Goal: Task Accomplishment & Management: Use online tool/utility

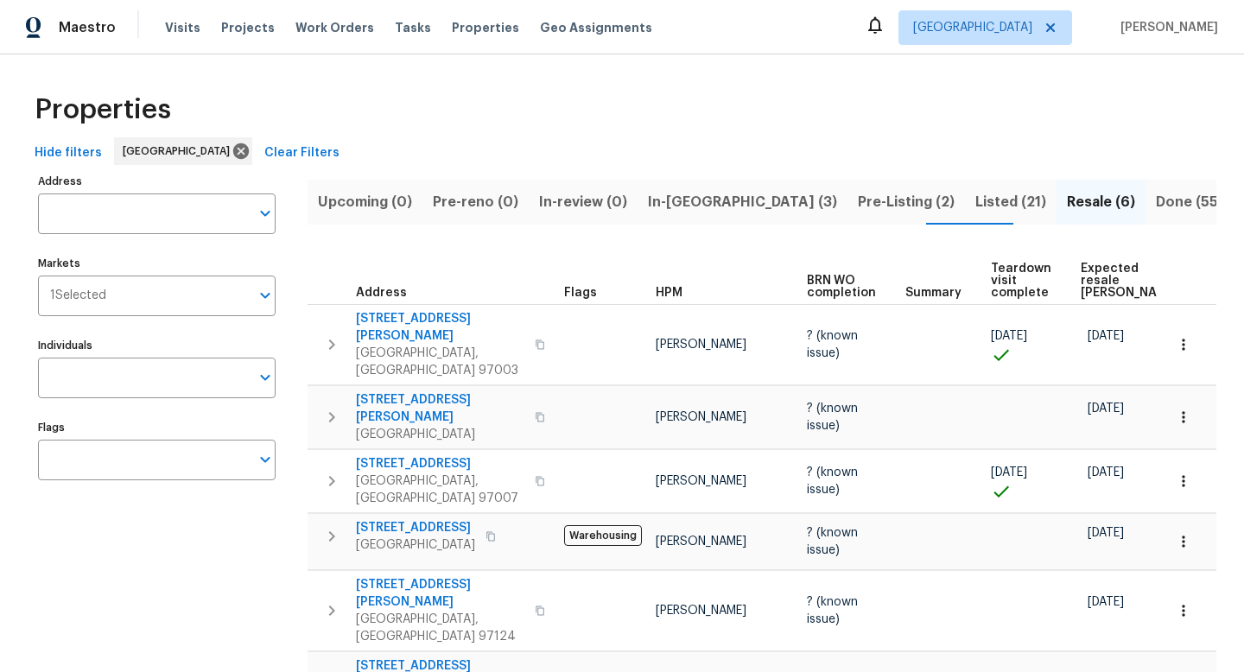
click at [858, 194] on span "Pre-Listing (2)" at bounding box center [906, 202] width 97 height 24
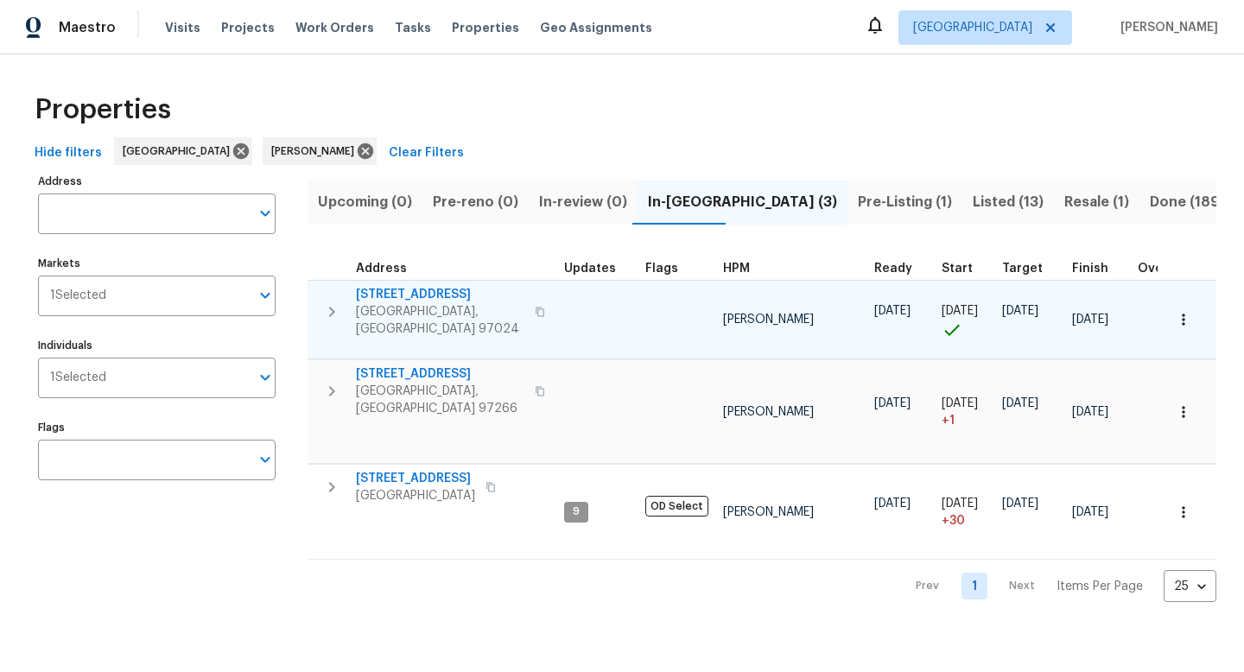
click at [536, 307] on icon "button" at bounding box center [540, 312] width 9 height 10
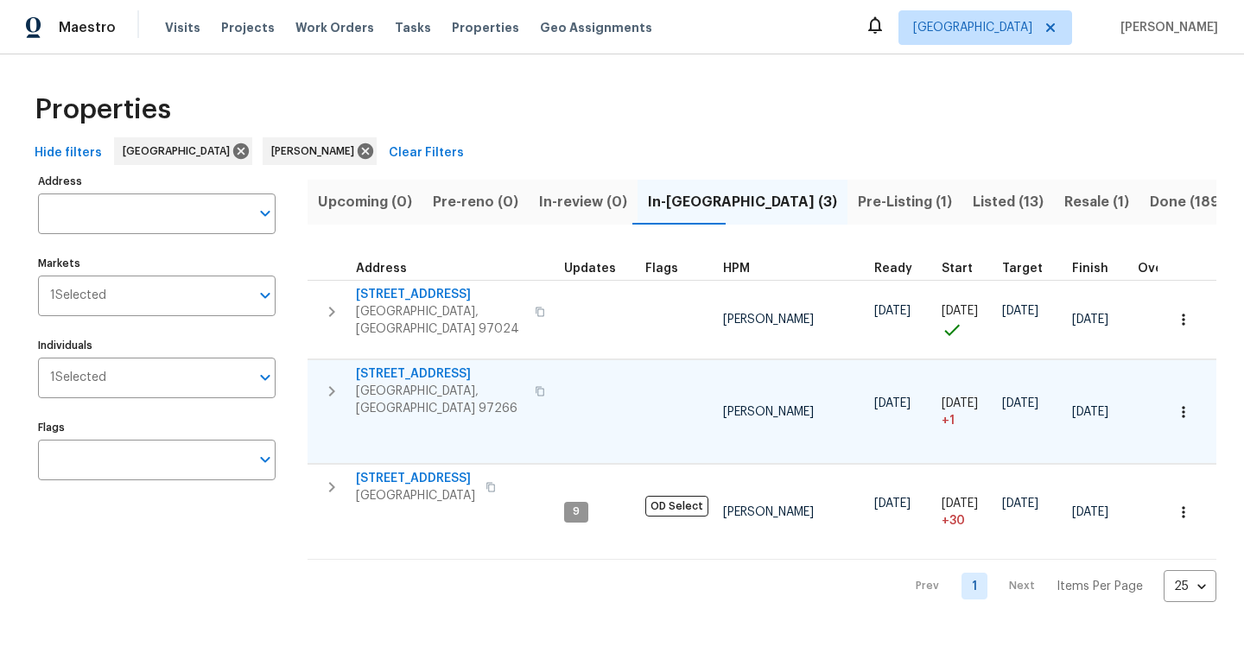
click at [536, 387] on icon "button" at bounding box center [540, 392] width 9 height 10
click at [973, 200] on span "Listed (13)" at bounding box center [1008, 202] width 71 height 24
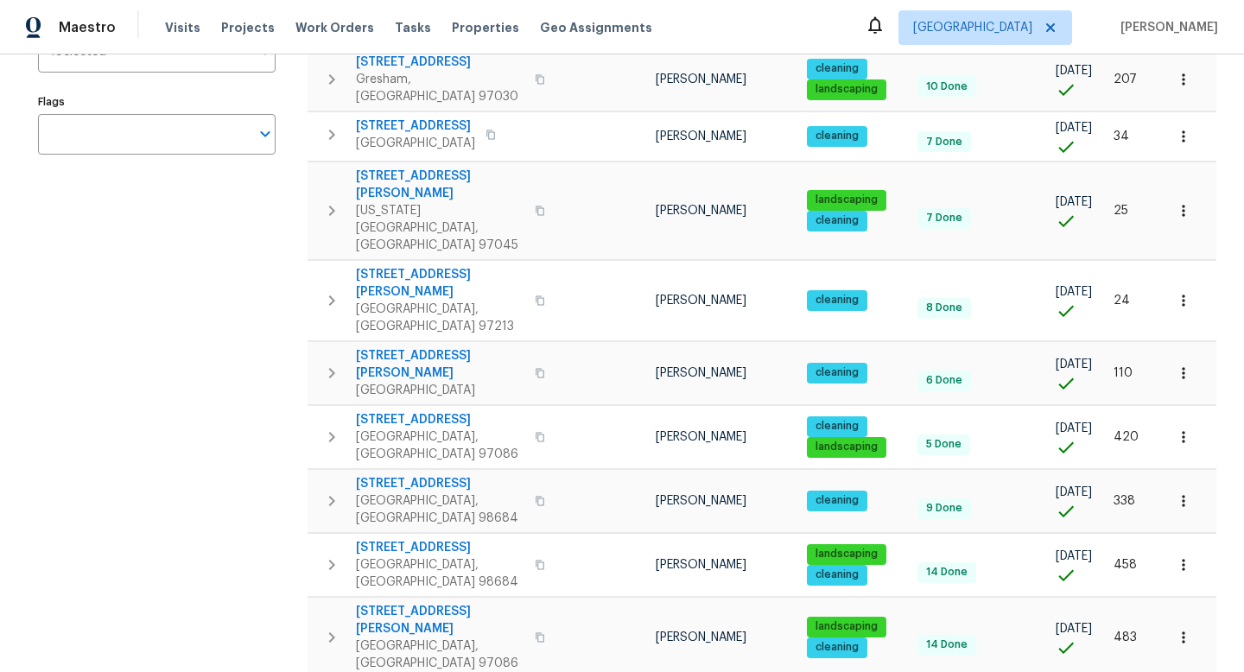
scroll to position [314, 0]
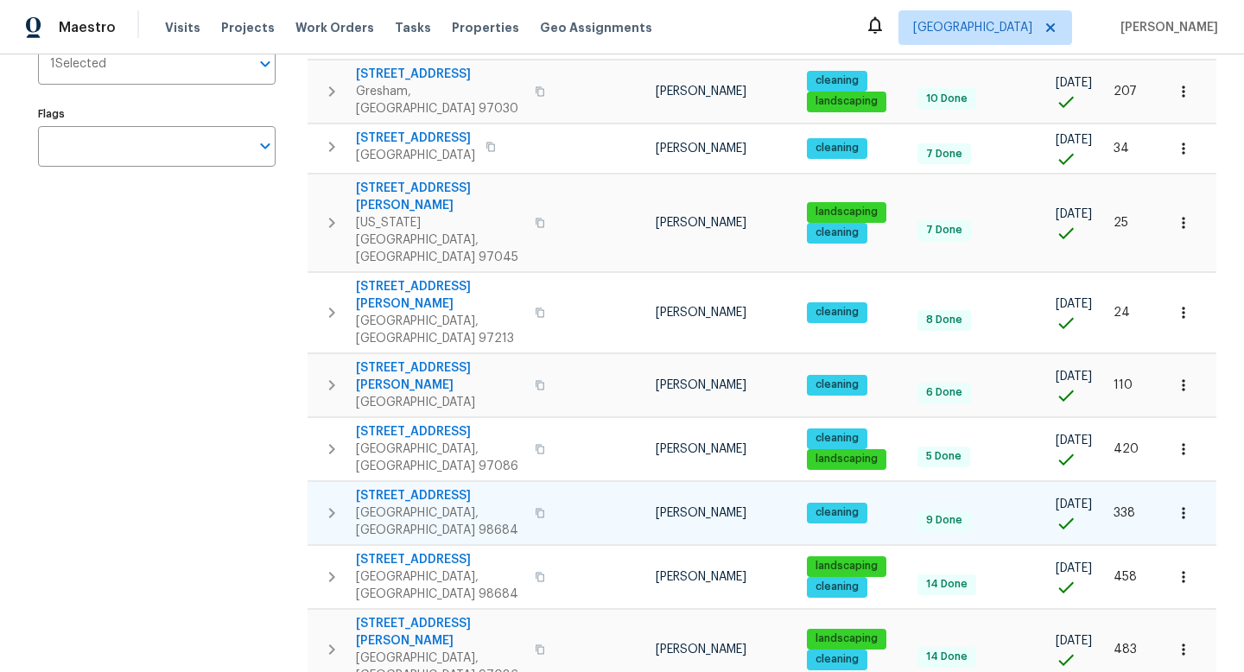
click at [535, 508] on icon "button" at bounding box center [540, 513] width 10 height 10
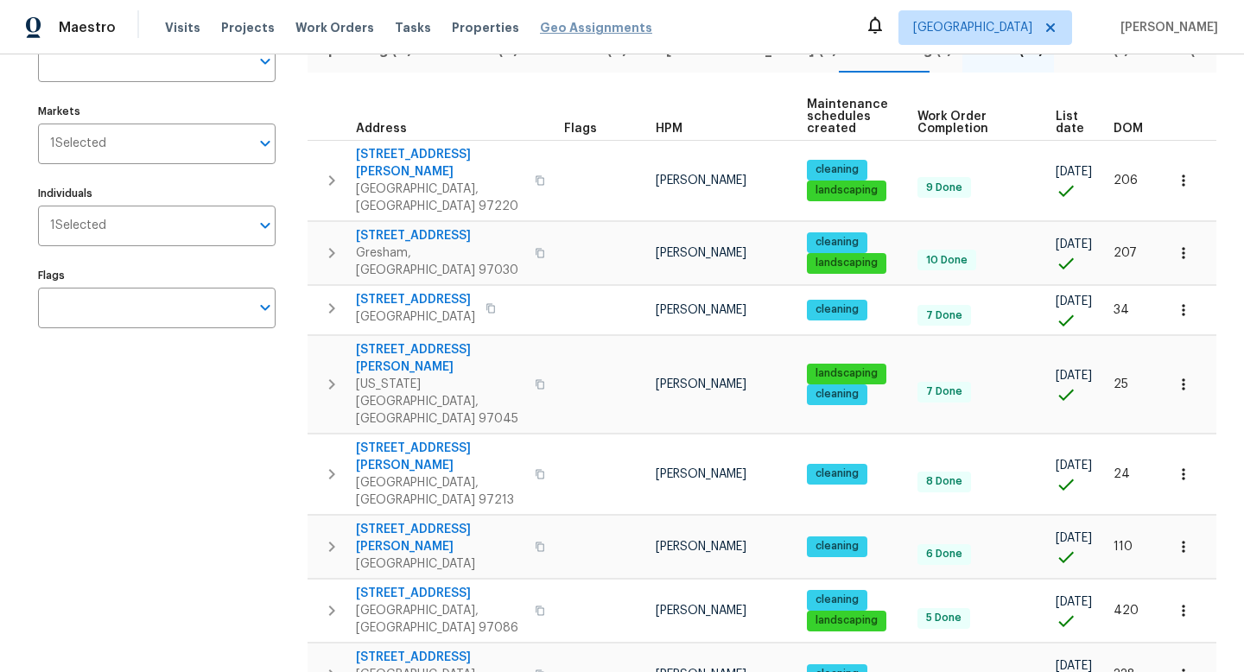
scroll to position [88, 0]
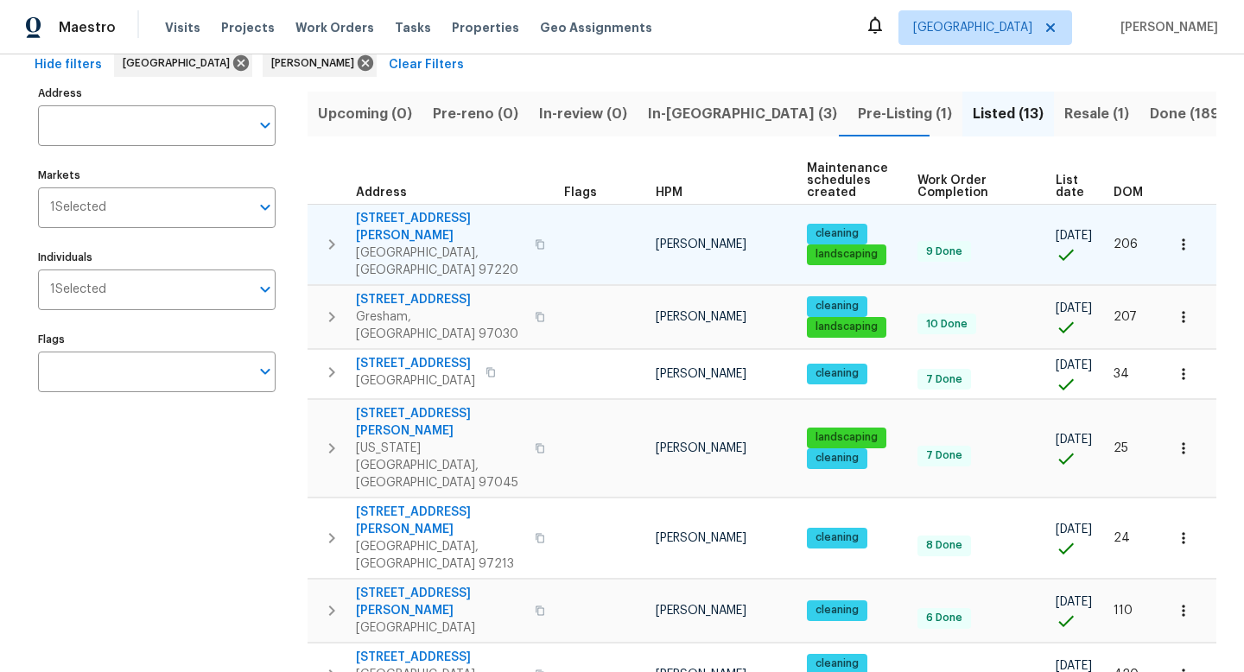
click at [535, 239] on icon "button" at bounding box center [540, 244] width 10 height 10
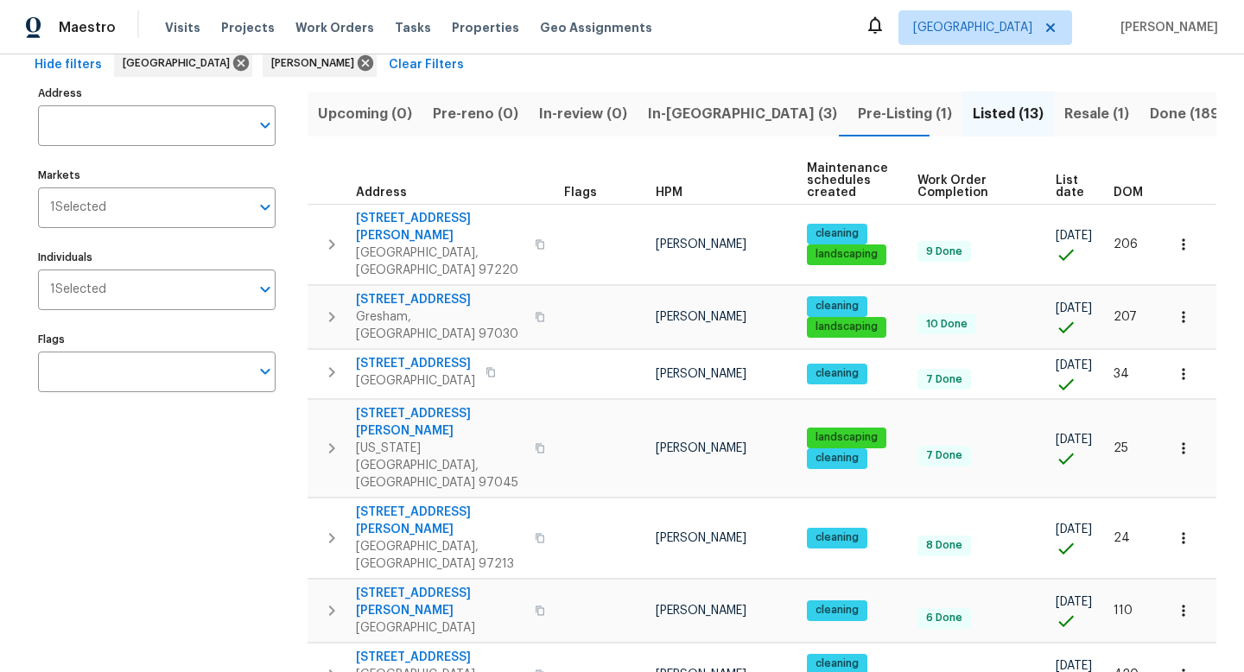
click at [858, 117] on span "Pre-Listing (1)" at bounding box center [905, 114] width 94 height 24
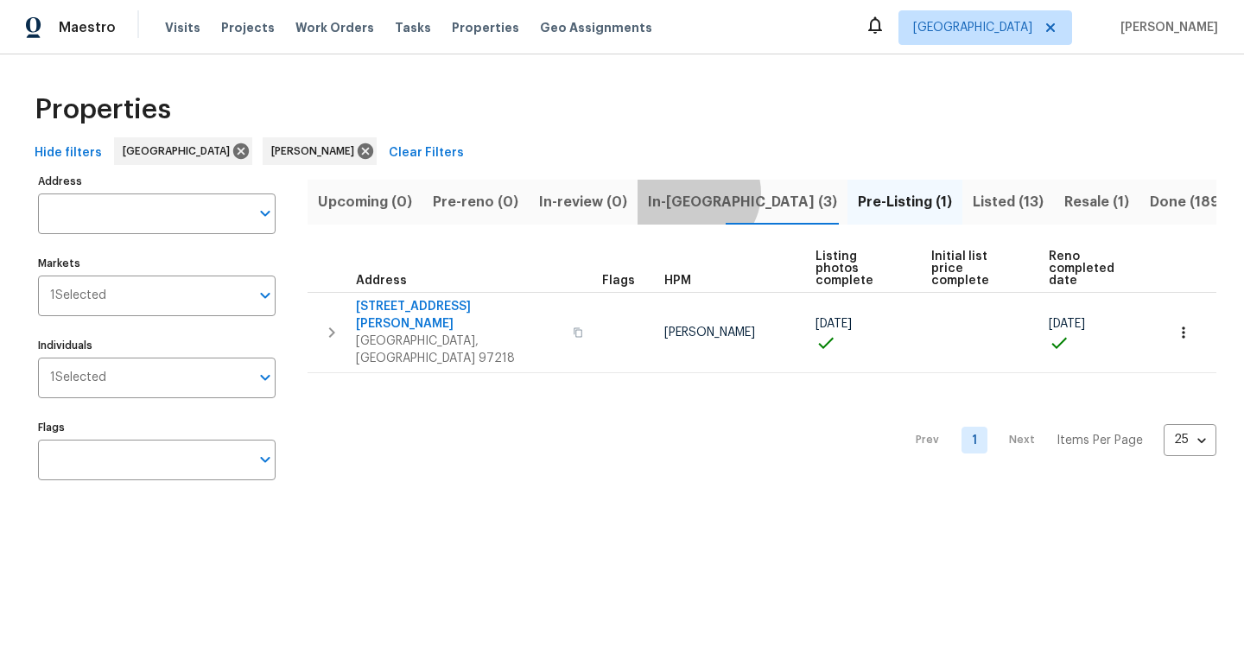
click at [689, 193] on span "In-reno (3)" at bounding box center [742, 202] width 189 height 24
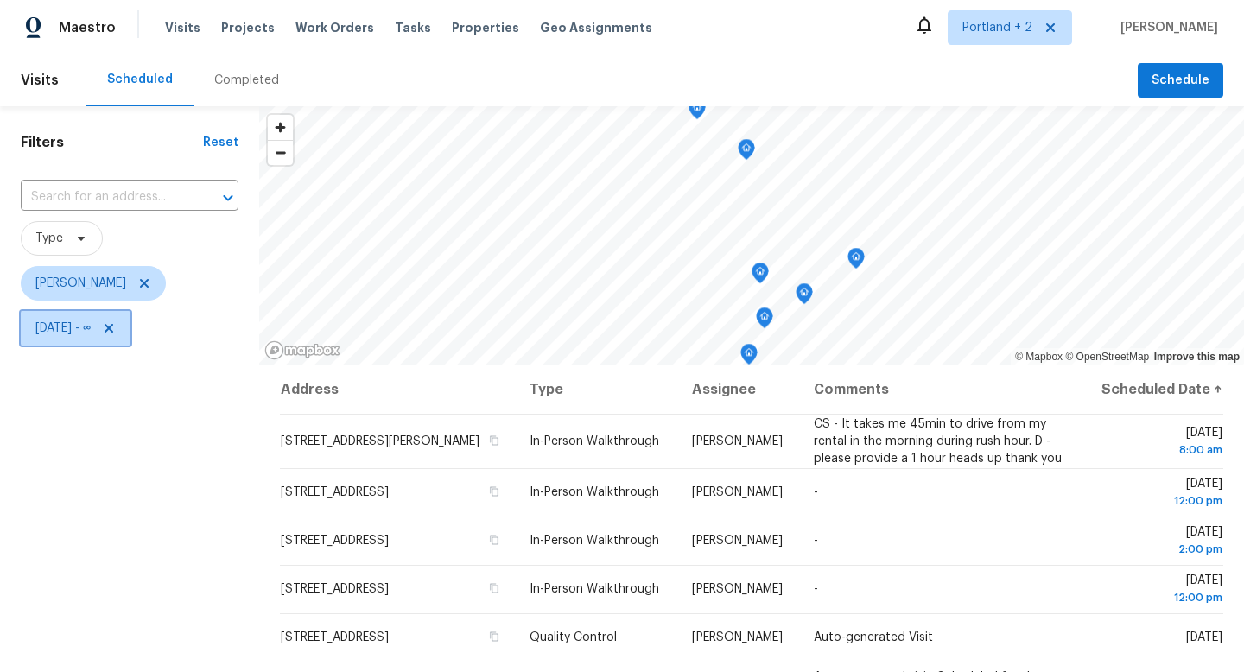
click at [113, 326] on icon at bounding box center [109, 328] width 9 height 9
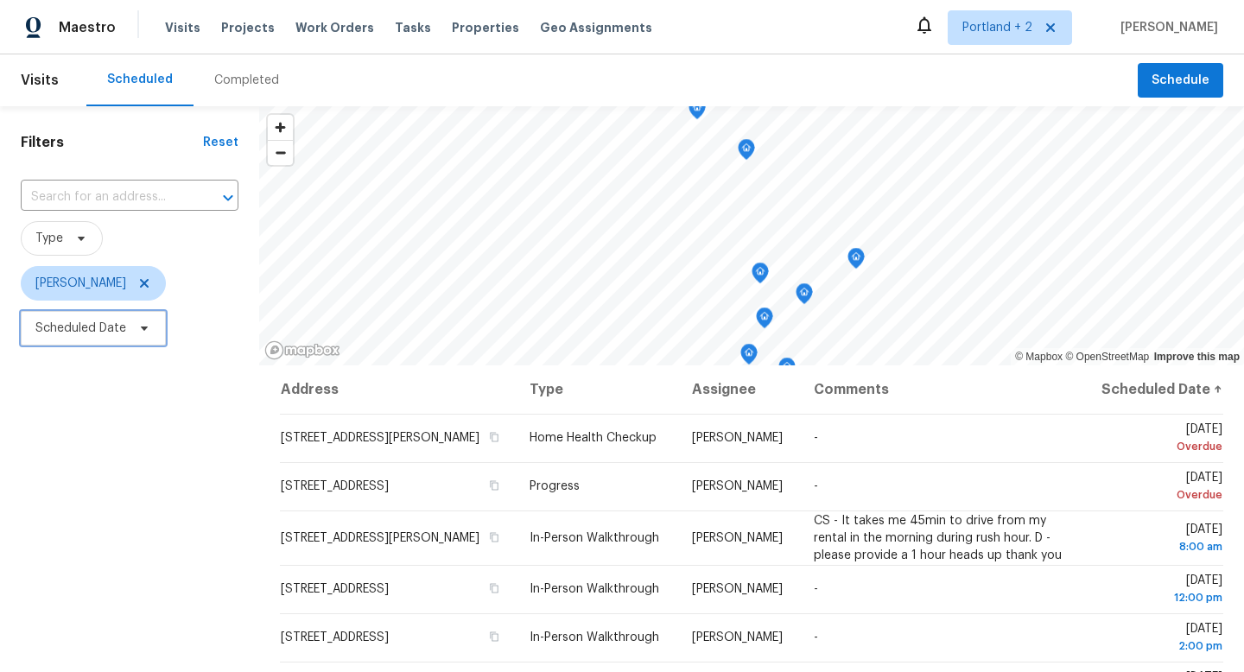
click at [147, 336] on span "Scheduled Date" at bounding box center [93, 328] width 145 height 35
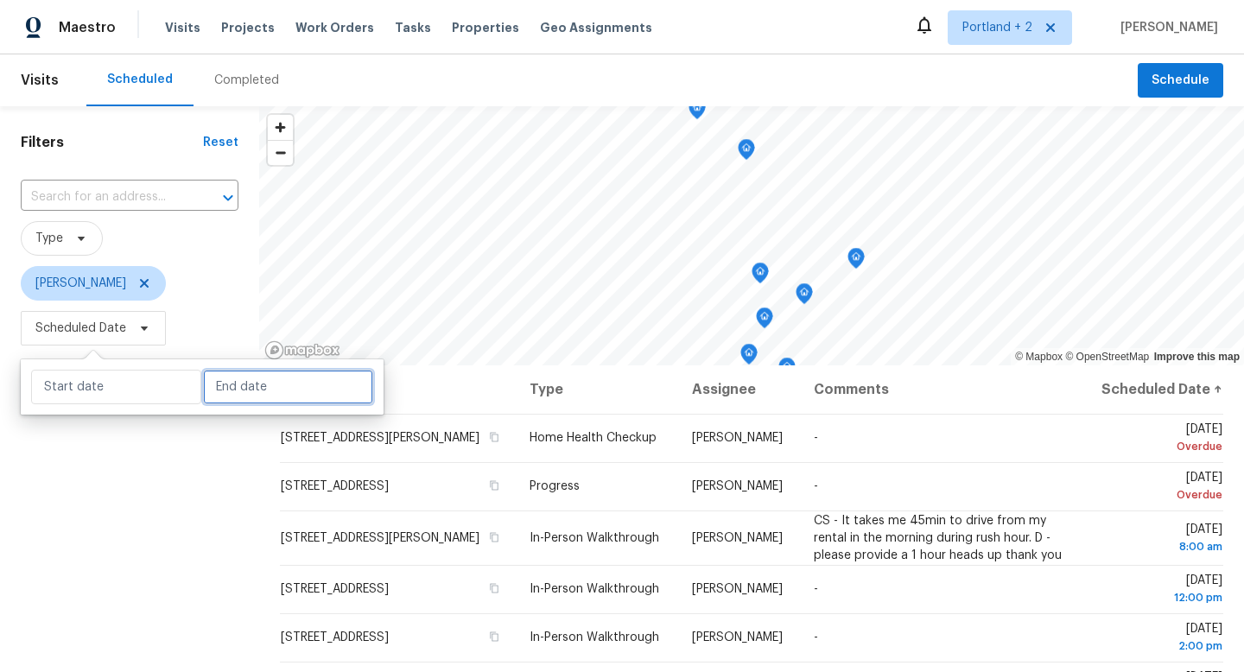
click at [219, 392] on input "text" at bounding box center [288, 387] width 170 height 35
select select "9"
select select "2025"
select select "10"
select select "2025"
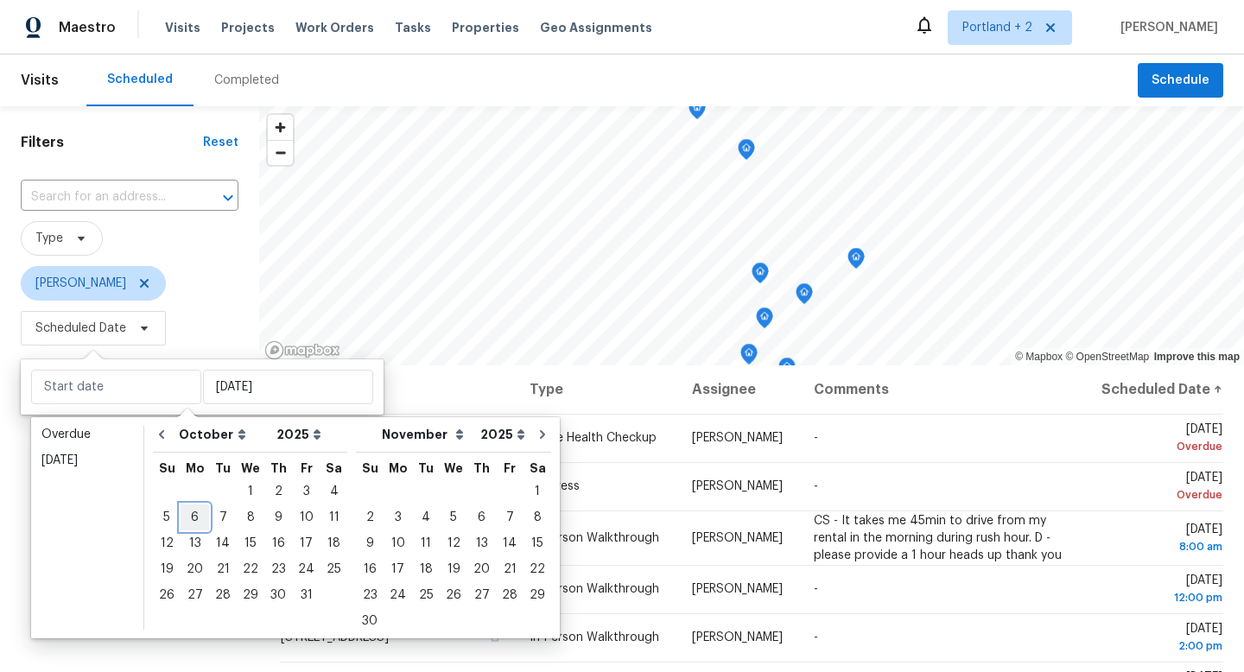
click at [192, 518] on div "6" at bounding box center [195, 517] width 29 height 24
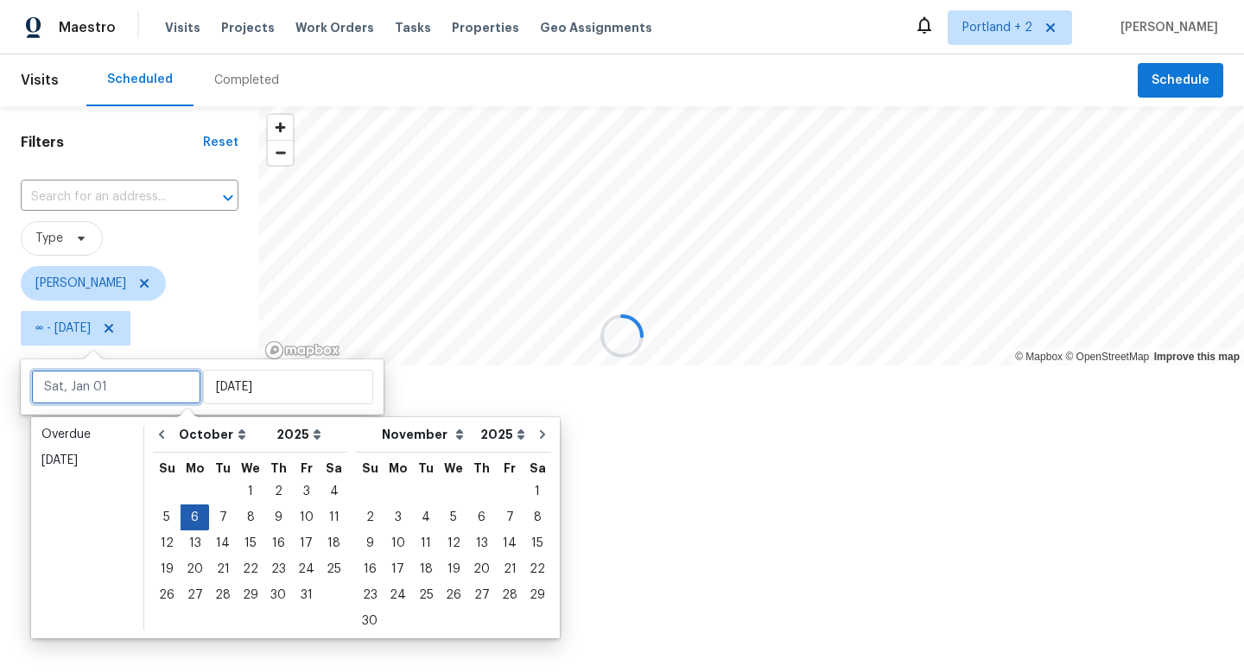
type input "[DATE]"
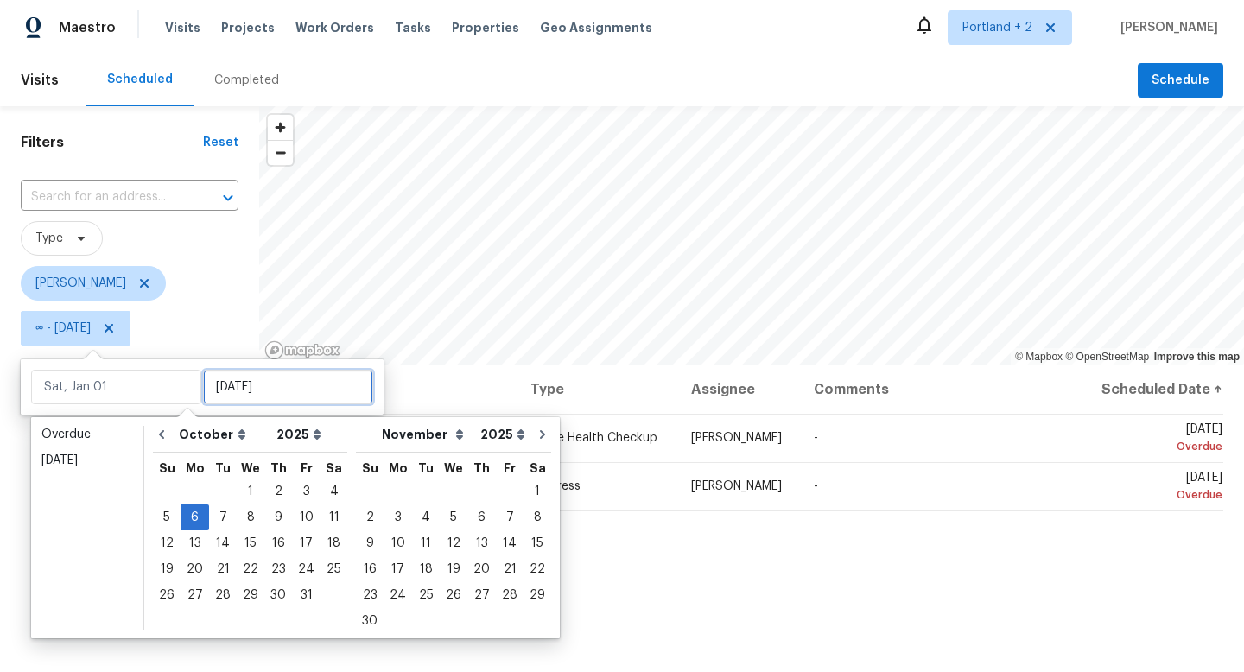
type input "[DATE]"
type input "Thu, Oct 30"
type input "[DATE]"
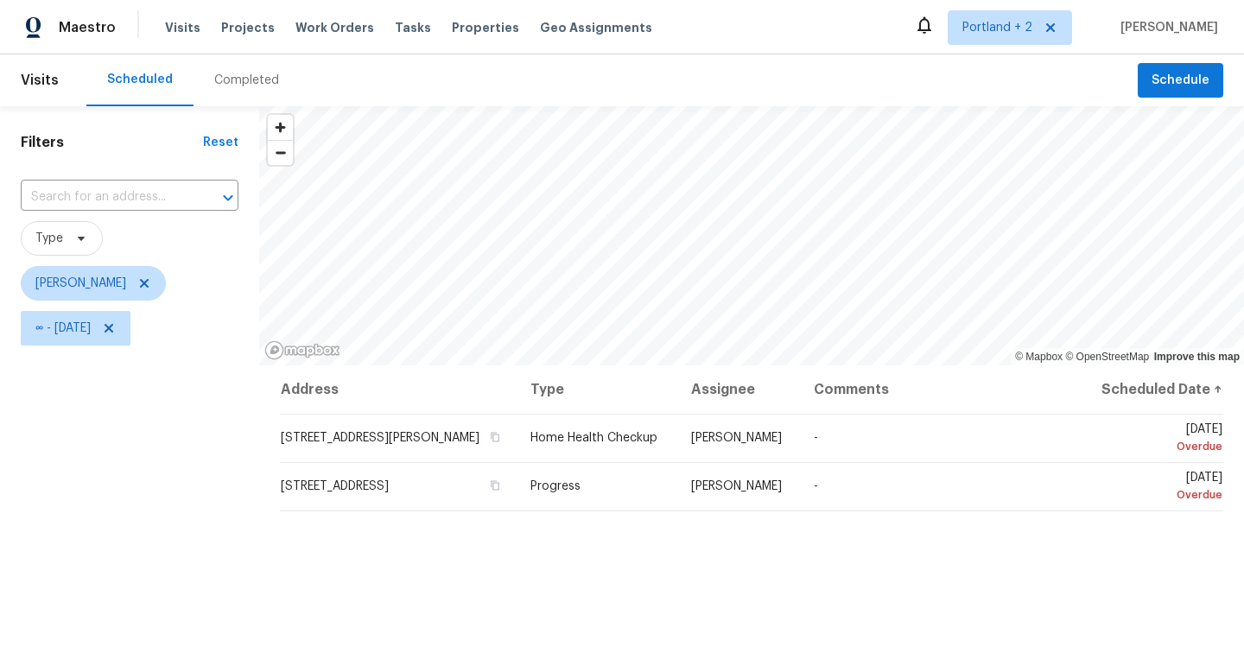
click at [672, 613] on div "Address Type Assignee Comments Scheduled Date ↑ 11574 SE Ross Rd, Happy Valley,…" at bounding box center [751, 633] width 985 height 537
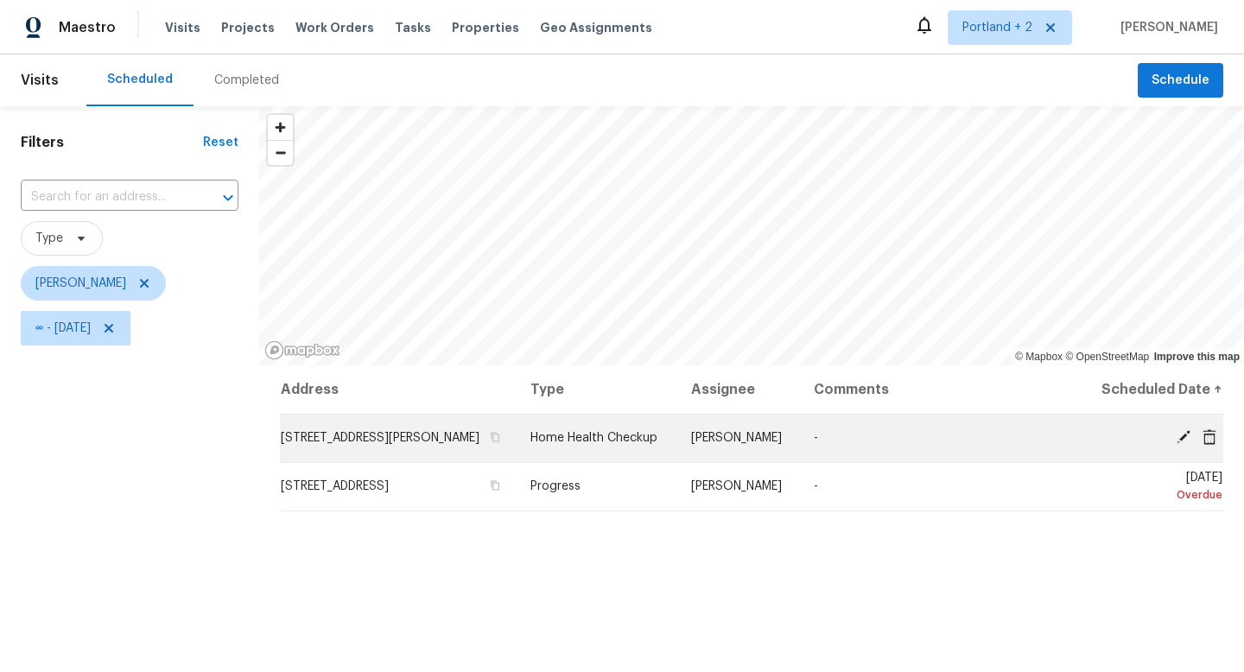
click at [1182, 444] on icon at bounding box center [1183, 437] width 14 height 14
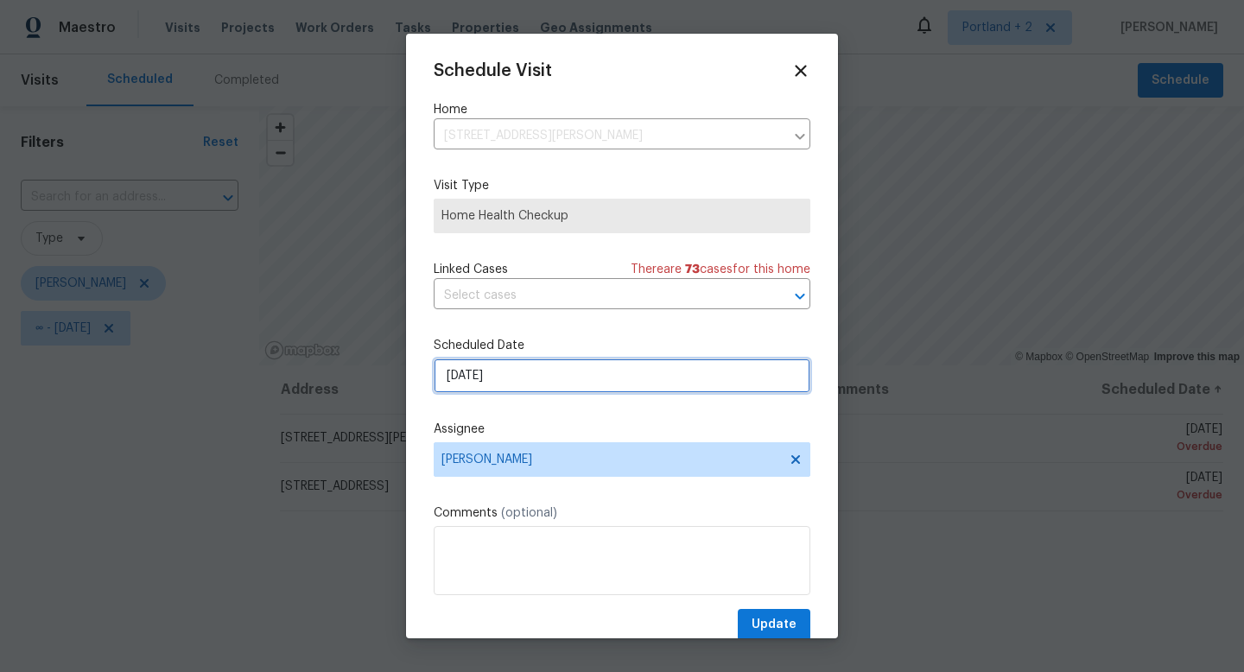
click at [539, 376] on input "10/2/2025" at bounding box center [622, 375] width 377 height 35
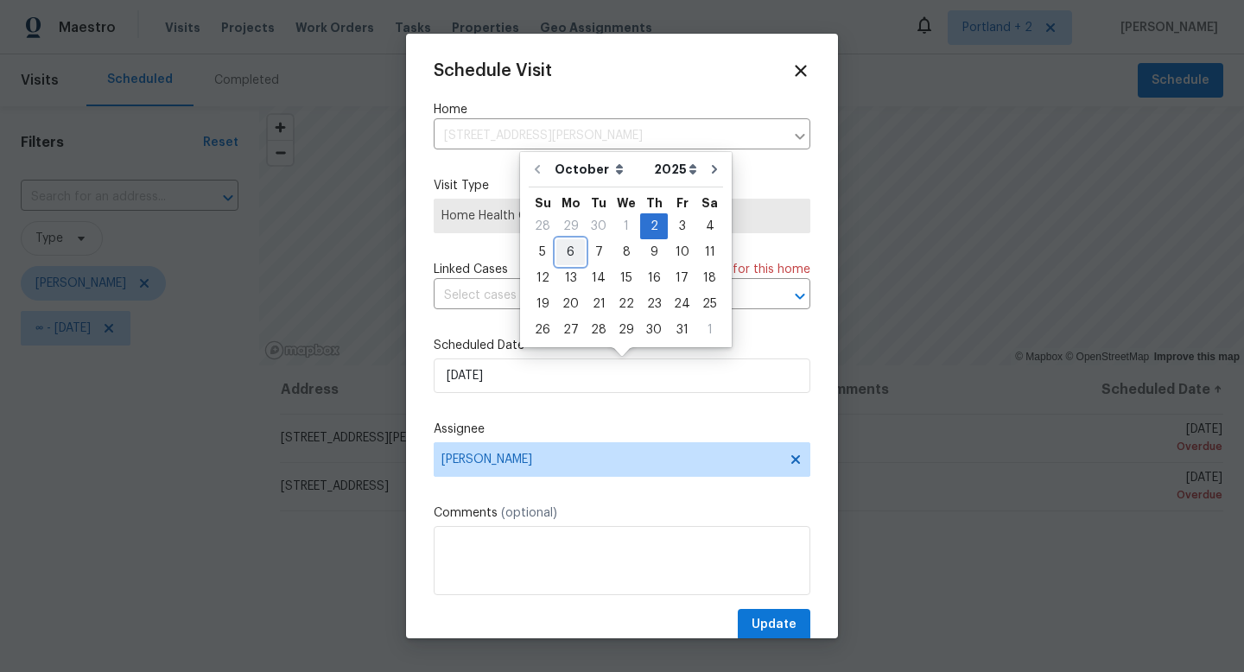
click at [572, 248] on div "6" at bounding box center [570, 252] width 29 height 24
type input "10/6/2025"
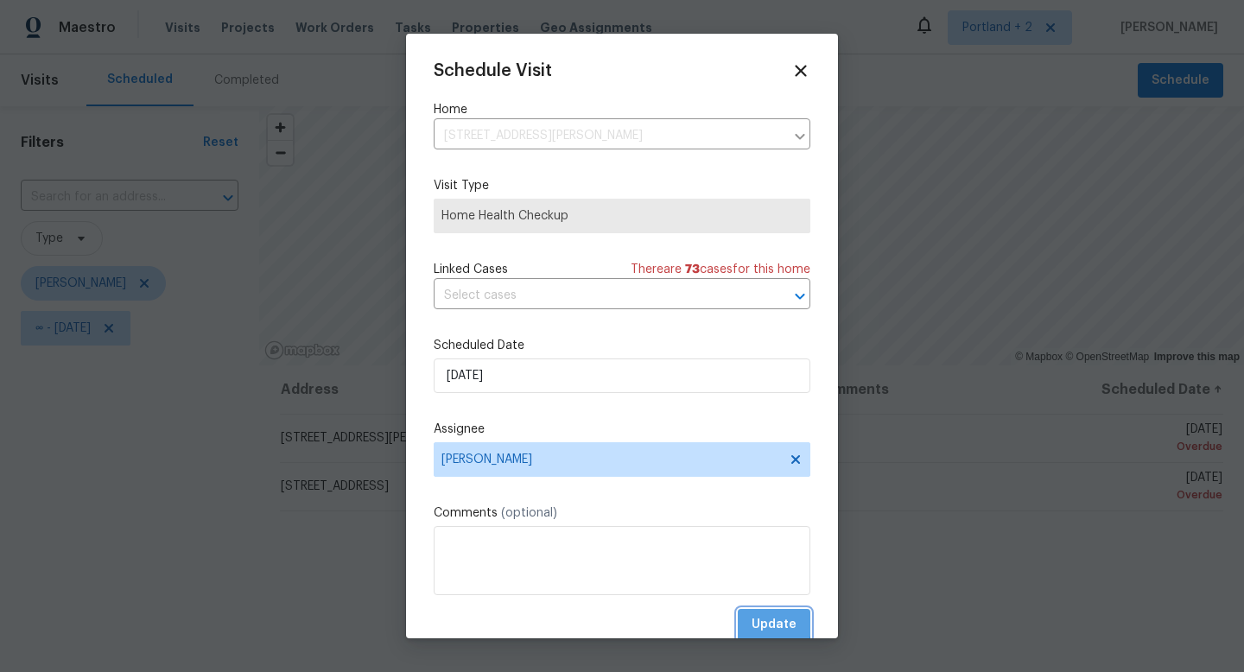
click at [764, 624] on span "Update" at bounding box center [773, 625] width 45 height 22
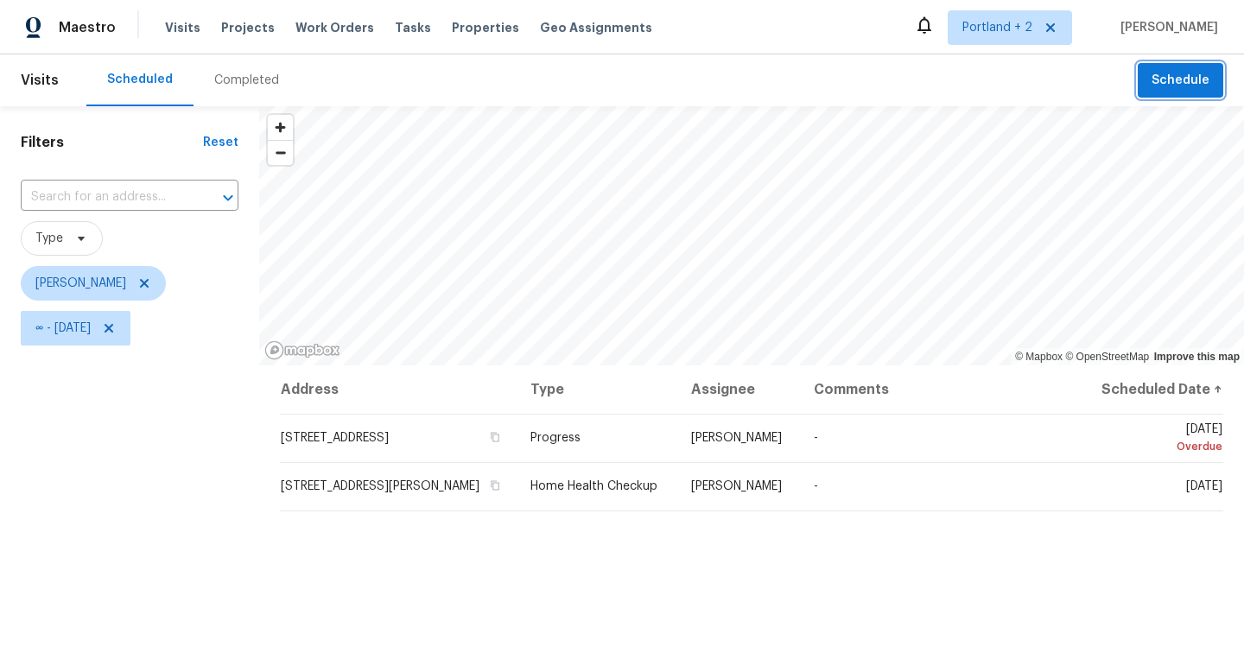
click at [1185, 72] on span "Schedule" at bounding box center [1180, 81] width 58 height 22
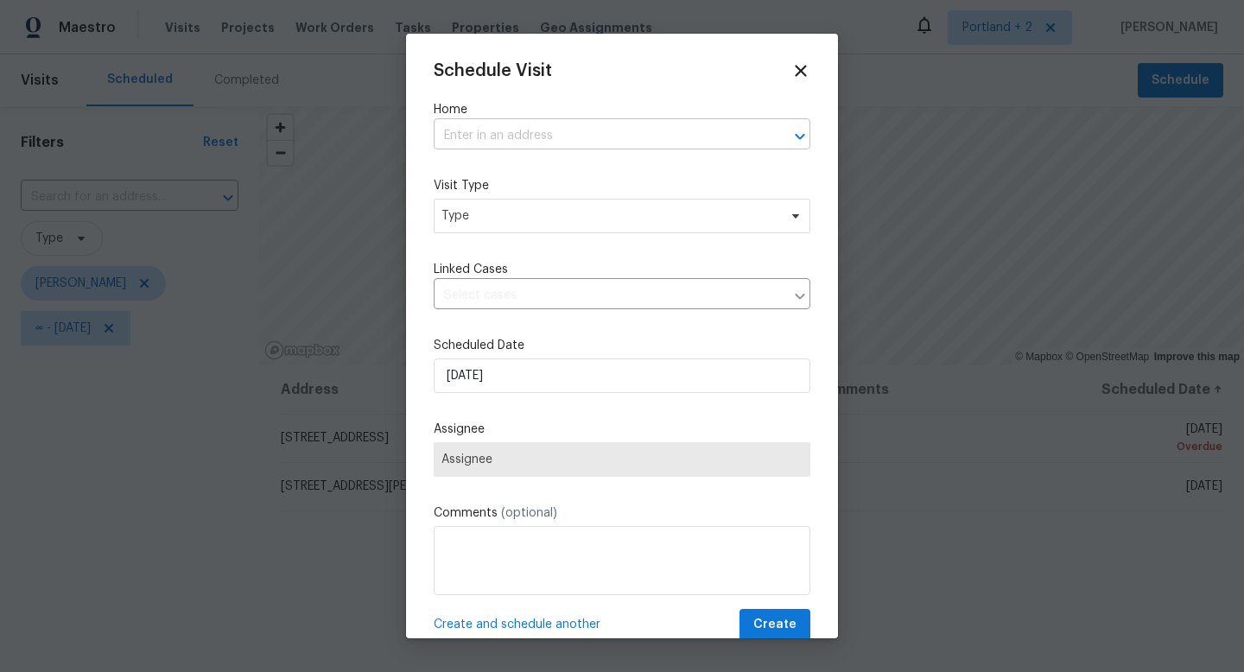
click at [632, 132] on input "text" at bounding box center [598, 136] width 328 height 27
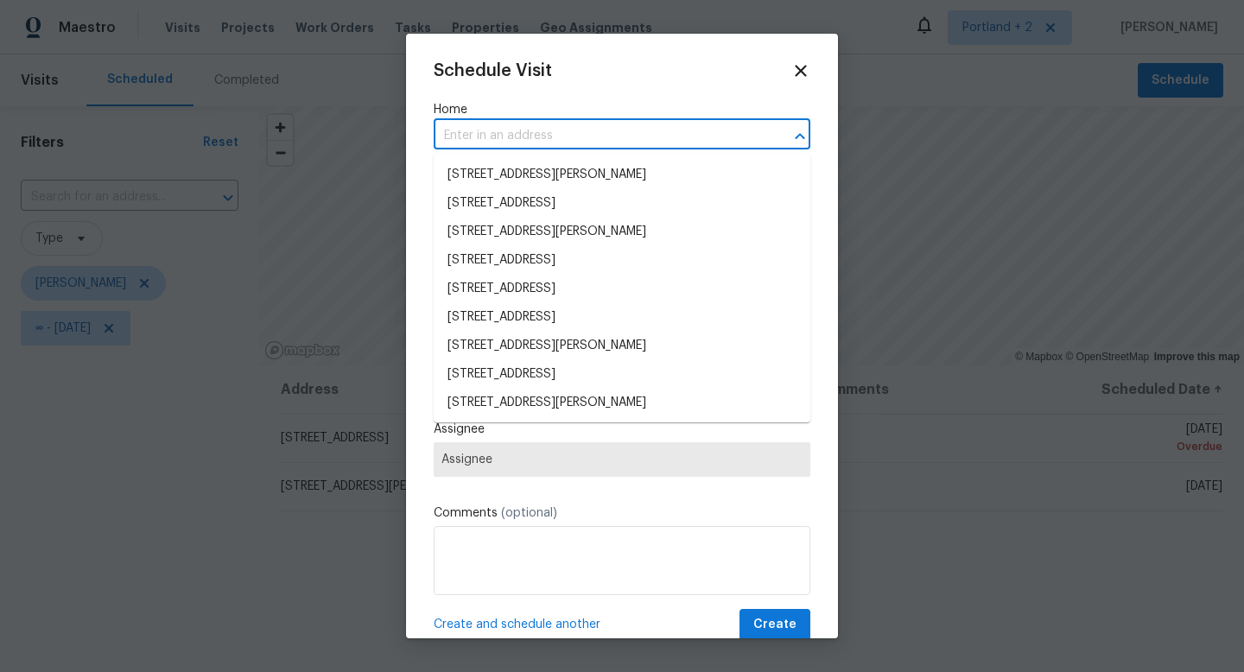
paste input "21730 Palisade Pl Fairview OR 97024"
type input "21730 Palisade Pl Fairview OR 97024"
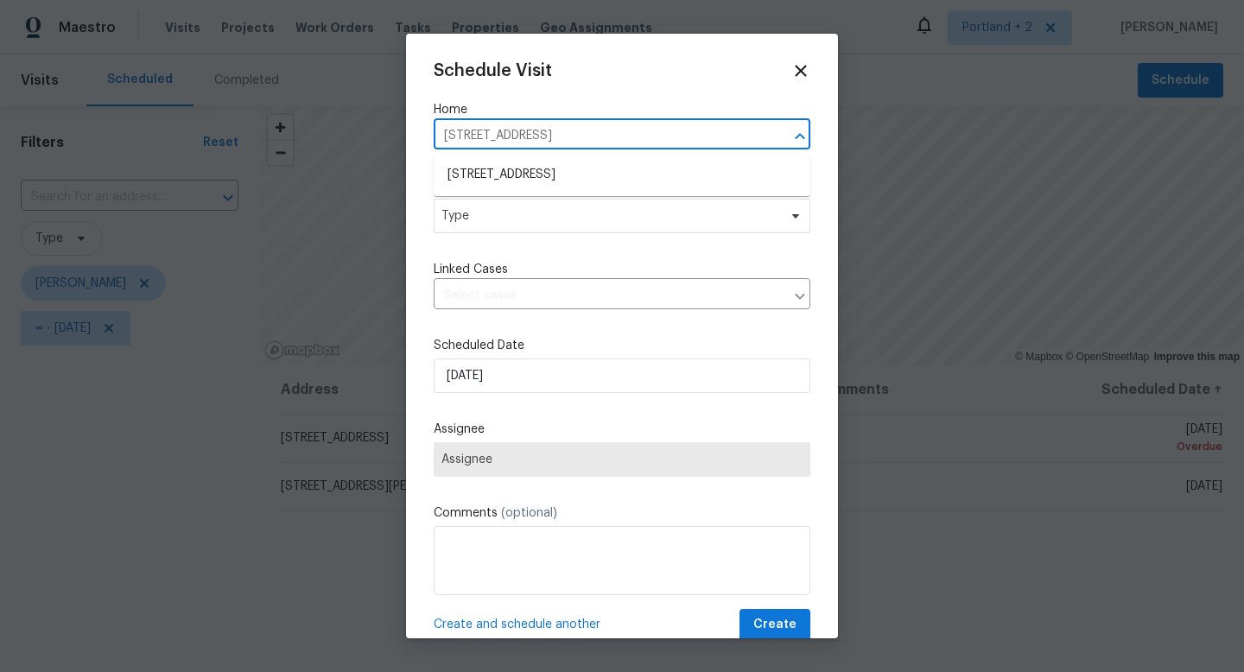
click at [629, 140] on input "21730 Palisade Pl Fairview OR 97024" at bounding box center [598, 136] width 328 height 27
click at [627, 179] on li "21730 Palisade Pl, Fairview, OR 97024" at bounding box center [622, 175] width 377 height 29
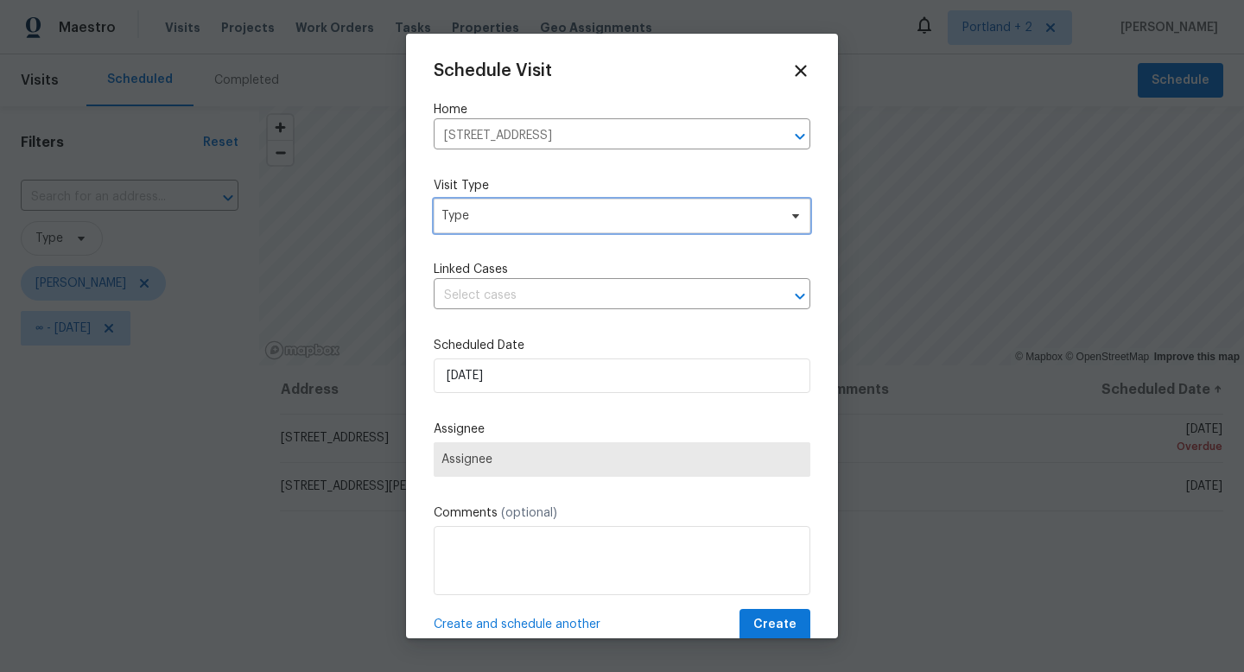
click at [614, 216] on span "Type" at bounding box center [609, 215] width 336 height 17
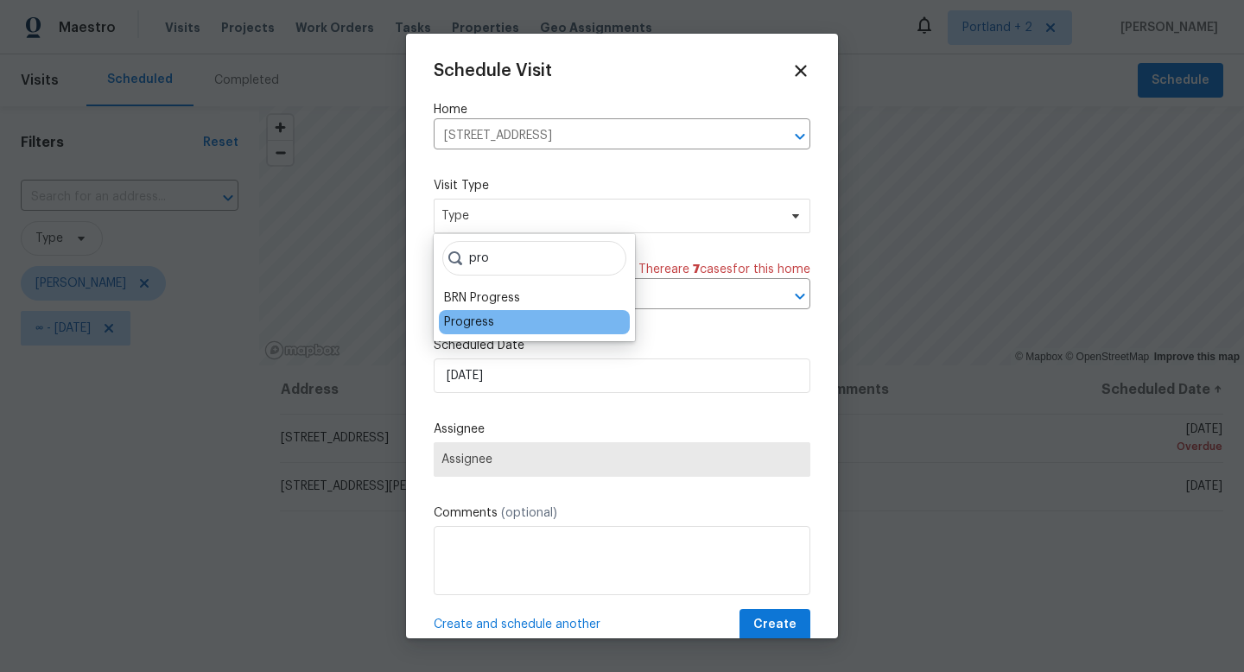
type input "pro"
click at [473, 315] on div "Progress" at bounding box center [469, 322] width 50 height 17
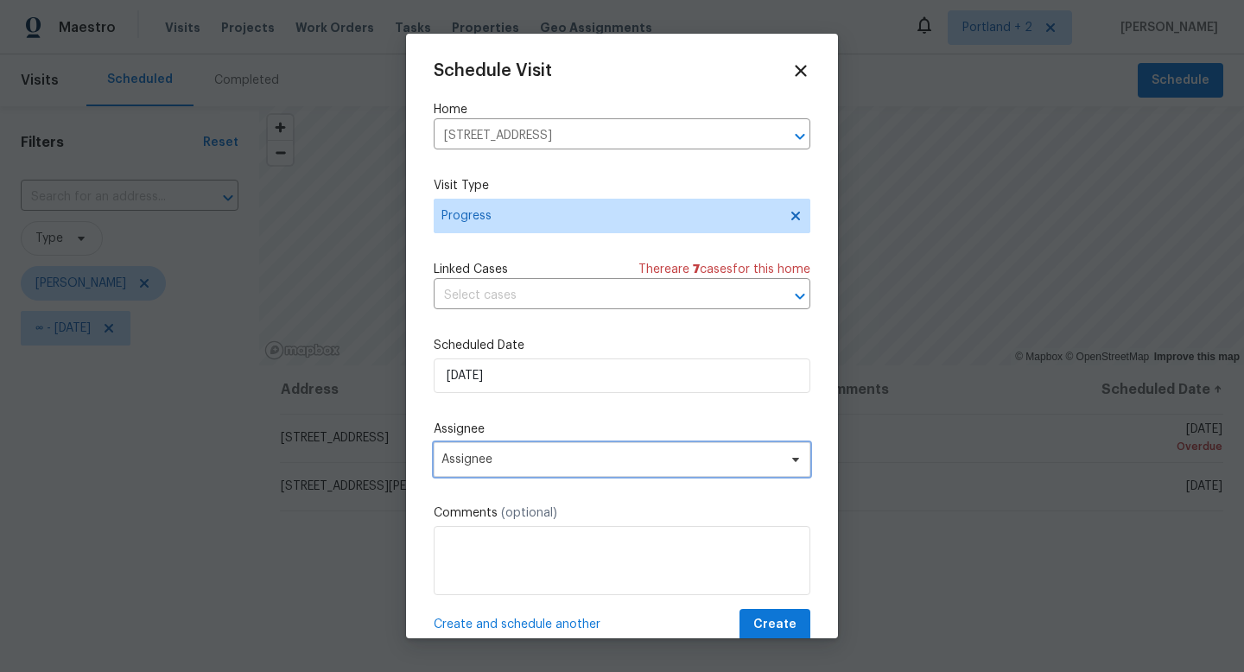
click at [722, 460] on span "Assignee" at bounding box center [610, 460] width 339 height 14
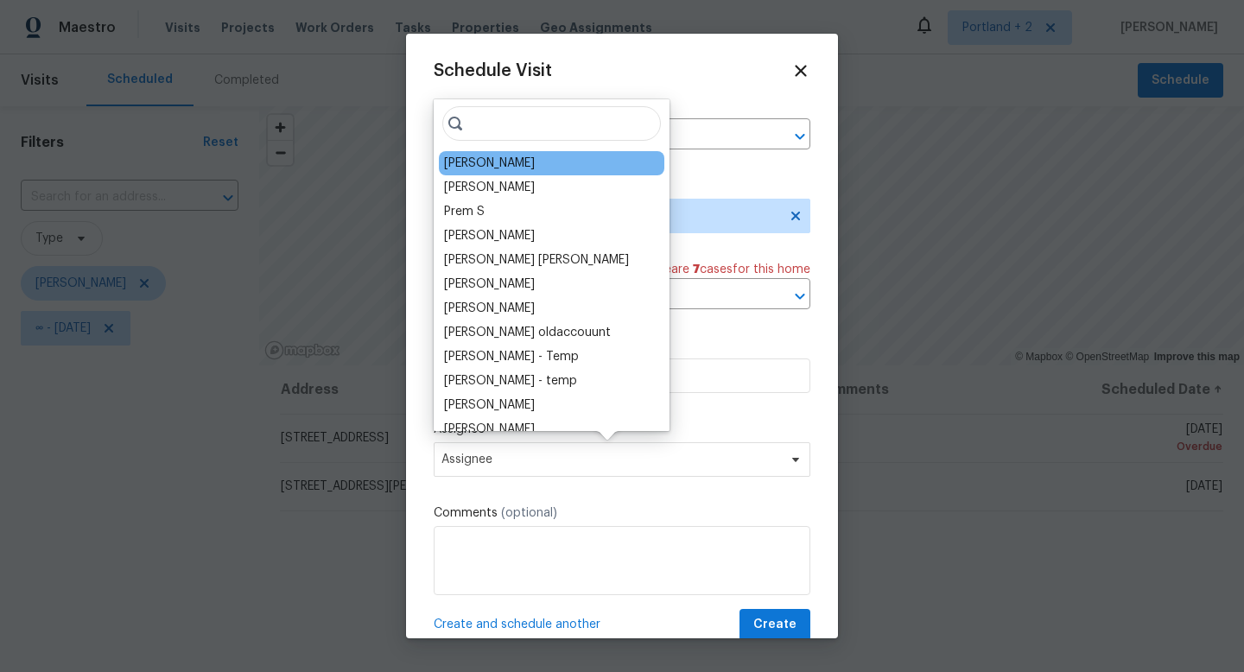
click at [508, 153] on div "[PERSON_NAME]" at bounding box center [551, 163] width 225 height 24
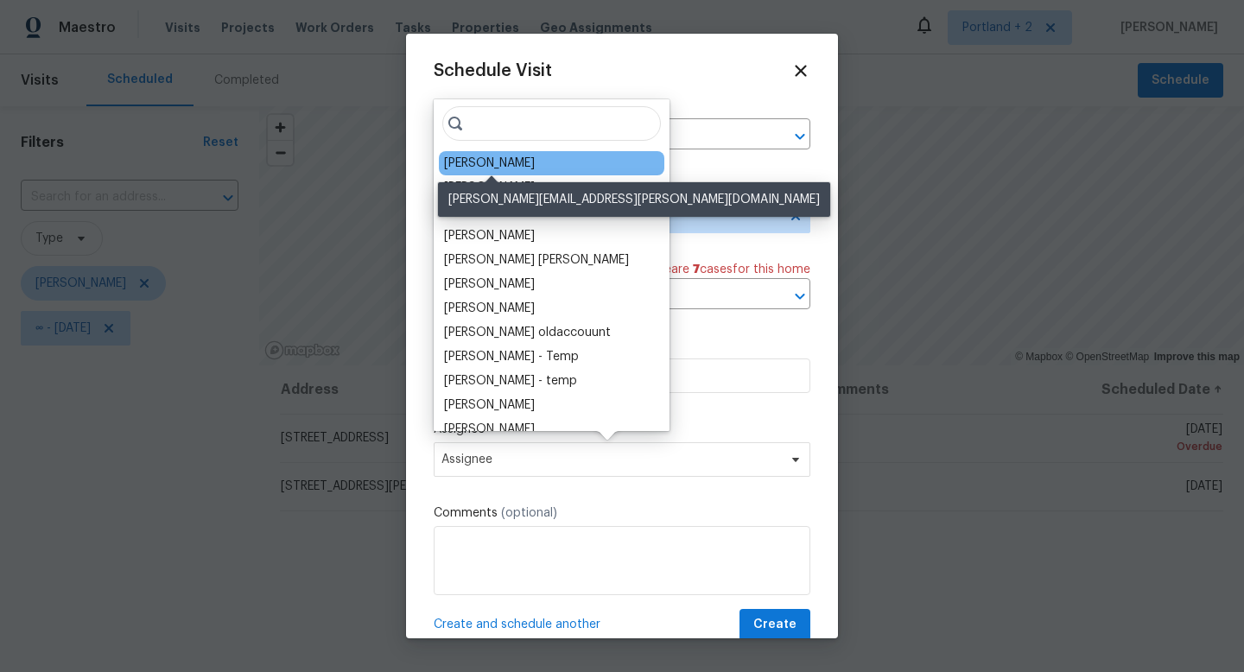
click at [507, 161] on div "[PERSON_NAME]" at bounding box center [489, 163] width 91 height 17
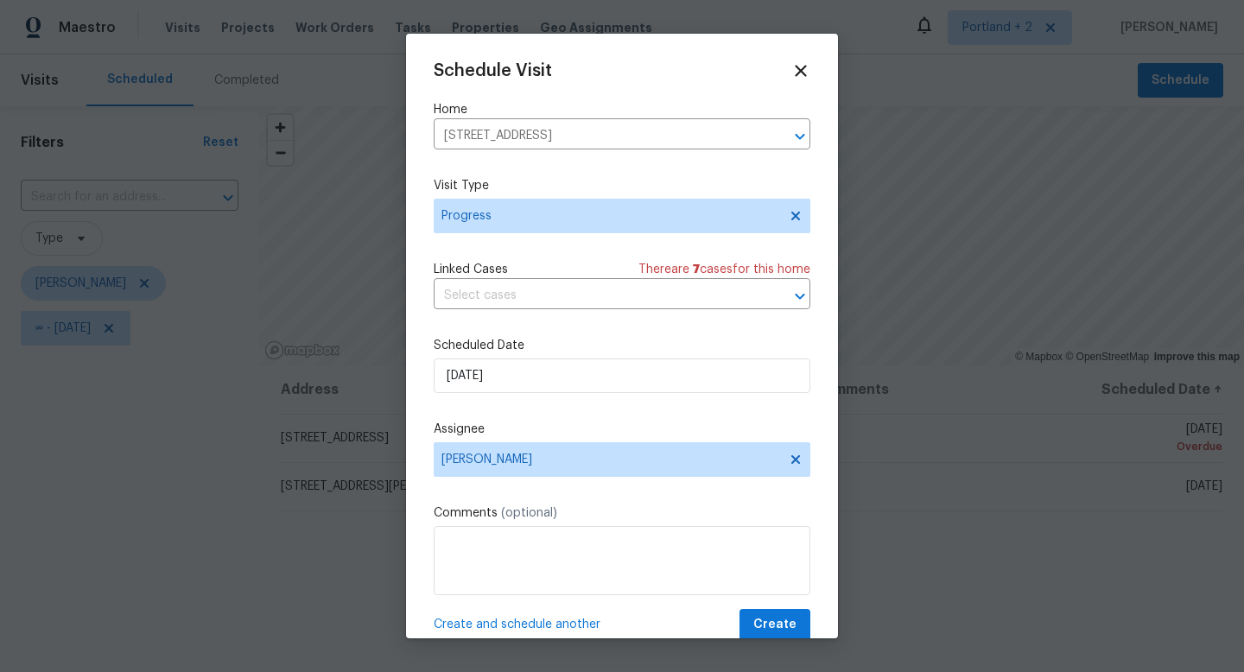
click at [786, 608] on div "Schedule Visit Home 21730 Palisade Pl, Fairview, OR 97024 ​ Visit Type Progress…" at bounding box center [622, 351] width 377 height 580
click at [786, 624] on span "Create" at bounding box center [774, 625] width 43 height 22
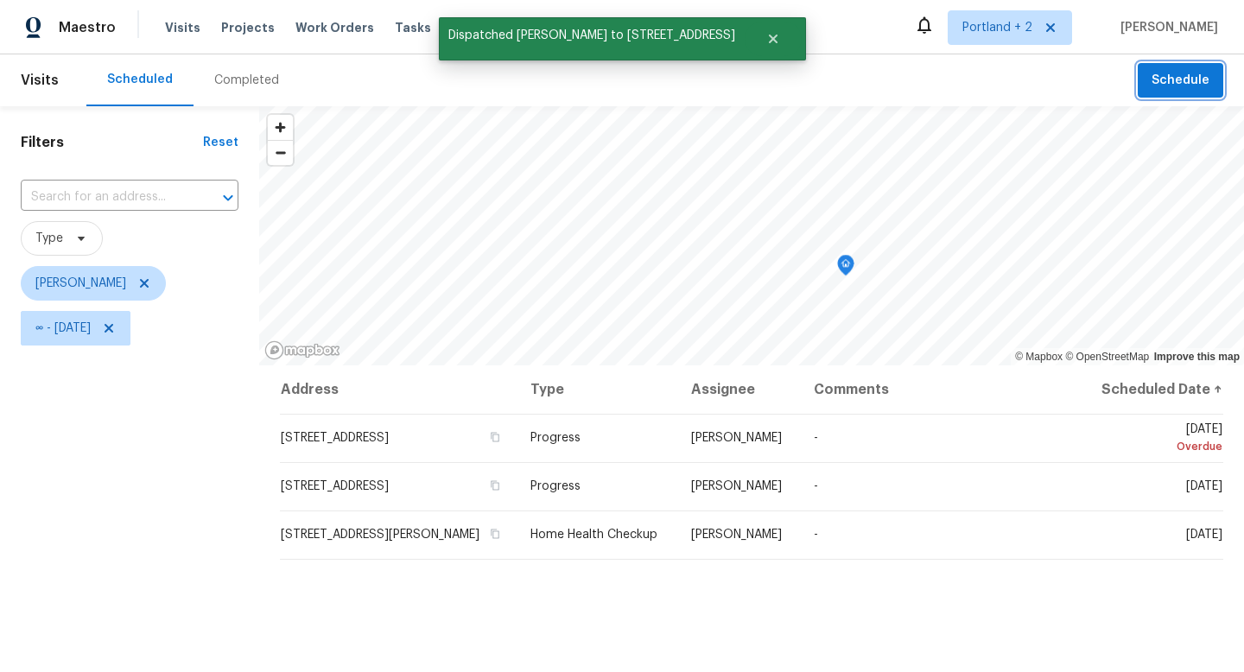
click at [1209, 72] on button "Schedule" at bounding box center [1181, 80] width 86 height 35
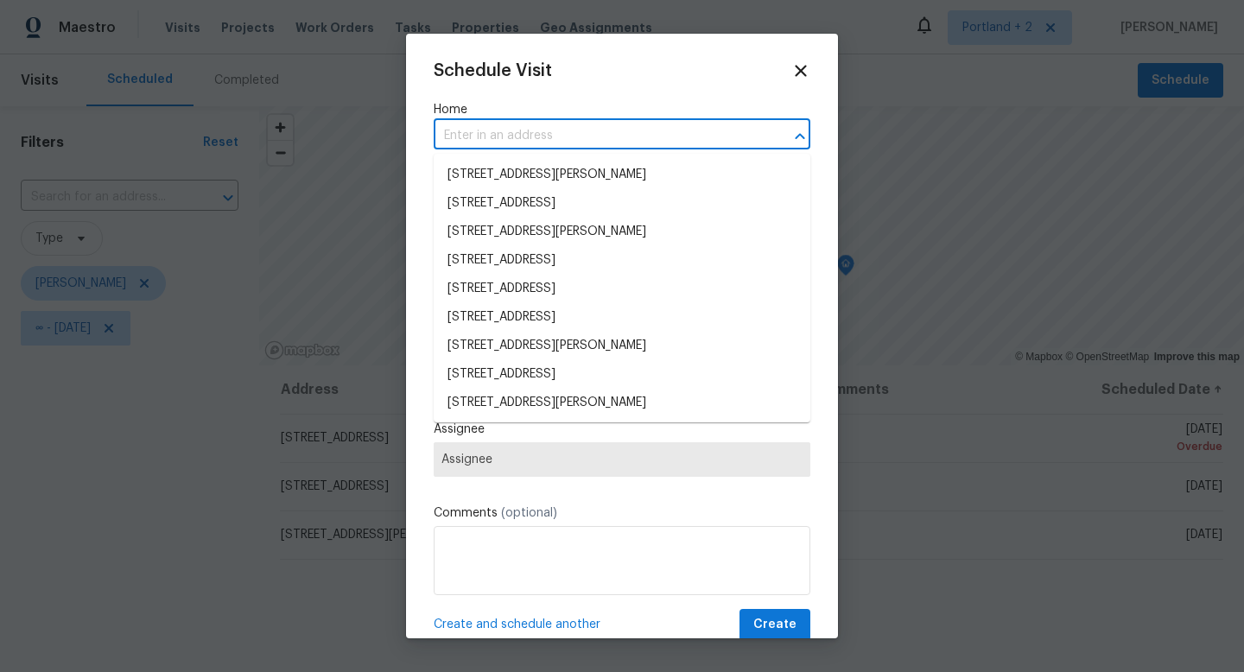
click at [536, 127] on input "text" at bounding box center [598, 136] width 328 height 27
paste input "4736 SE 99th Ave Portland OR 97266"
type input "4736 SE 99th Ave Portland OR 97266"
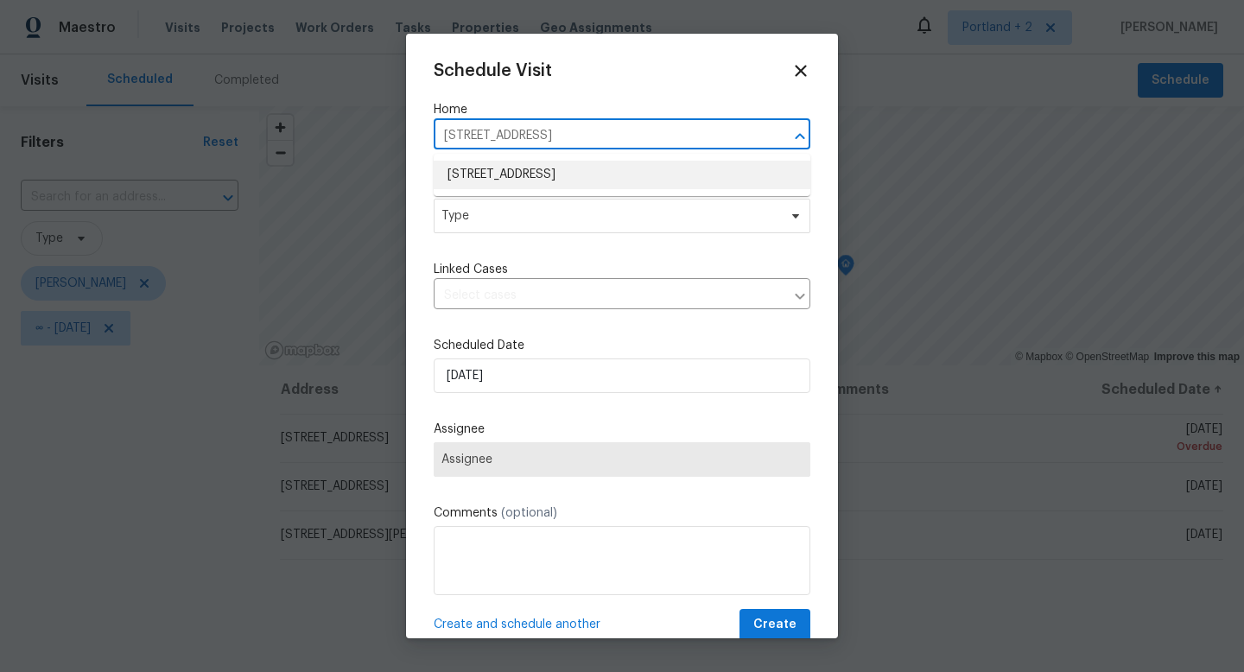
click at [532, 173] on li "4736 SE 99th Ave, Portland, OR 97266" at bounding box center [622, 175] width 377 height 29
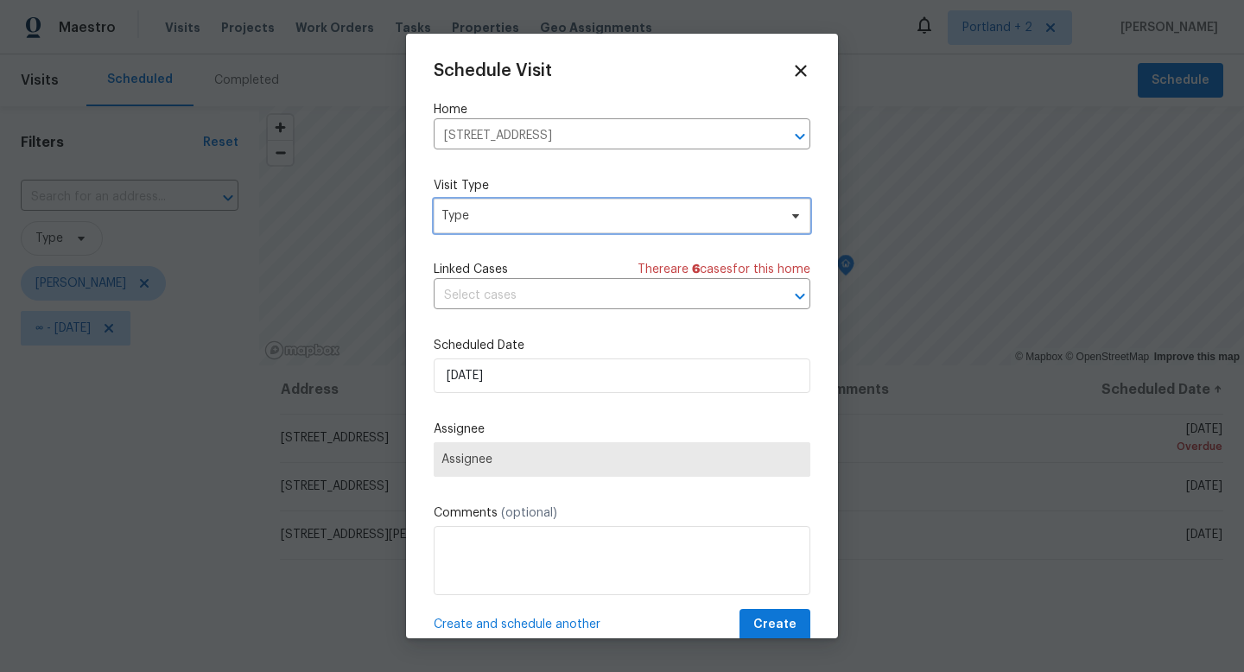
click at [528, 217] on span "Type" at bounding box center [609, 215] width 336 height 17
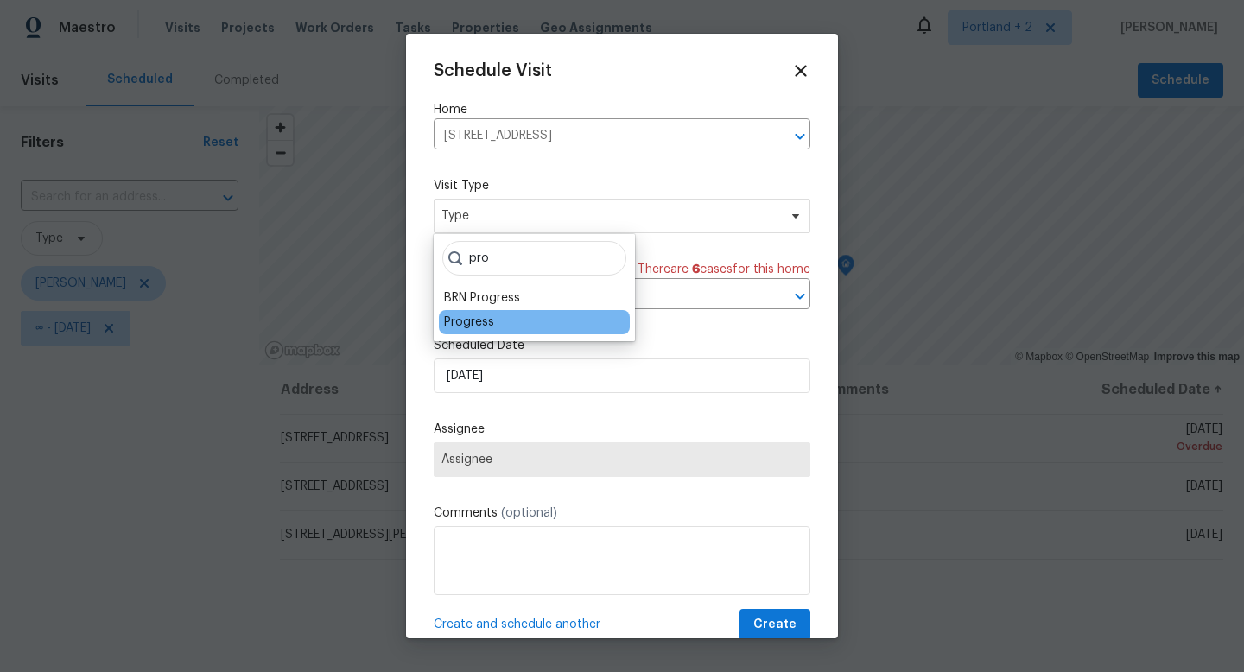
type input "pro"
click at [471, 317] on div "Progress" at bounding box center [469, 322] width 50 height 17
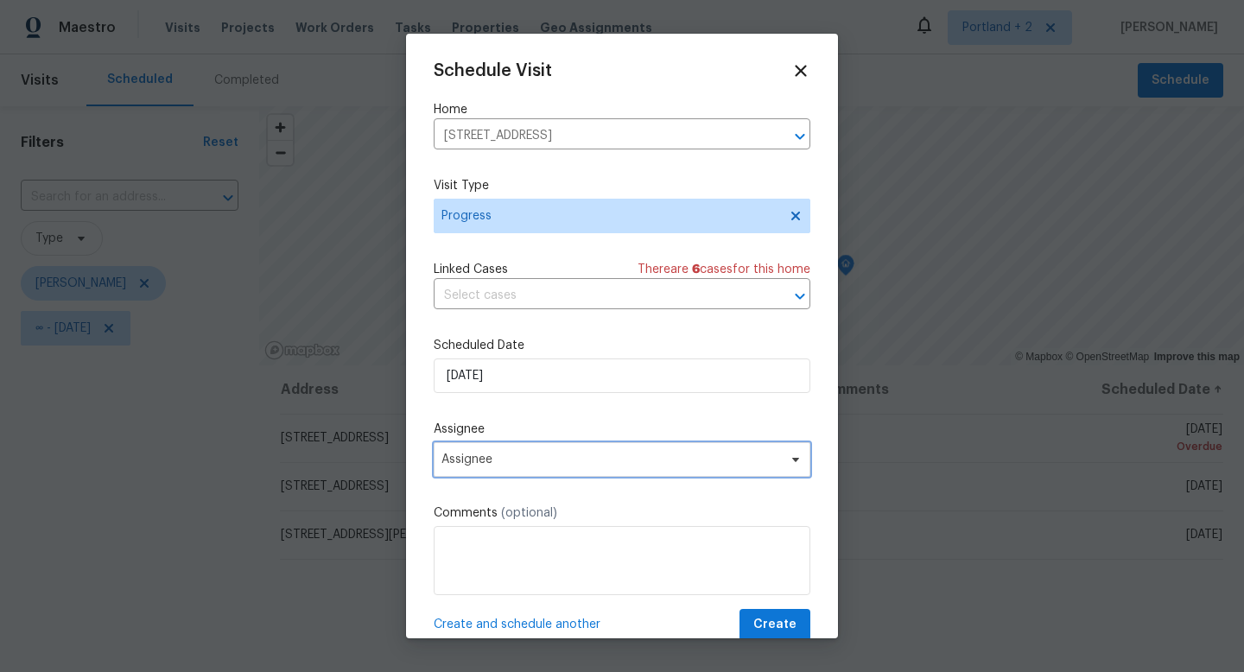
click at [499, 453] on span "Assignee" at bounding box center [622, 459] width 377 height 35
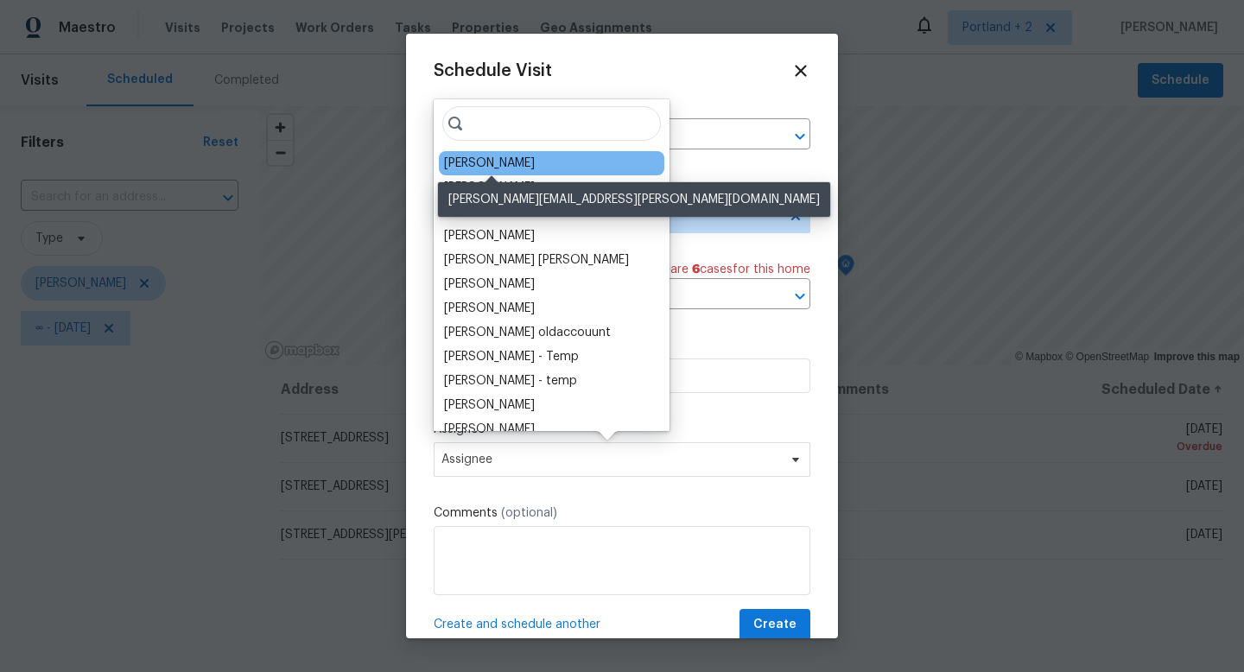
click at [506, 165] on div "[PERSON_NAME]" at bounding box center [489, 163] width 91 height 17
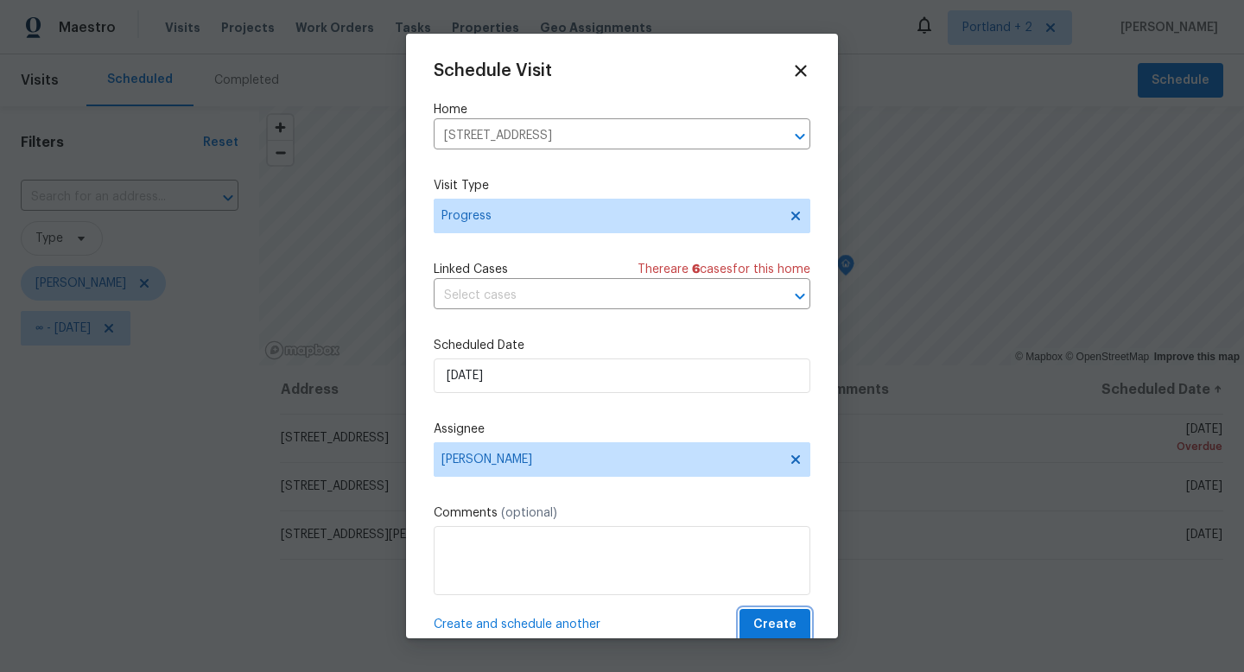
click at [793, 627] on span "Create" at bounding box center [774, 625] width 43 height 22
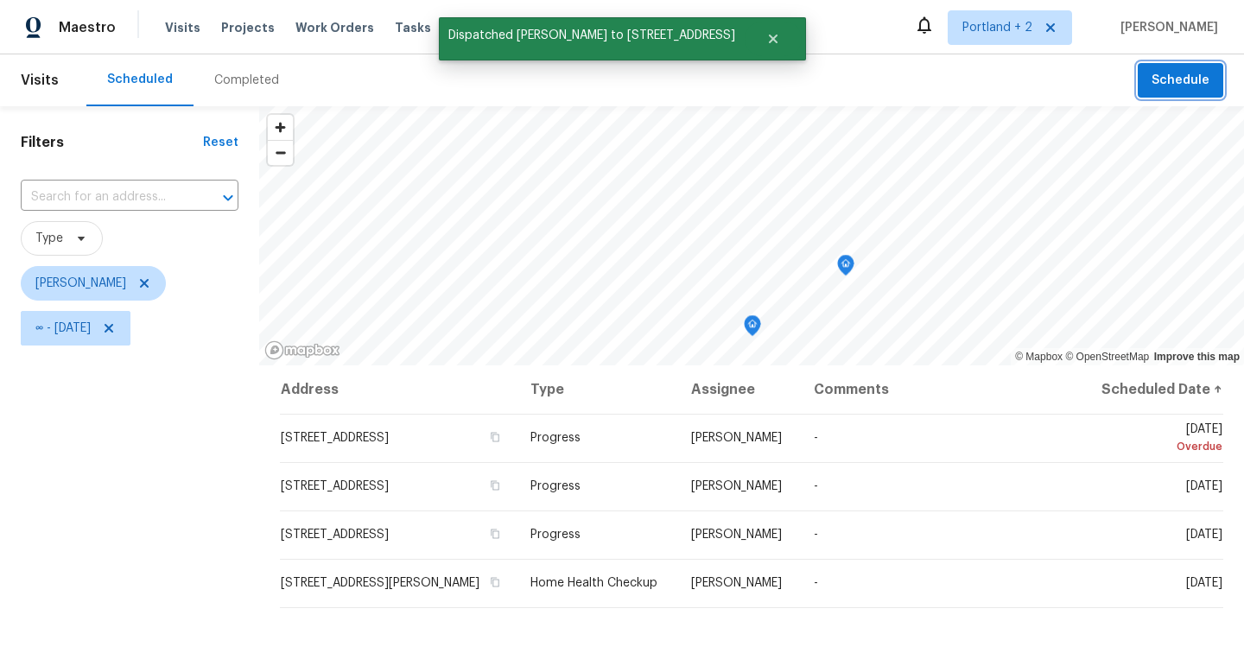
click at [1170, 81] on span "Schedule" at bounding box center [1180, 81] width 58 height 22
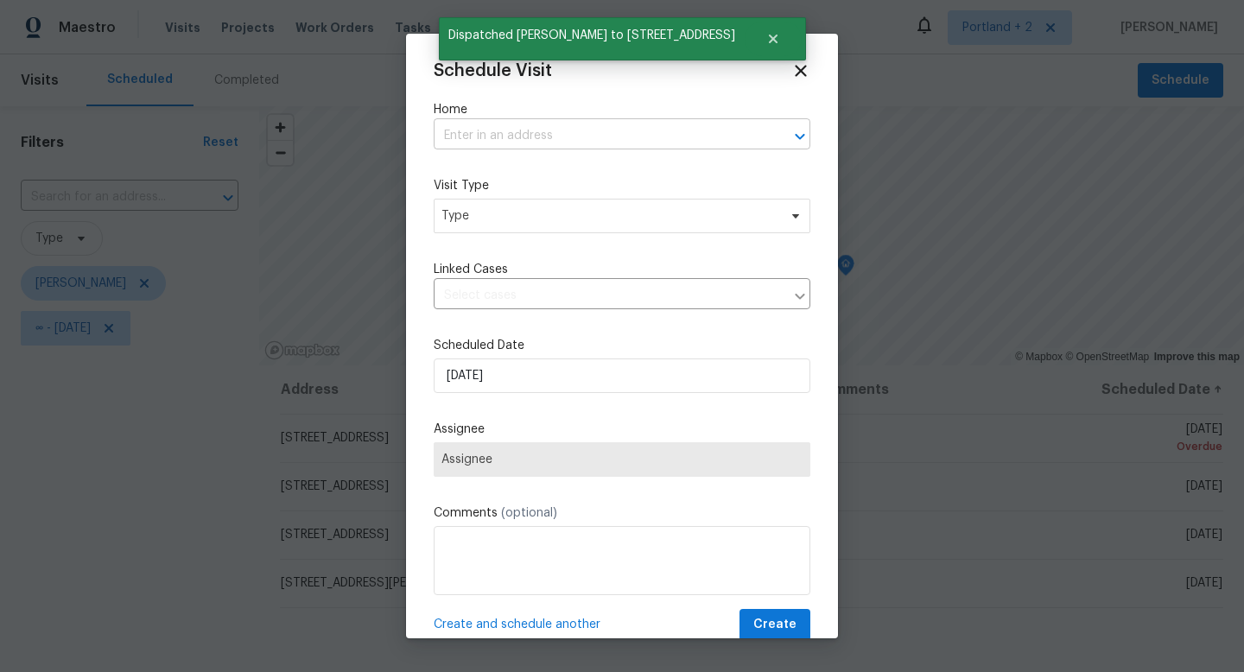
click at [531, 140] on input "text" at bounding box center [598, 136] width 328 height 27
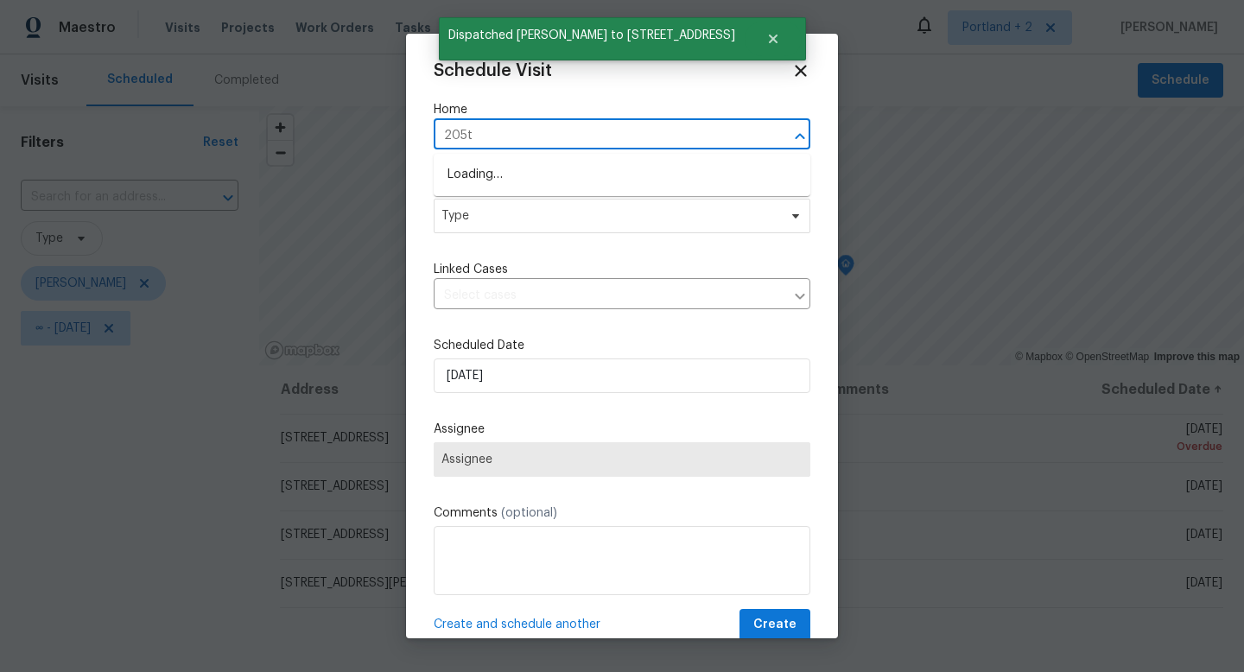
type input "205th"
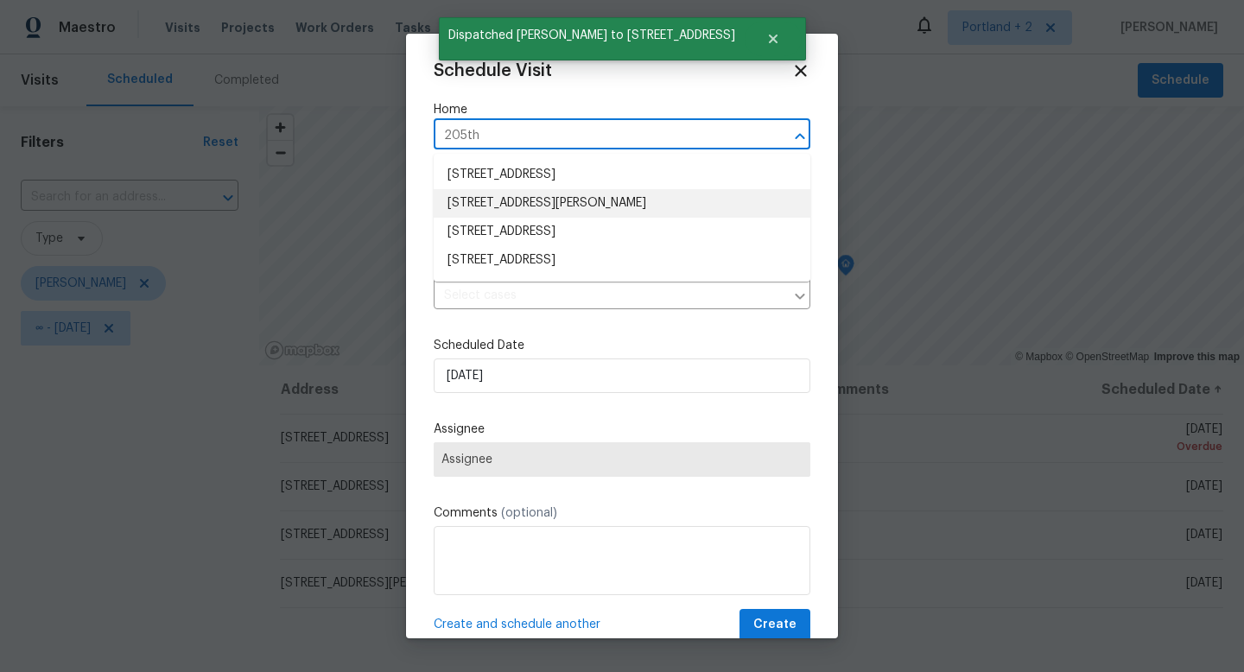
click at [562, 198] on li "157 SE 205th Dr, Gresham, OR 97030" at bounding box center [622, 203] width 377 height 29
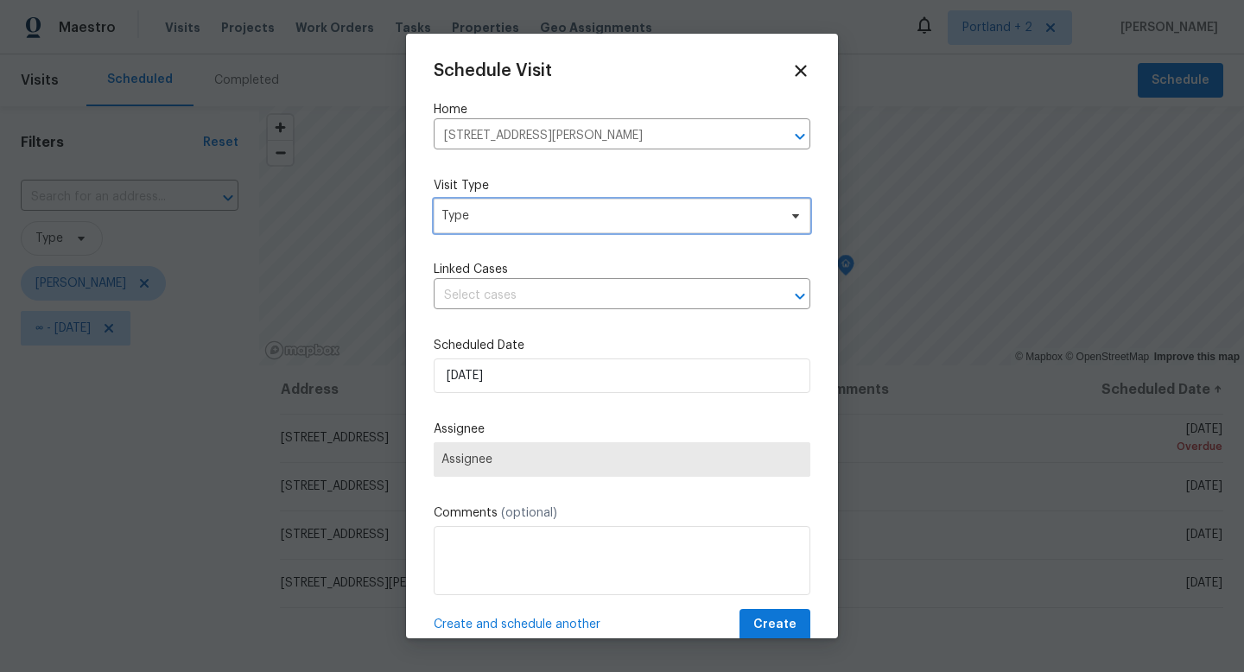
click at [538, 214] on span "Type" at bounding box center [609, 215] width 336 height 17
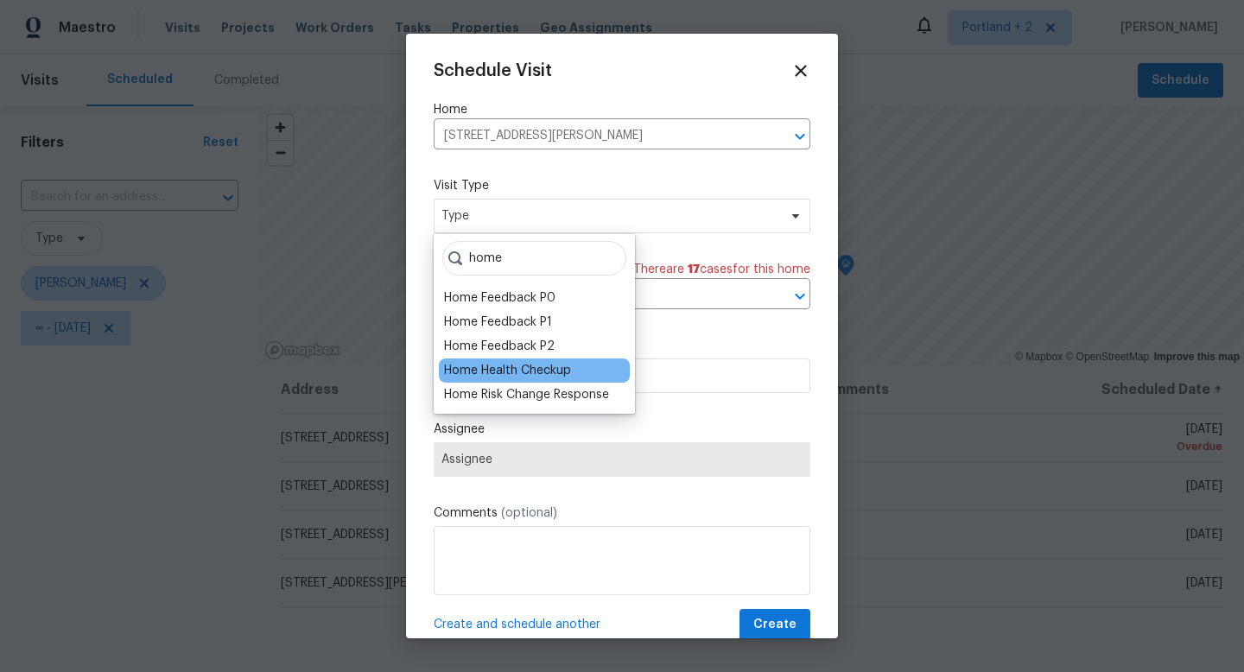
type input "home"
click at [532, 363] on div "Home Health Checkup" at bounding box center [507, 370] width 127 height 17
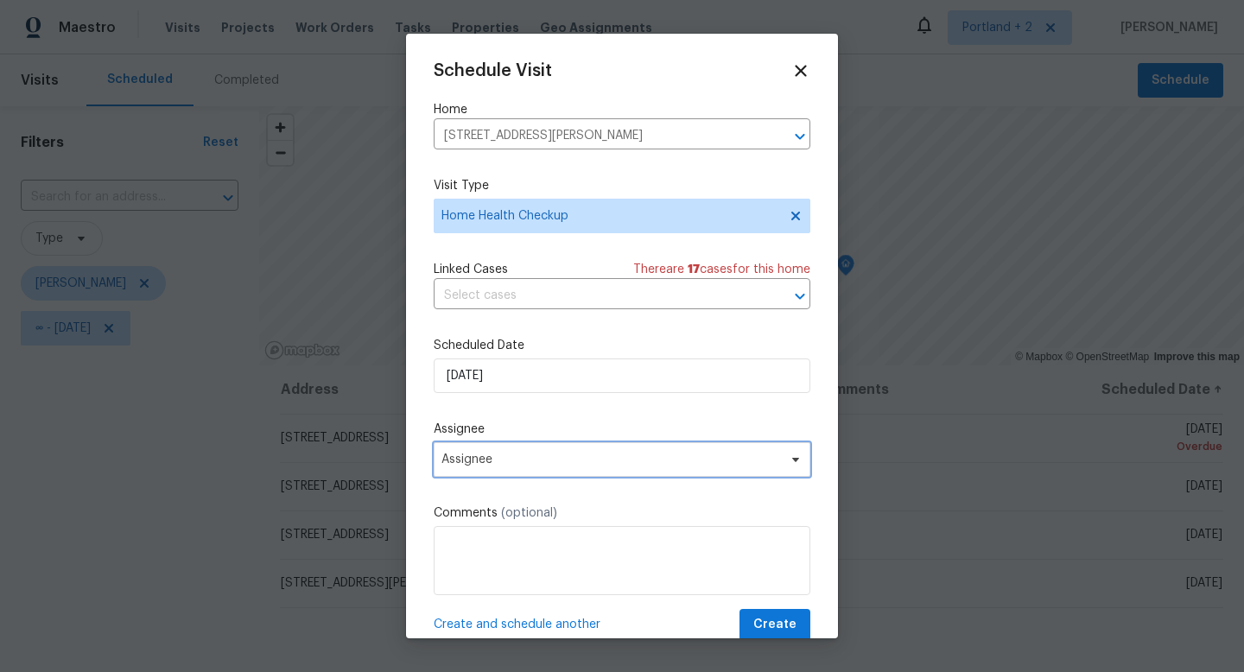
click at [527, 456] on span "Assignee" at bounding box center [610, 460] width 339 height 14
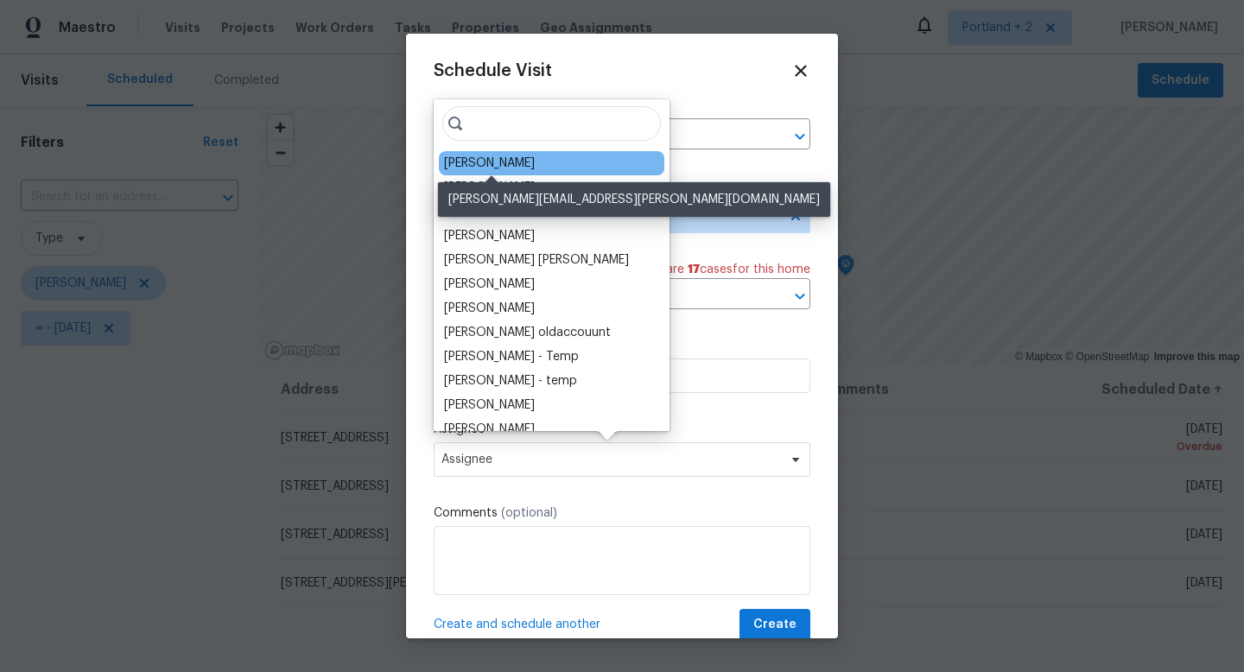
click at [530, 168] on div "[PERSON_NAME]" at bounding box center [489, 163] width 91 height 17
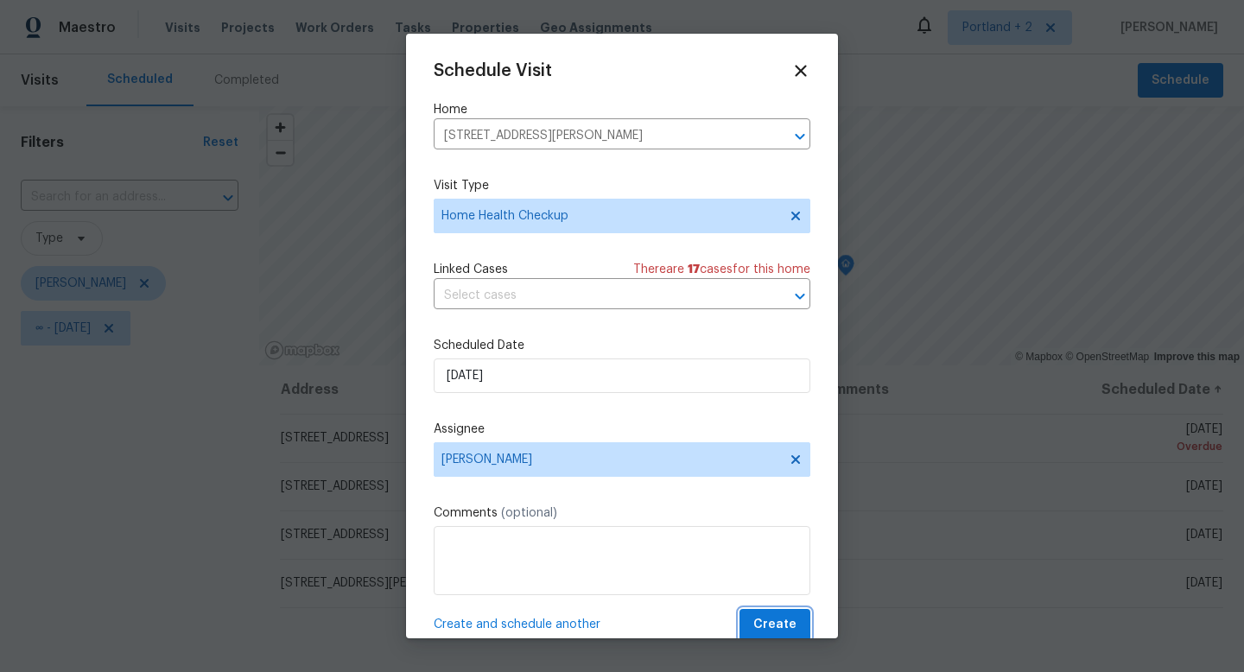
click at [770, 621] on span "Create" at bounding box center [774, 625] width 43 height 22
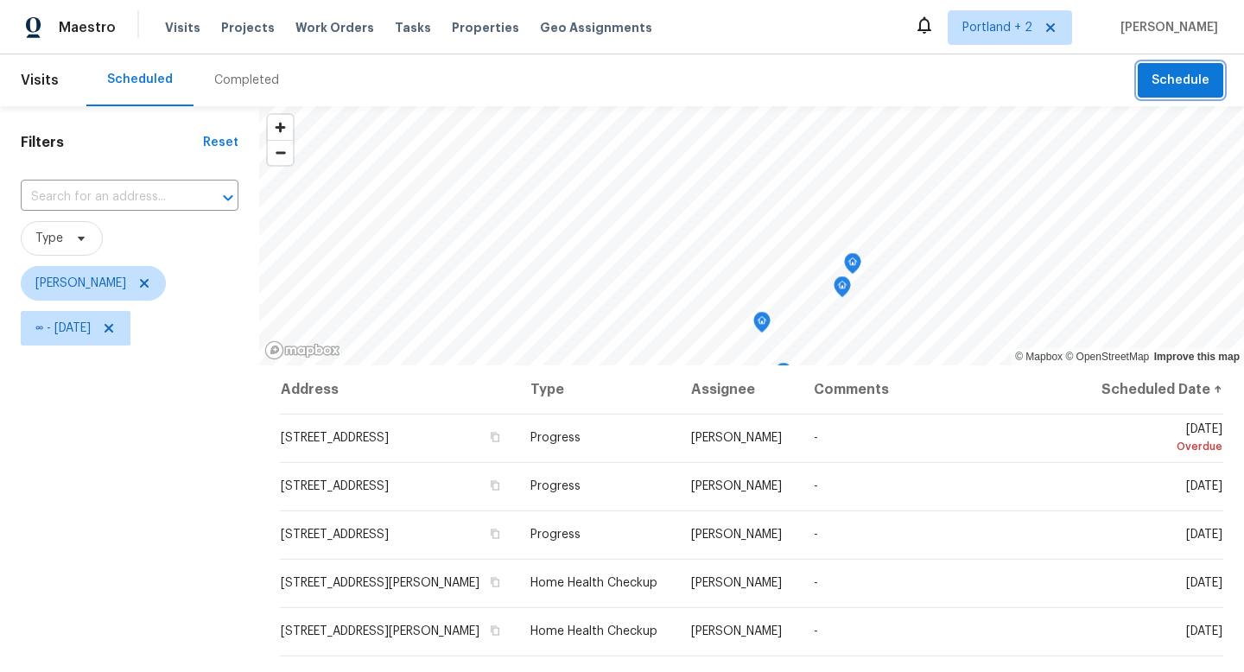
click at [1201, 67] on button "Schedule" at bounding box center [1181, 80] width 86 height 35
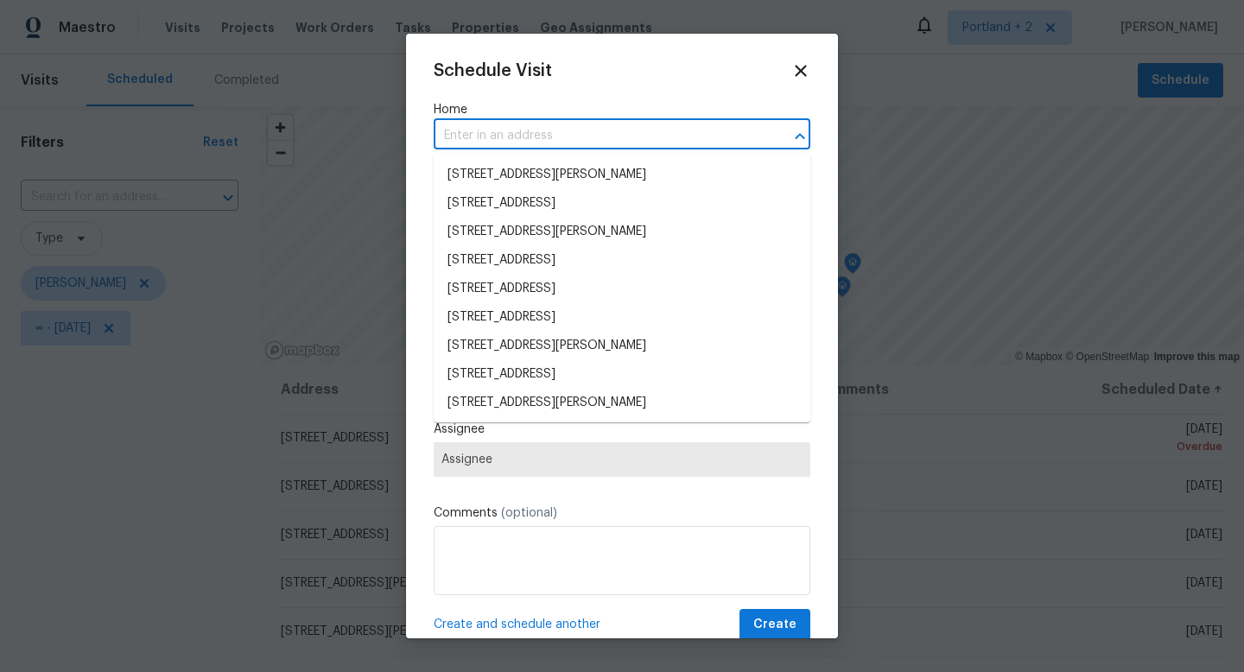
click at [670, 136] on input "text" at bounding box center [598, 136] width 328 height 27
paste input "2108 NE 136th Ave Vancouver WA 98684"
type input "2108 NE 136th Ave Vancouver WA 98684"
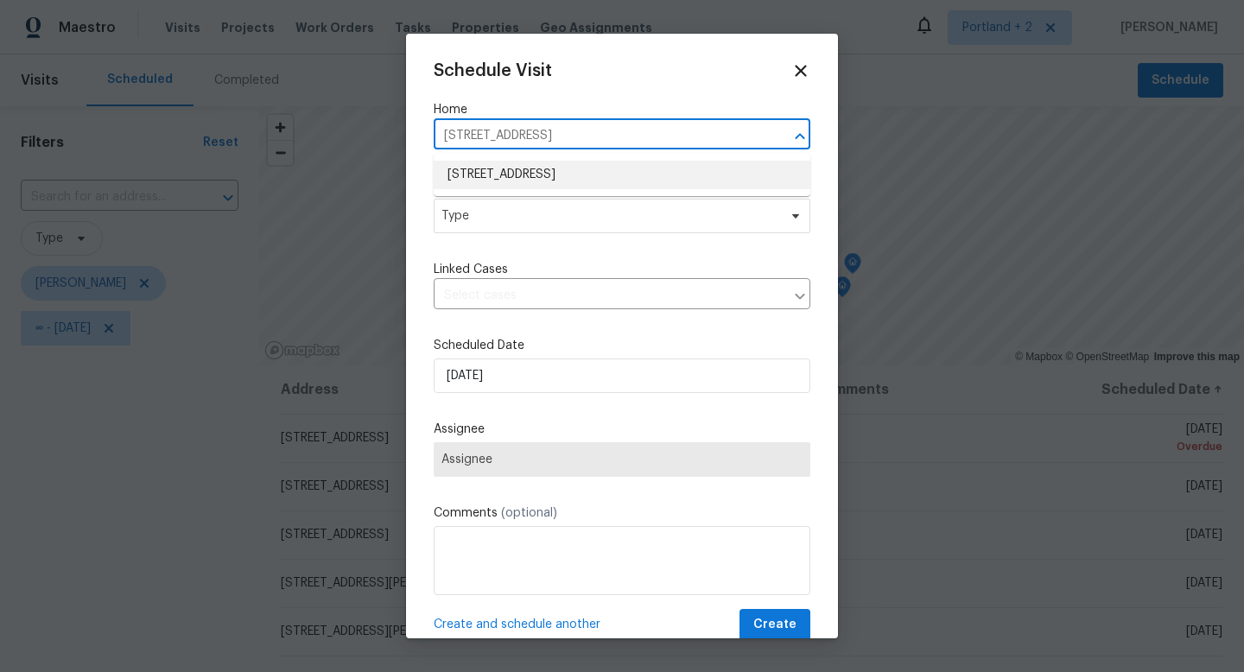
click at [658, 174] on li "2108 NE 136th Ave, Vancouver, WA 98684" at bounding box center [622, 175] width 377 height 29
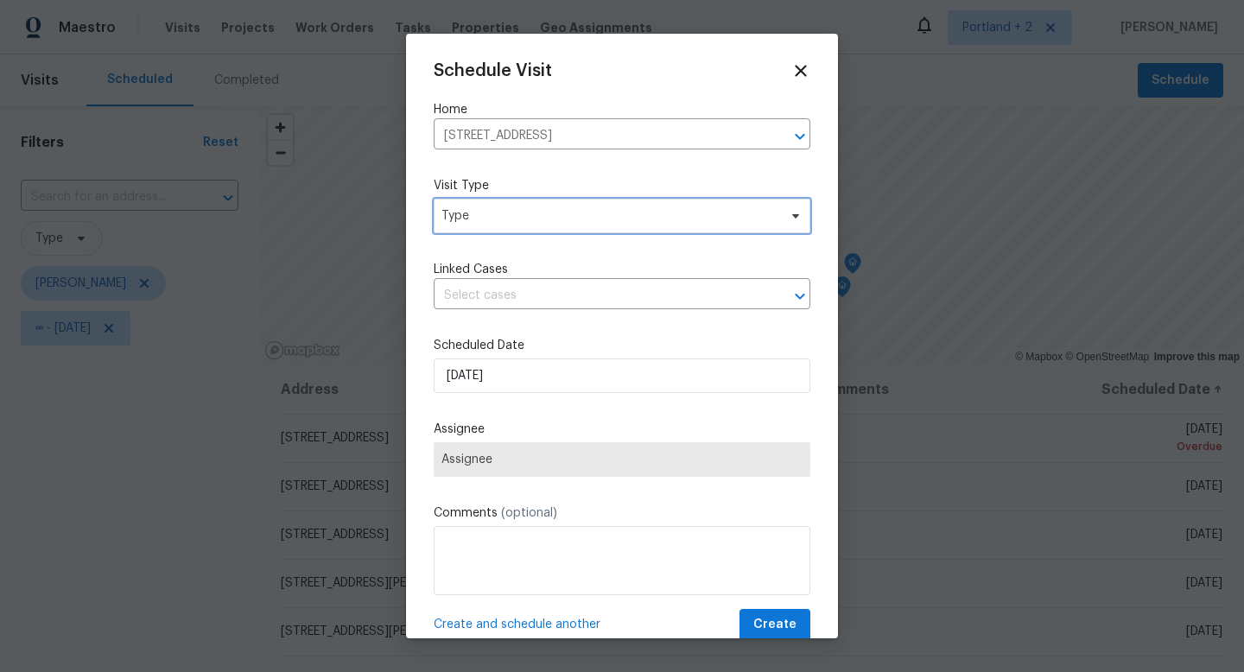
click at [635, 207] on span "Type" at bounding box center [609, 215] width 336 height 17
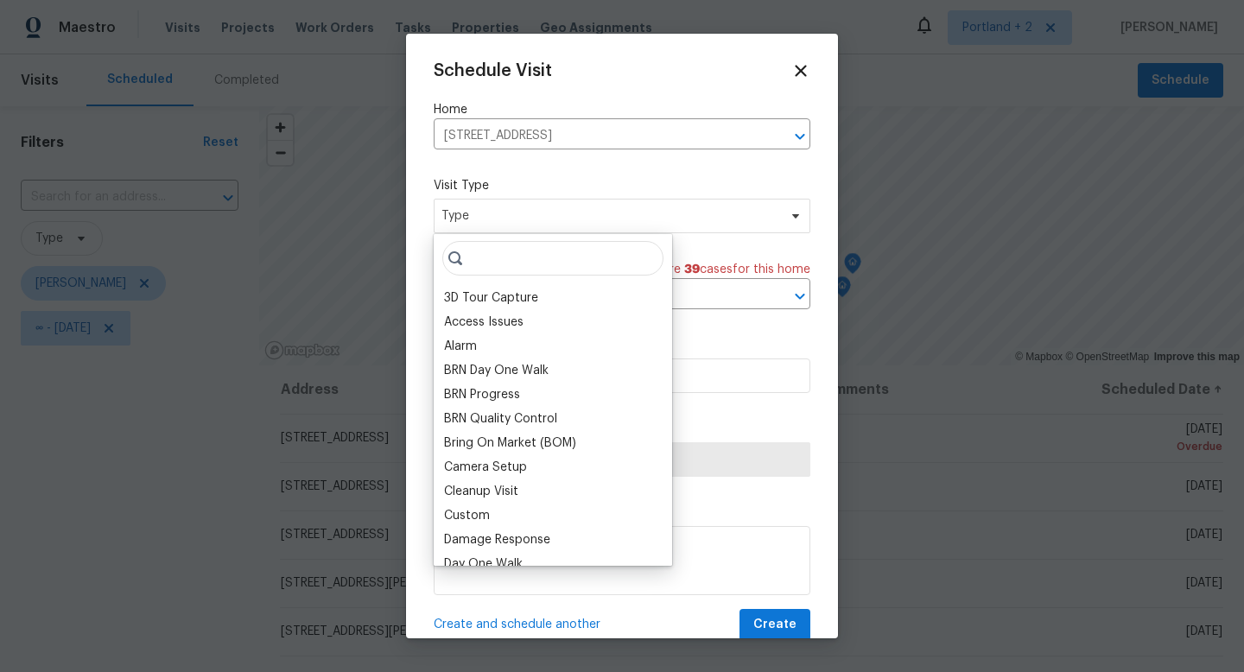
type input "k"
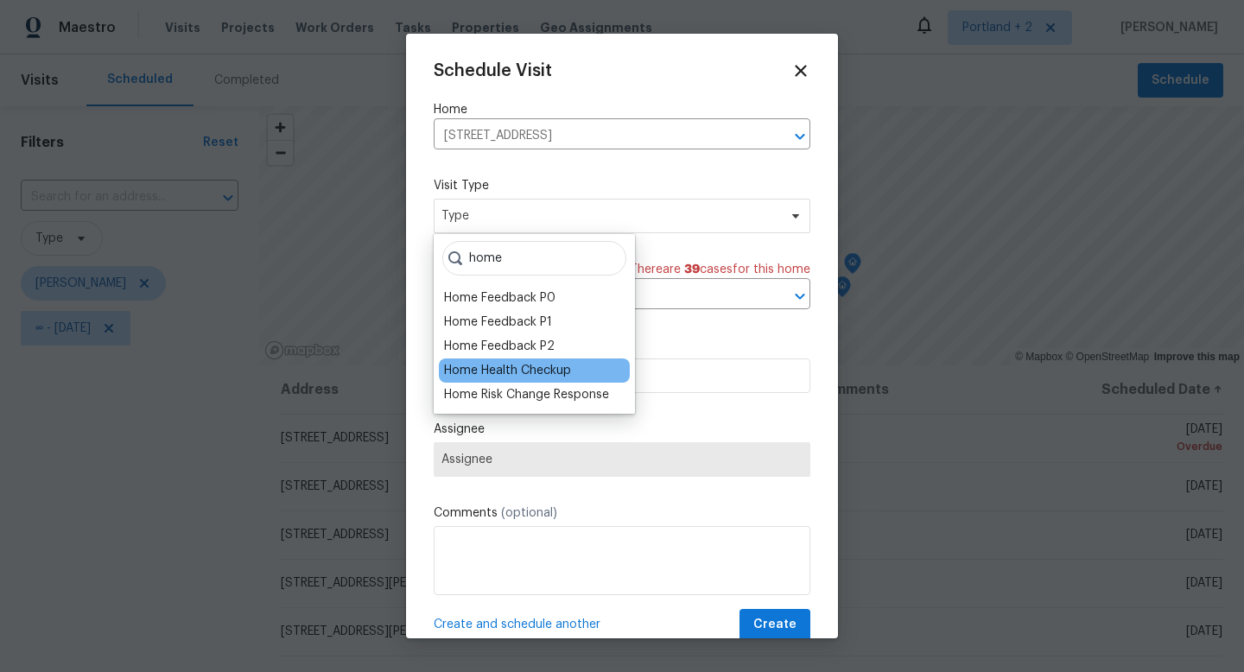
type input "home"
click at [523, 370] on div "Home Health Checkup" at bounding box center [507, 370] width 127 height 17
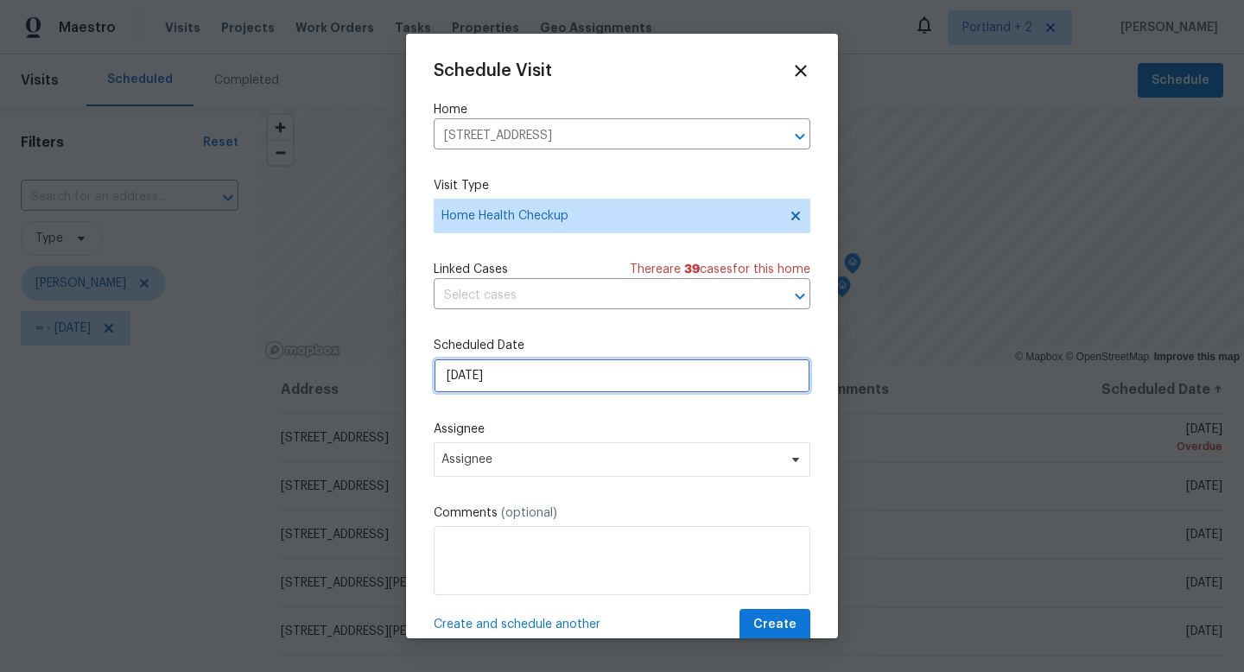
click at [542, 385] on input "10/6/2025" at bounding box center [622, 375] width 377 height 35
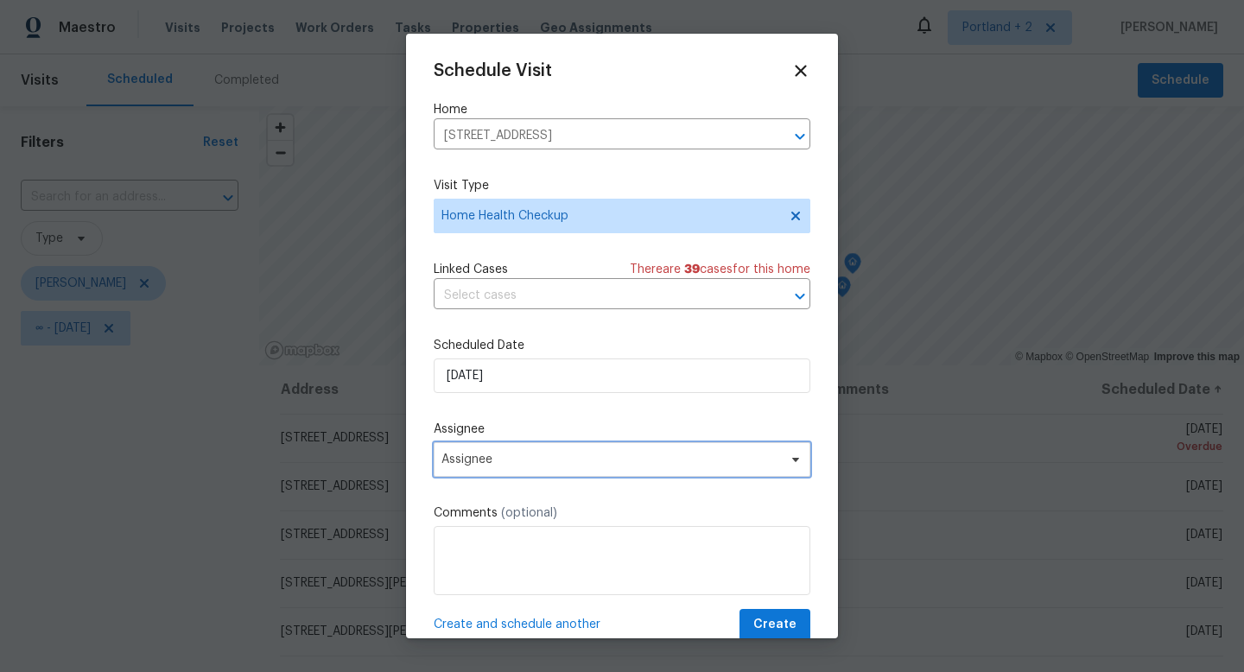
click at [536, 461] on span "Assignee" at bounding box center [610, 460] width 339 height 14
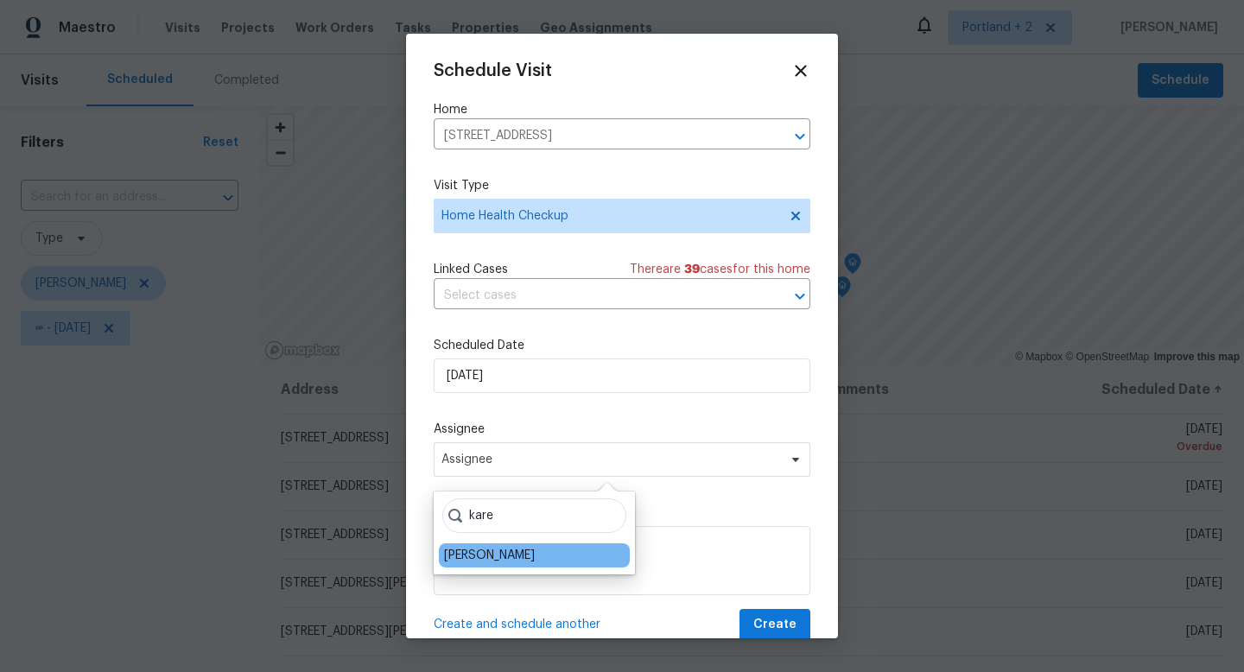
type input "kare"
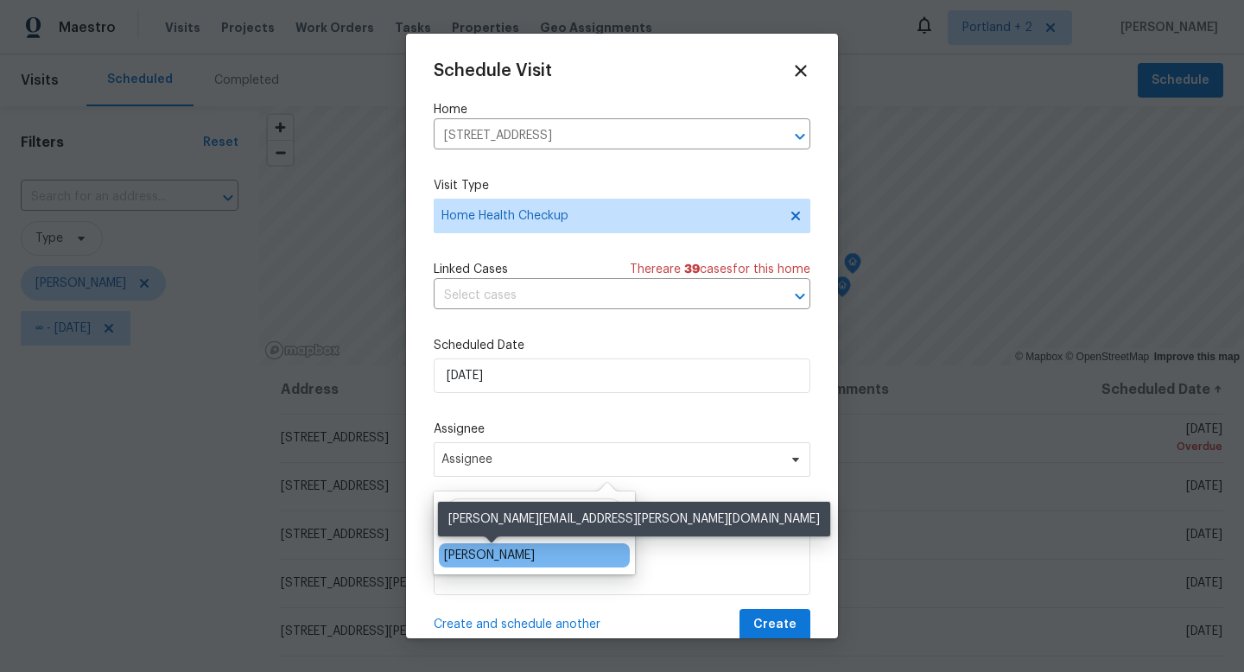
click at [514, 560] on div "[PERSON_NAME]" at bounding box center [489, 555] width 91 height 17
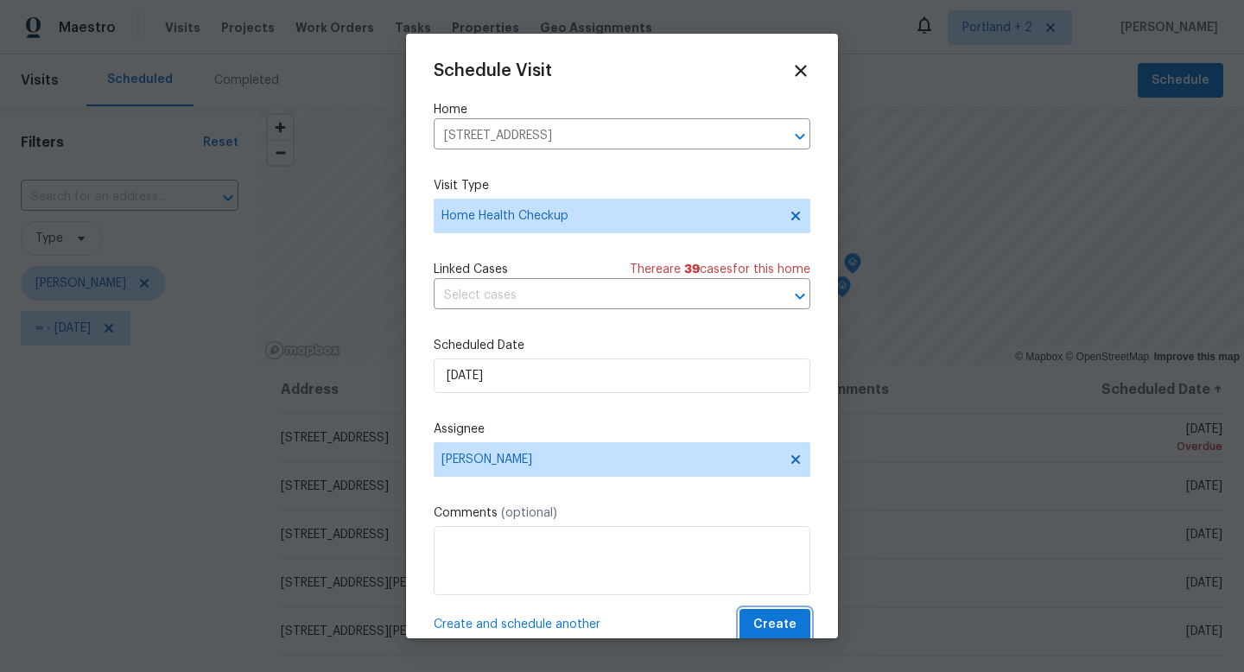
click at [775, 631] on span "Create" at bounding box center [774, 625] width 43 height 22
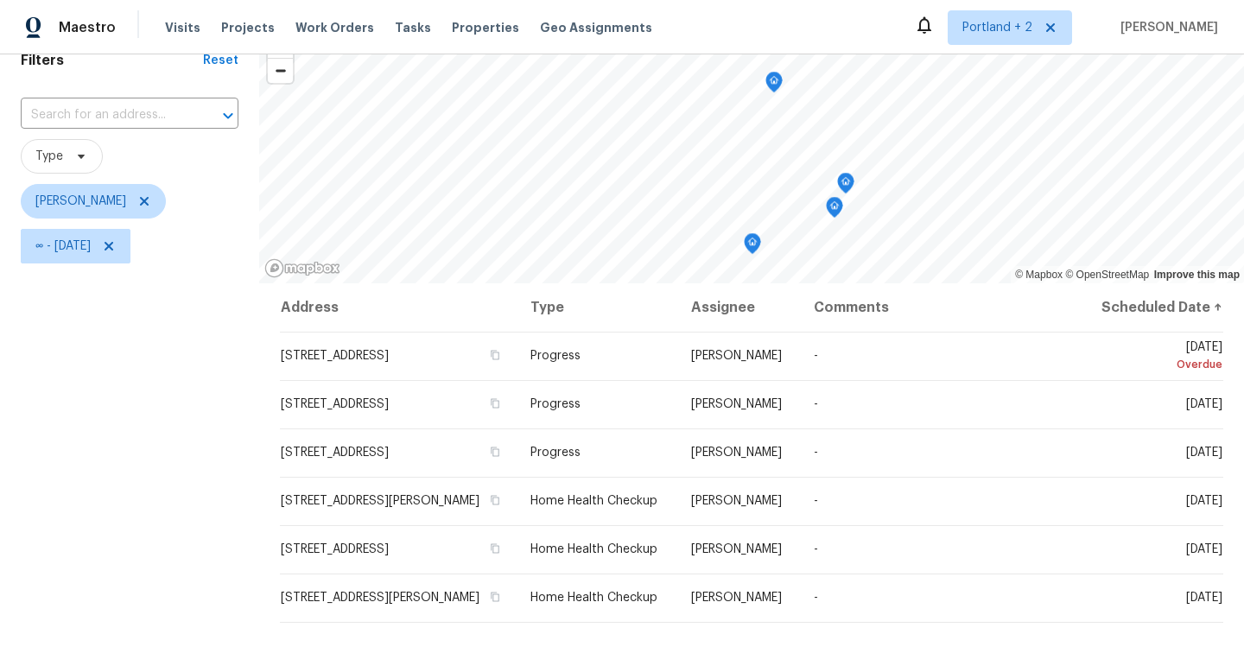
scroll to position [84, 0]
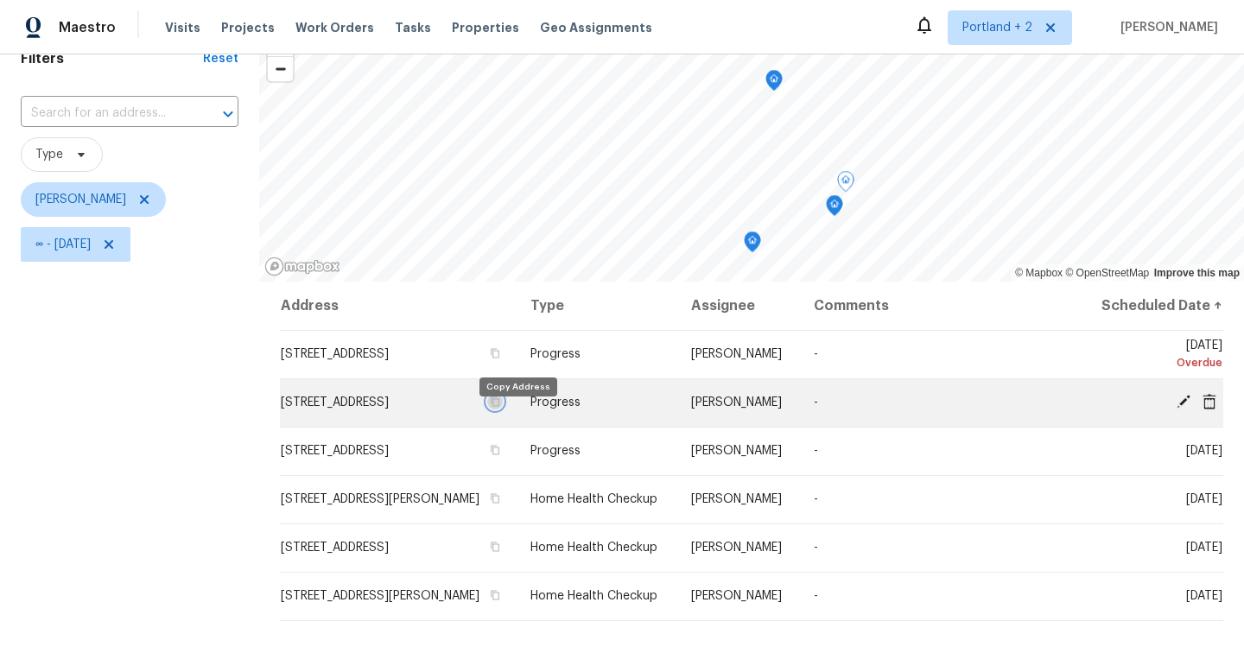
click at [500, 407] on icon "button" at bounding box center [495, 401] width 10 height 10
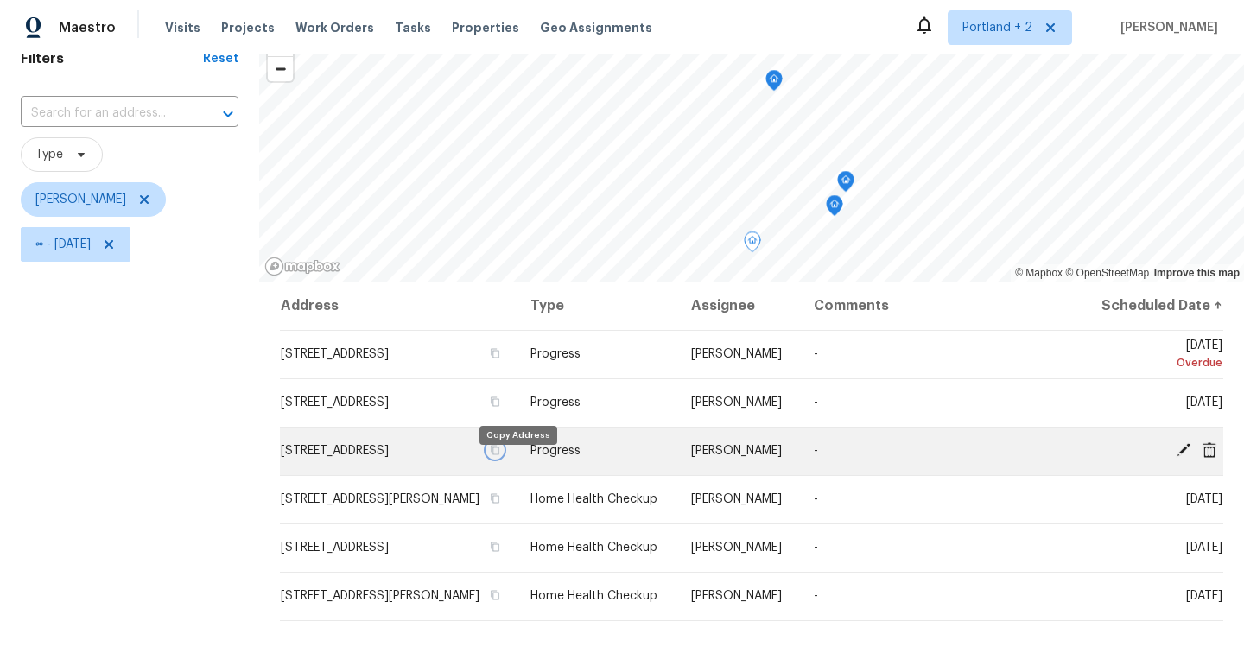
click at [500, 455] on icon "button" at bounding box center [495, 450] width 10 height 10
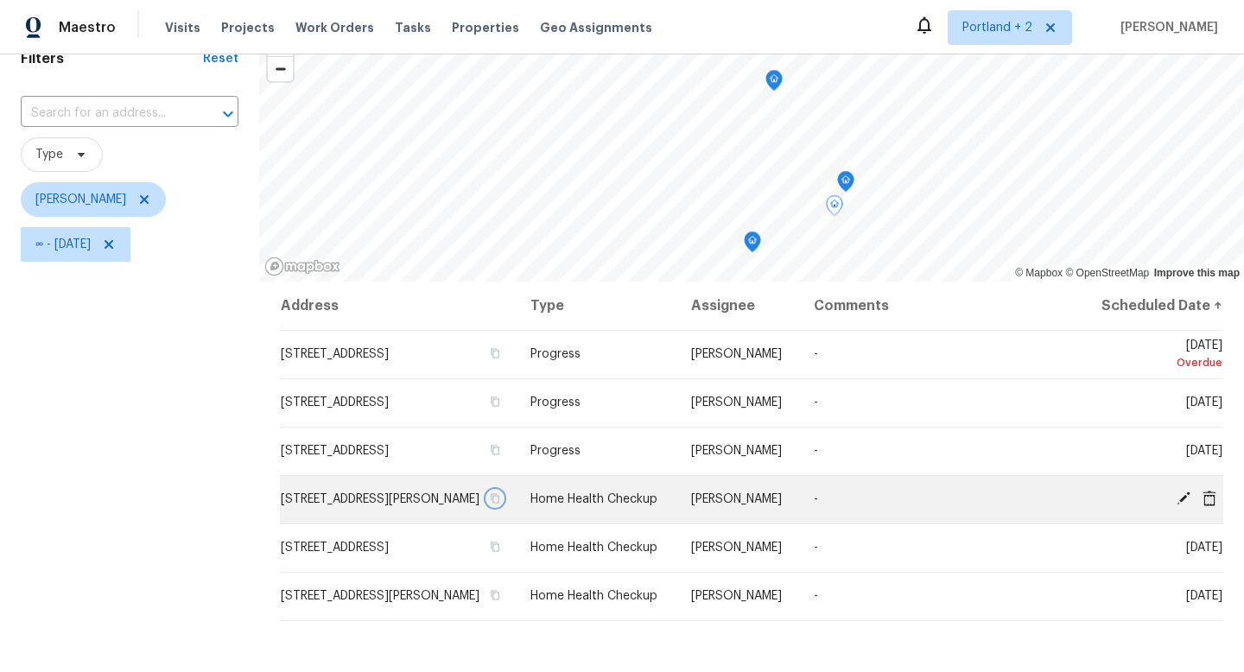
click at [500, 504] on icon "button" at bounding box center [495, 498] width 10 height 10
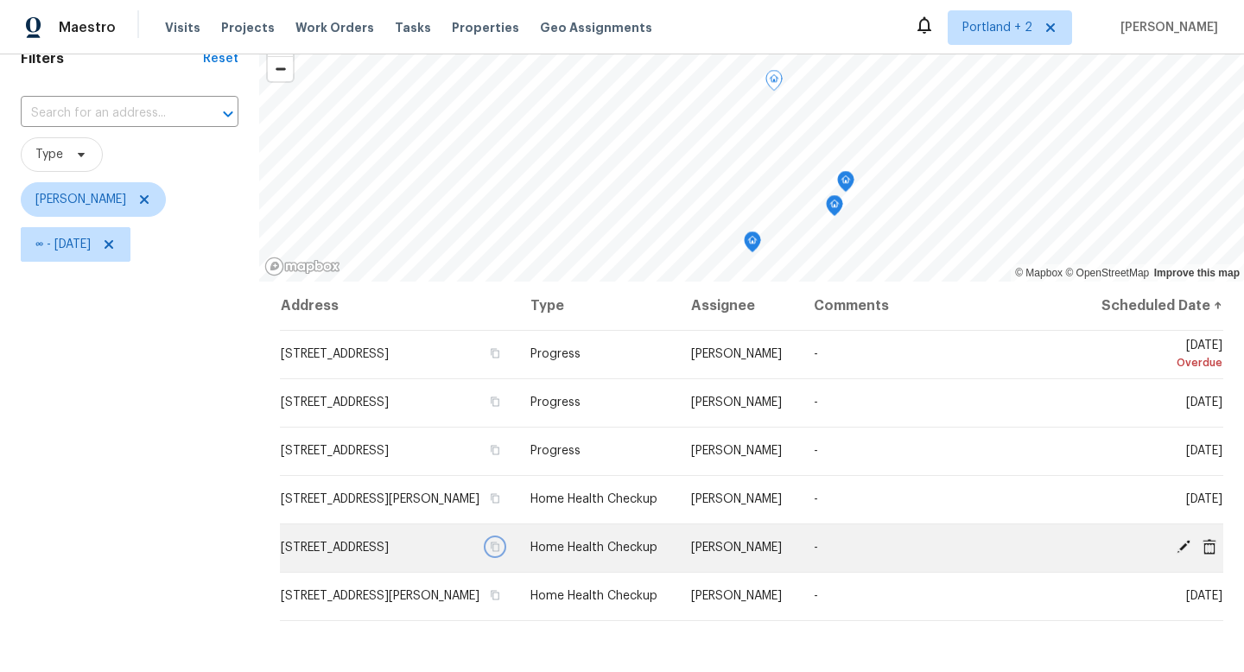
click at [500, 552] on icon "button" at bounding box center [495, 547] width 10 height 10
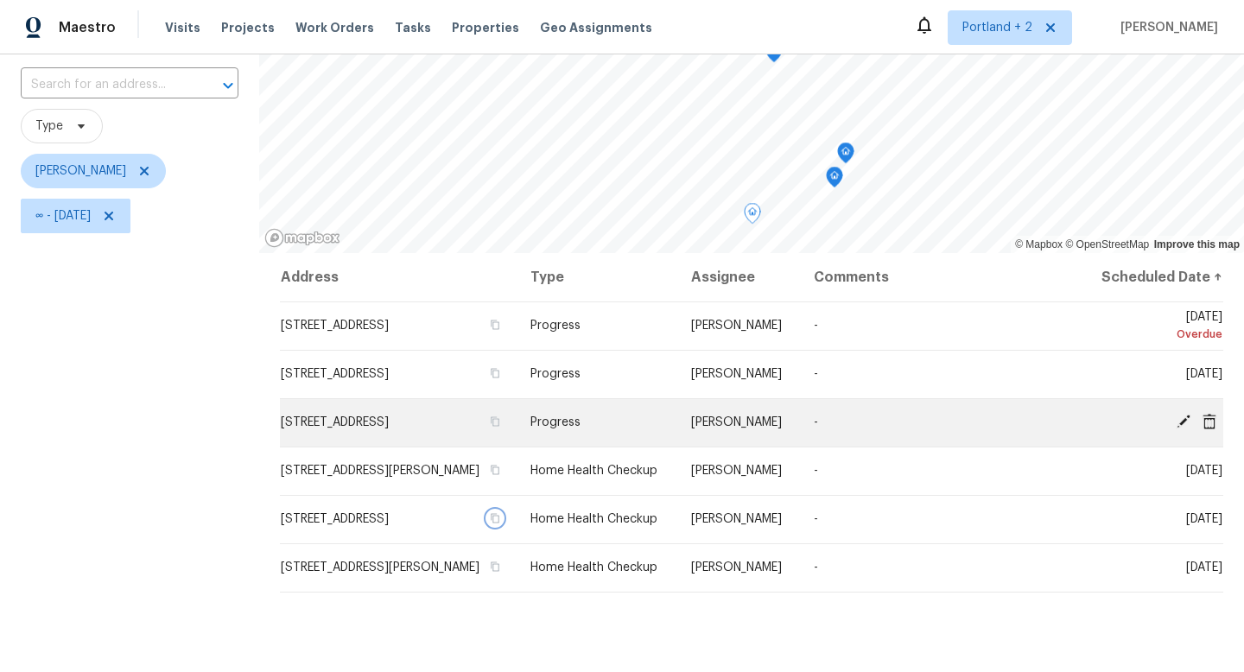
scroll to position [123, 0]
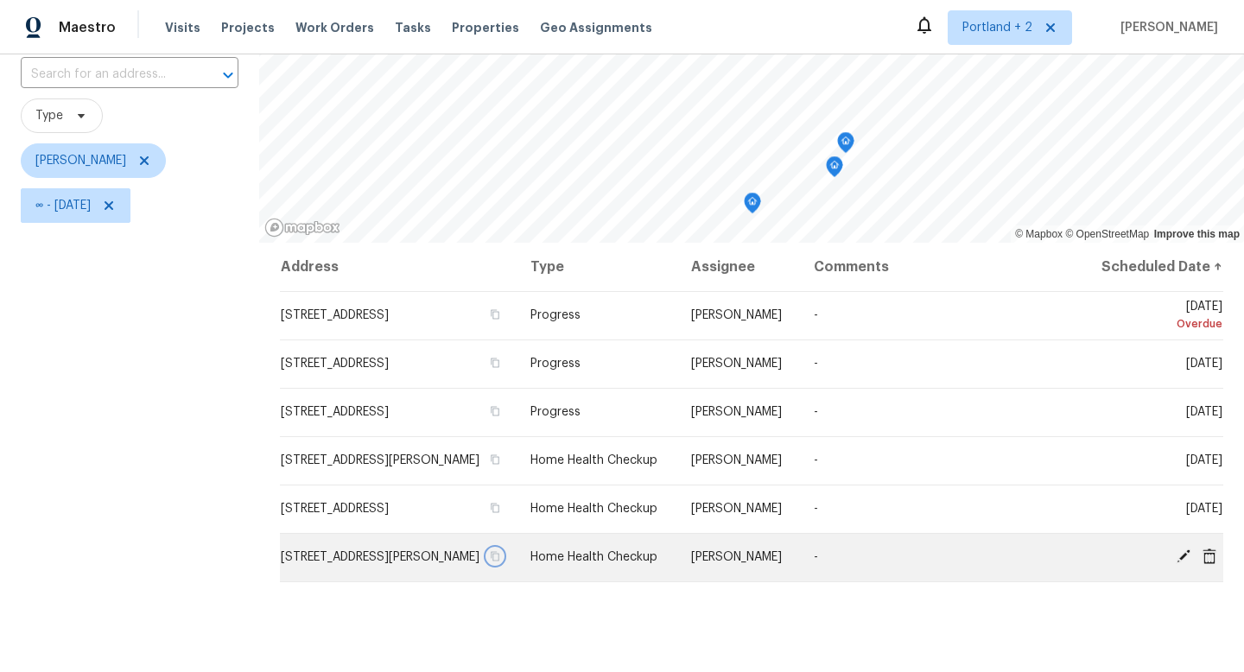
click at [503, 564] on button "button" at bounding box center [495, 556] width 16 height 16
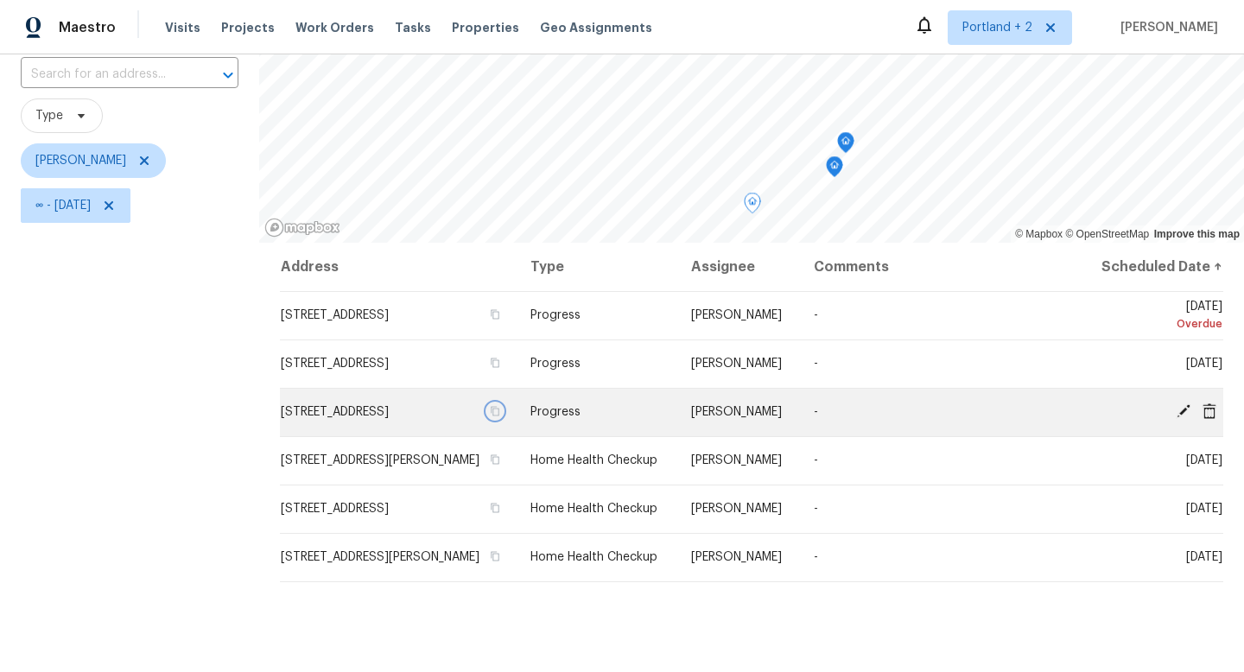
click at [500, 416] on icon "button" at bounding box center [495, 412] width 9 height 10
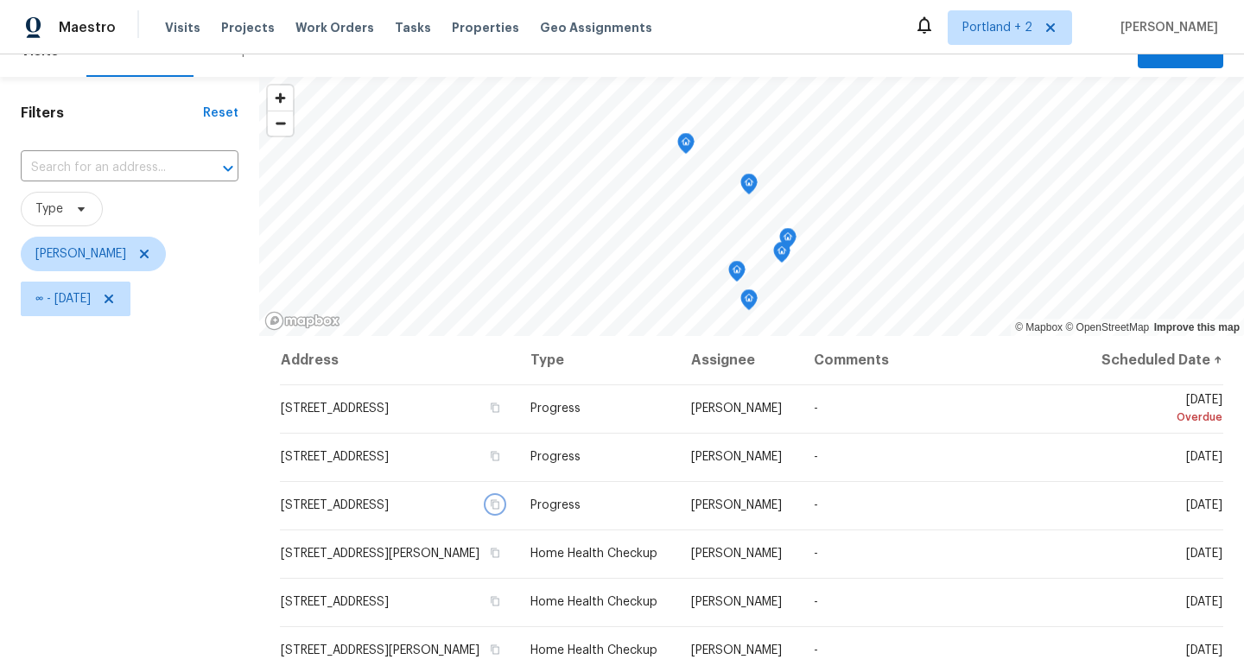
scroll to position [27, 0]
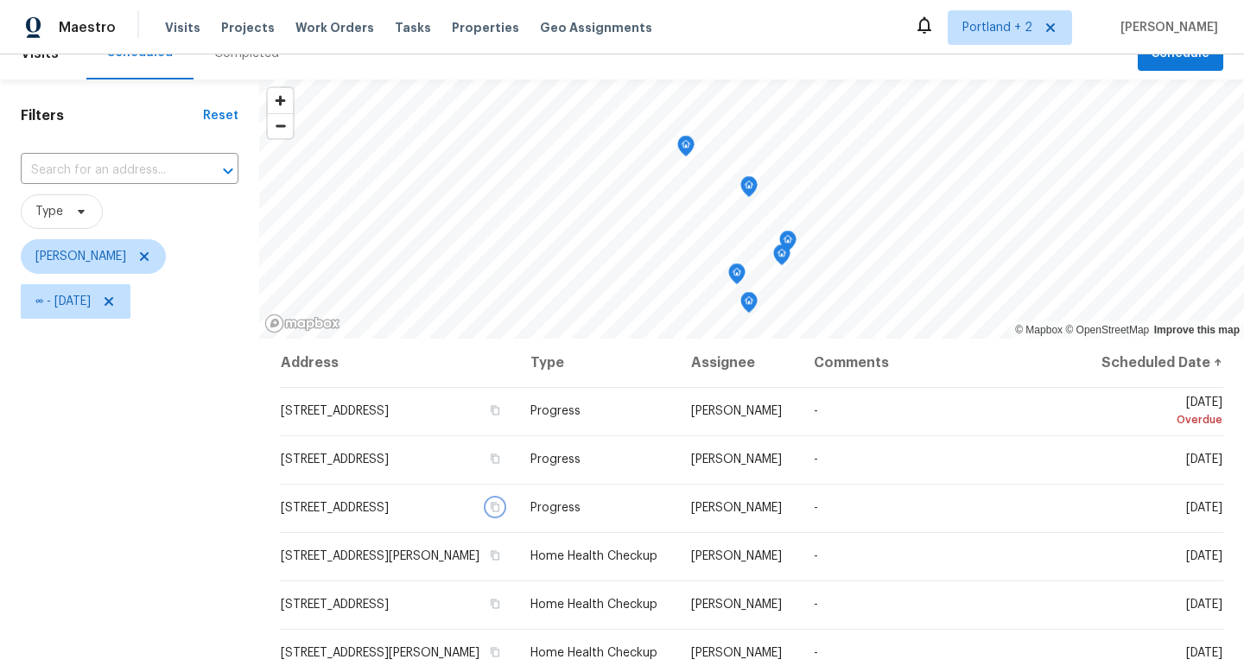
click at [740, 272] on icon "Map marker" at bounding box center [737, 274] width 16 height 20
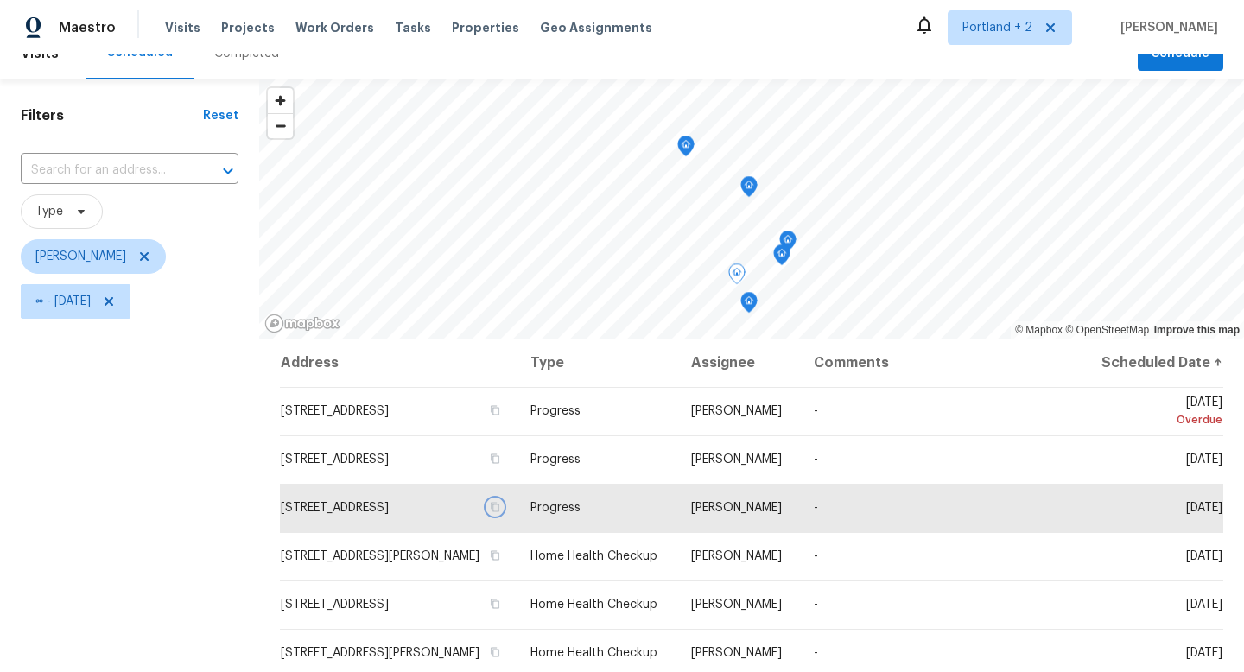
click at [749, 305] on icon "Map marker" at bounding box center [749, 303] width 16 height 20
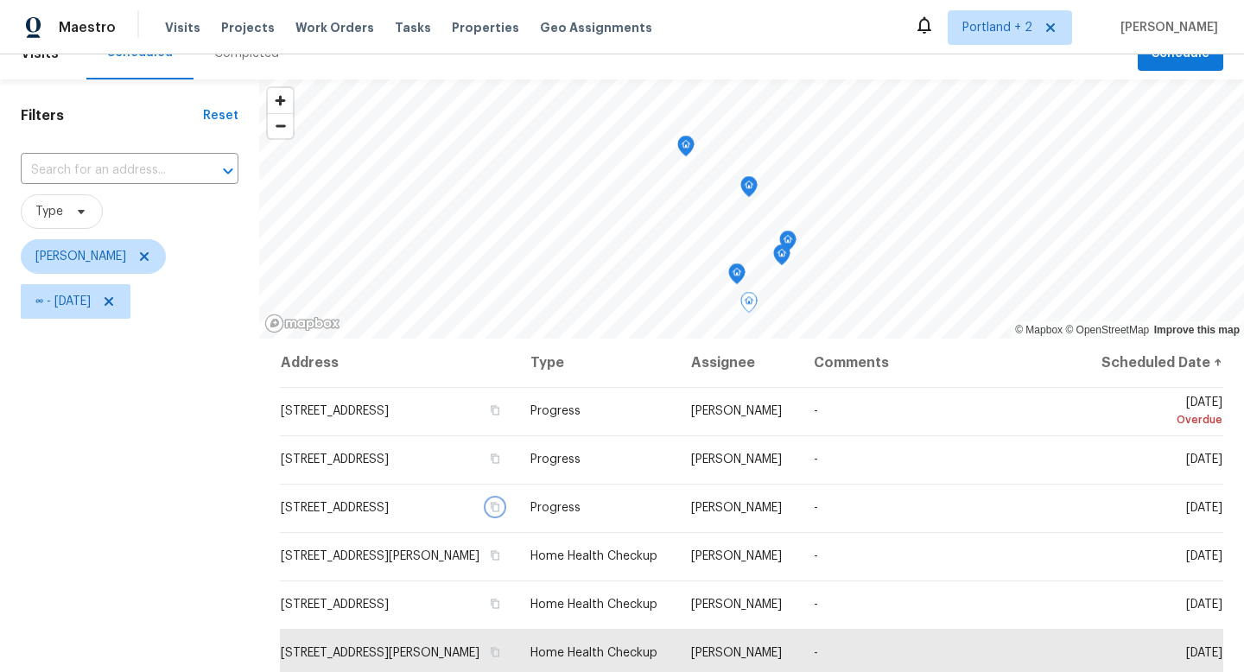
click at [779, 255] on icon "Map marker" at bounding box center [781, 254] width 5 height 4
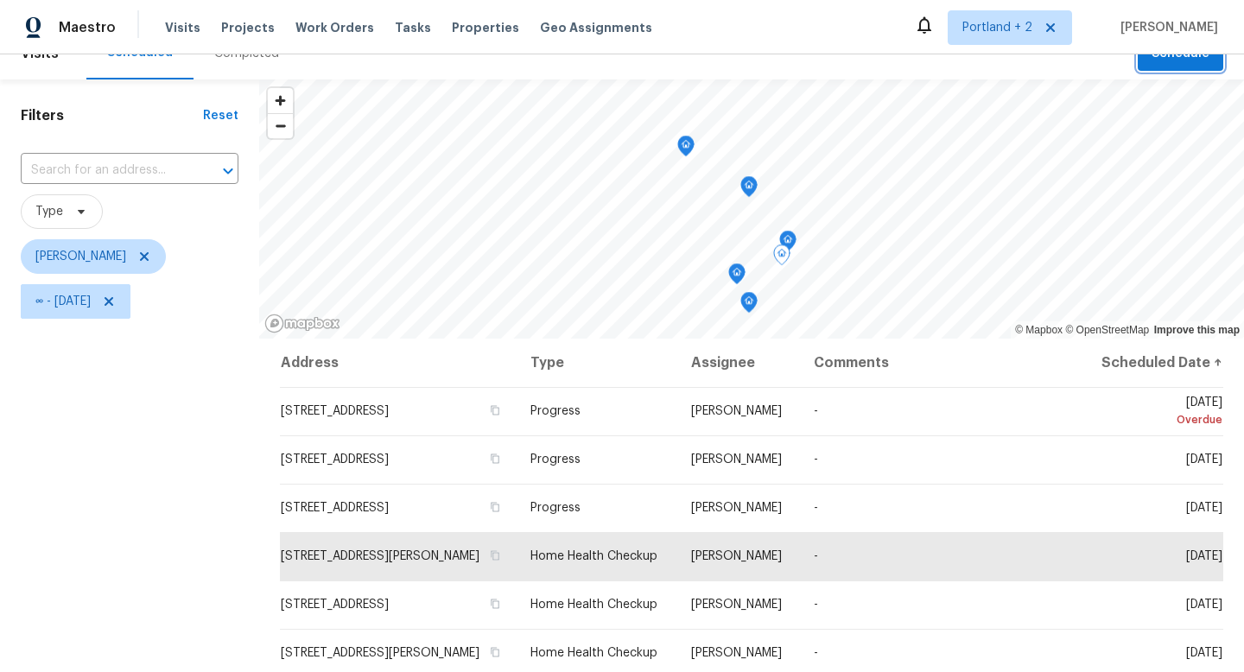
click at [1191, 62] on span "Schedule" at bounding box center [1180, 54] width 58 height 22
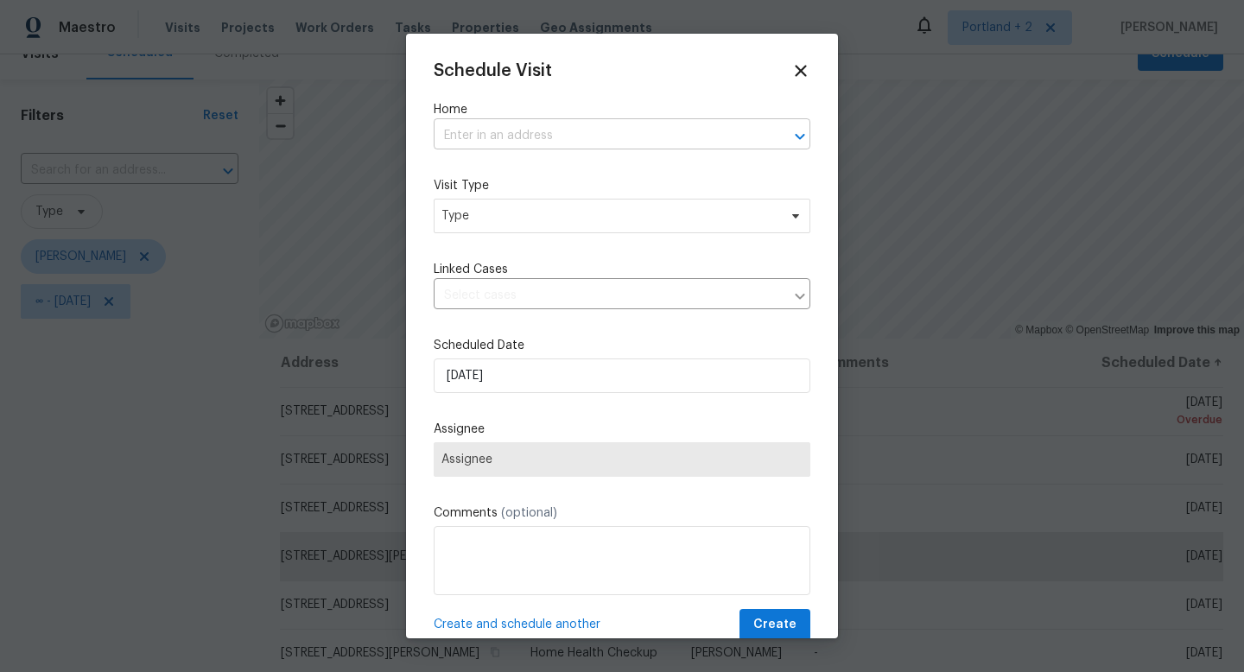
click at [467, 127] on input "text" at bounding box center [598, 136] width 328 height 27
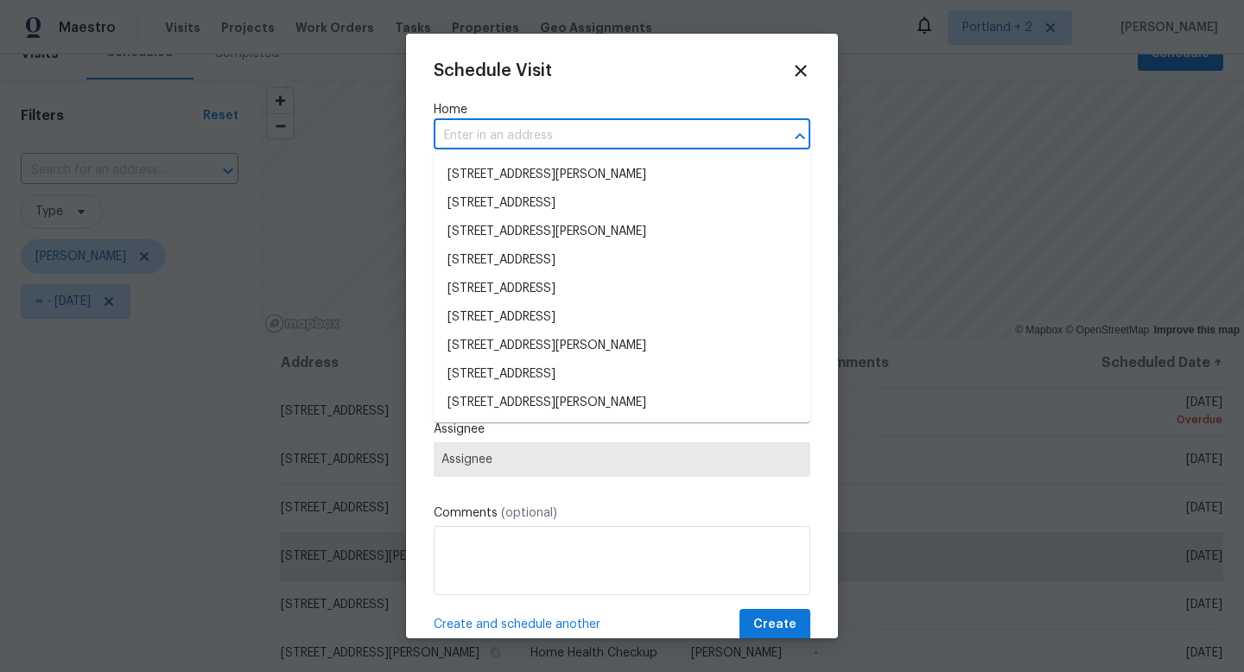
paste input "8408 NE Milton St Portland OR 97220"
type input "8408 NE Milton St Portland OR 97220"
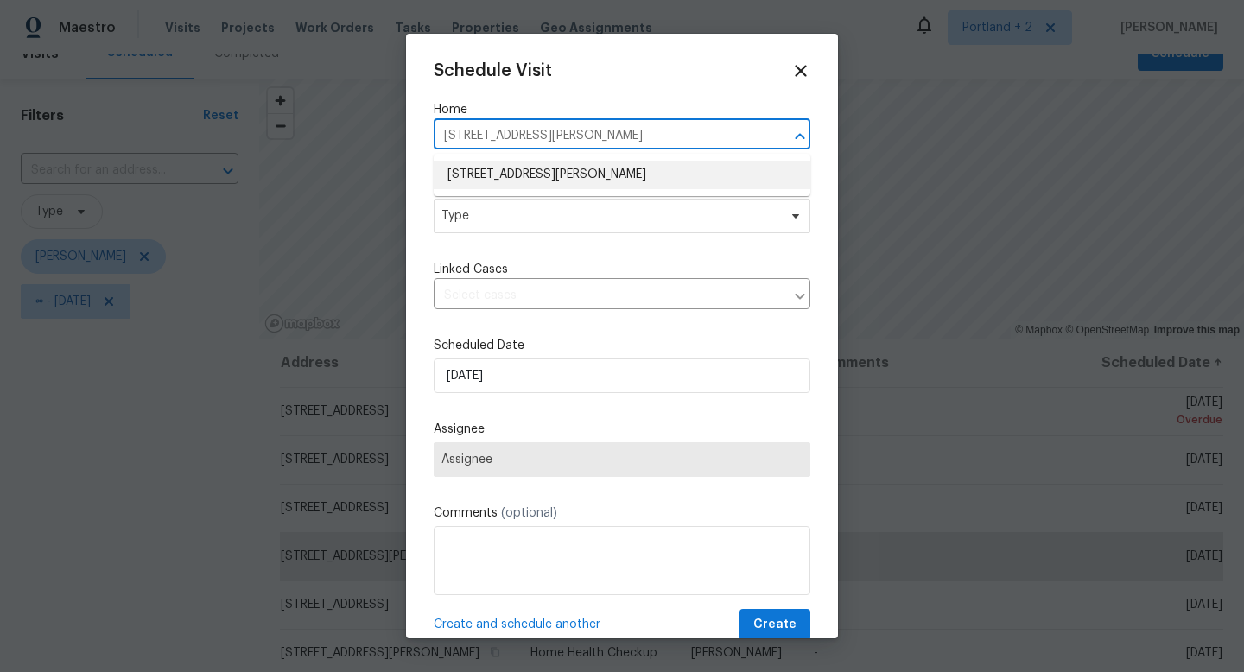
click at [497, 172] on li "8408 NE Milton St, Portland, OR 97220" at bounding box center [622, 175] width 377 height 29
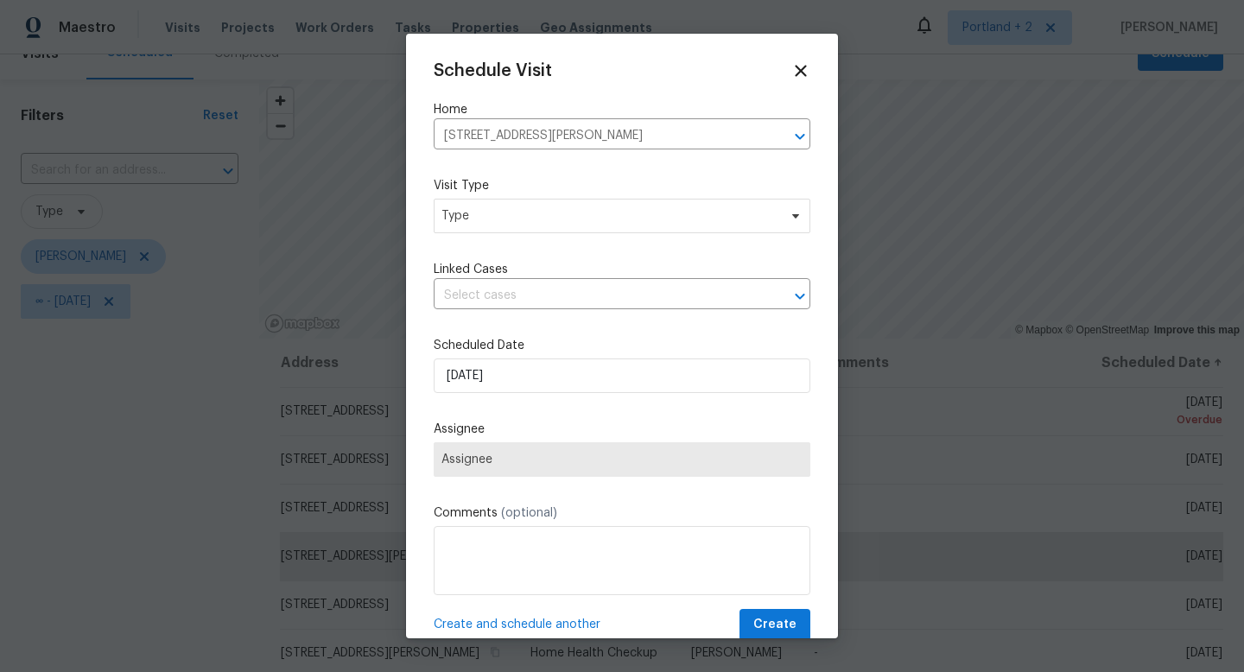
click at [498, 235] on div "Schedule Visit Home 8408 NE Milton St, Portland, OR 97220 ​ Visit Type Type Lin…" at bounding box center [622, 351] width 377 height 580
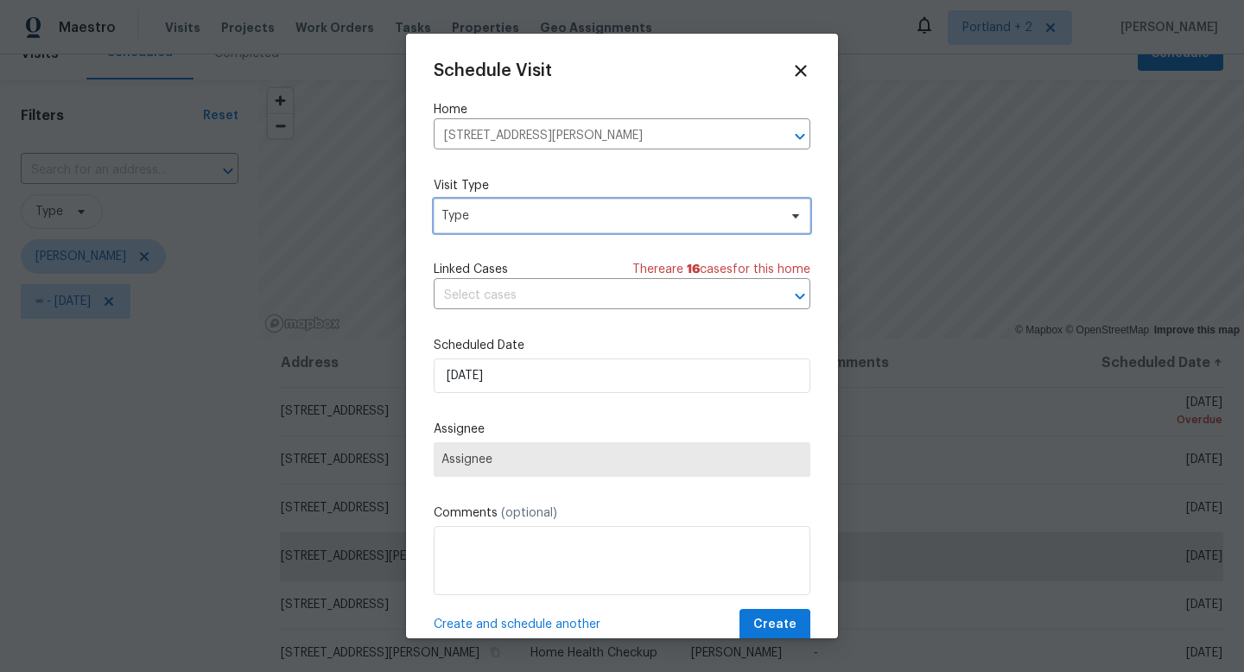
click at [512, 221] on span "Type" at bounding box center [609, 215] width 336 height 17
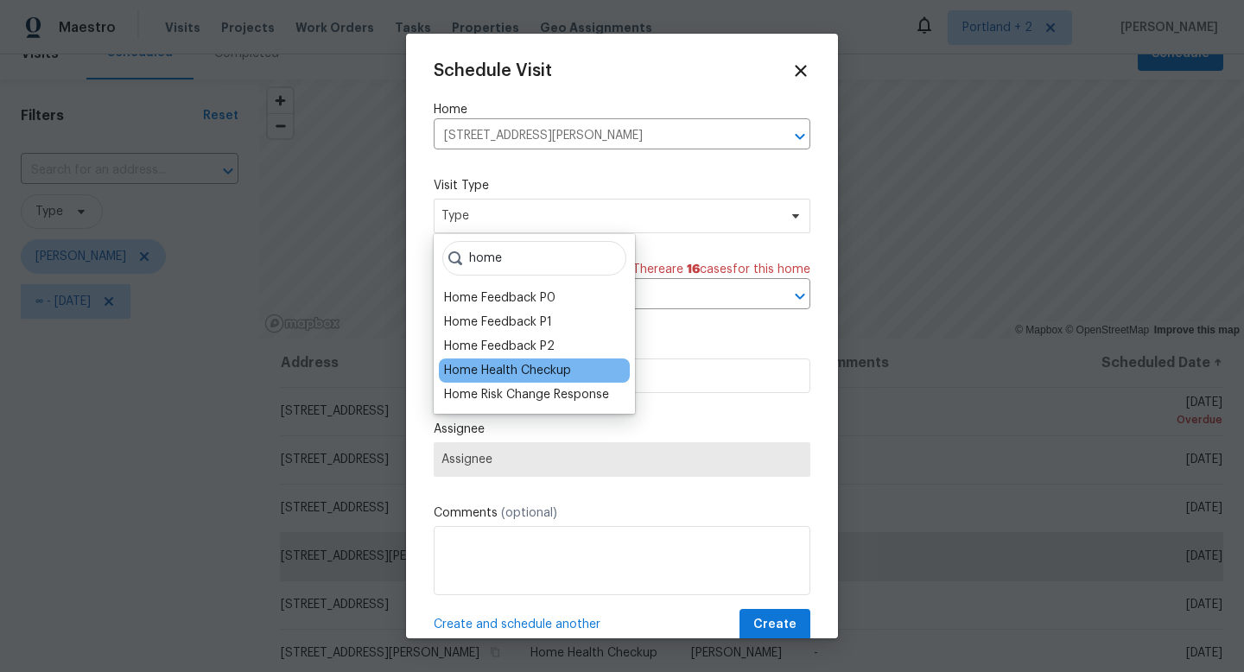
type input "home"
click at [539, 371] on div "Home Health Checkup" at bounding box center [507, 370] width 127 height 17
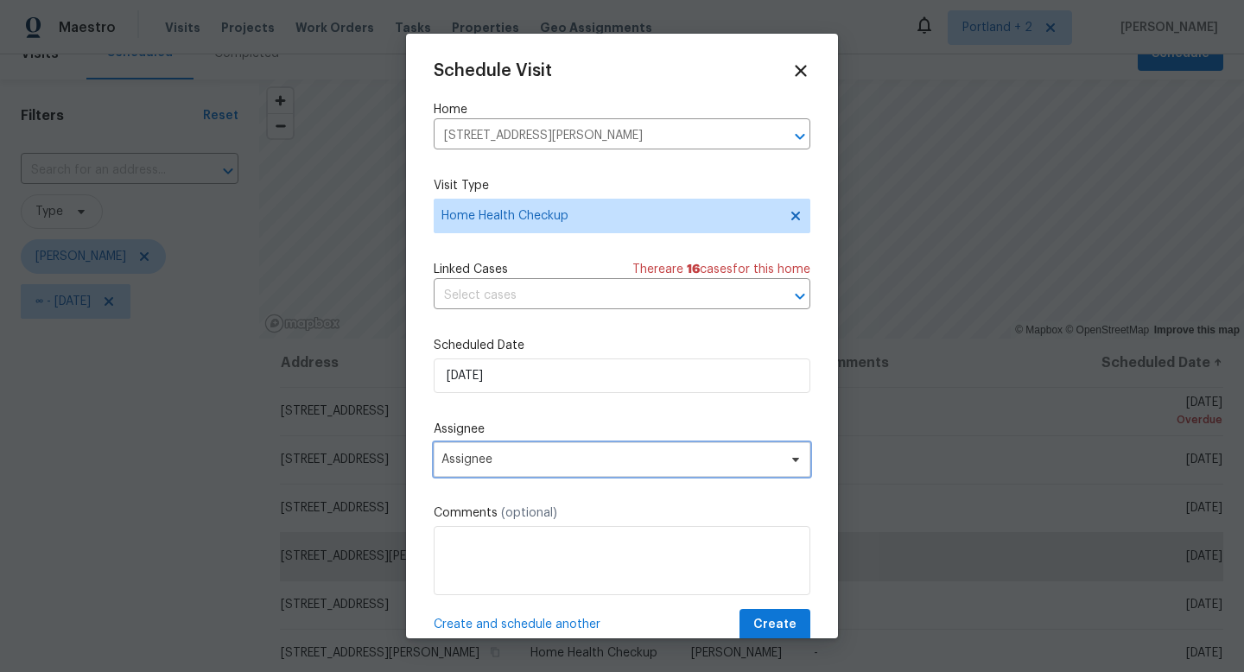
click at [522, 463] on span "Assignee" at bounding box center [610, 460] width 339 height 14
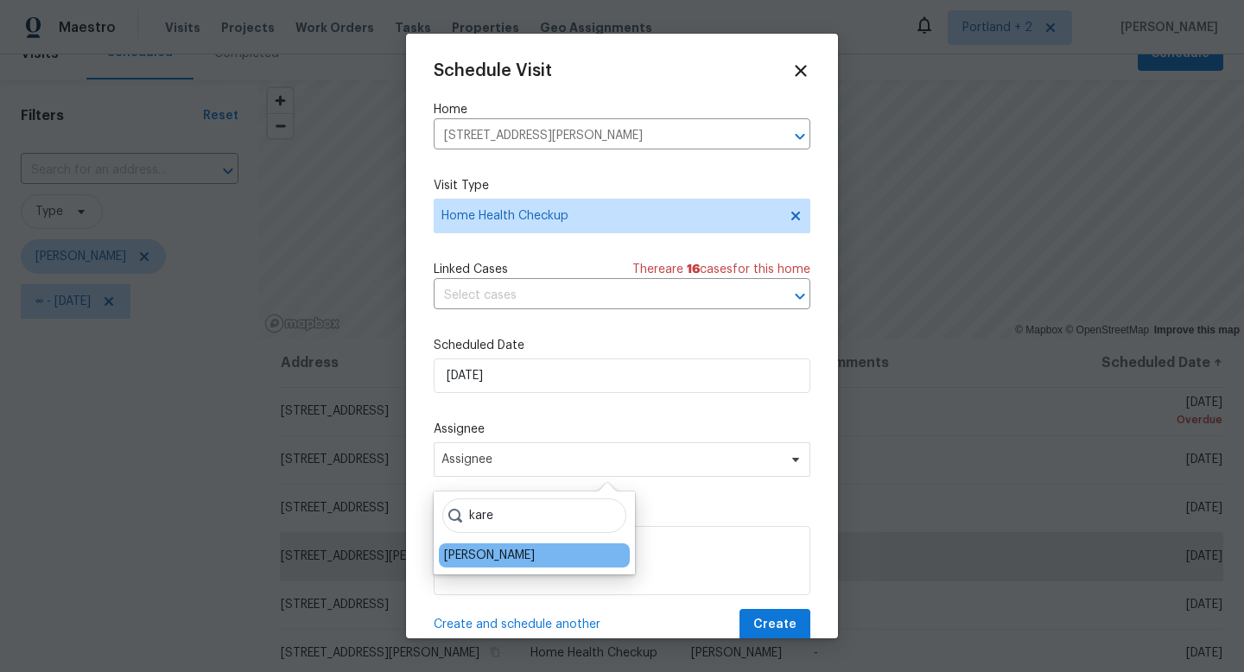
type input "kare"
click at [515, 555] on div "[PERSON_NAME]" at bounding box center [489, 555] width 91 height 17
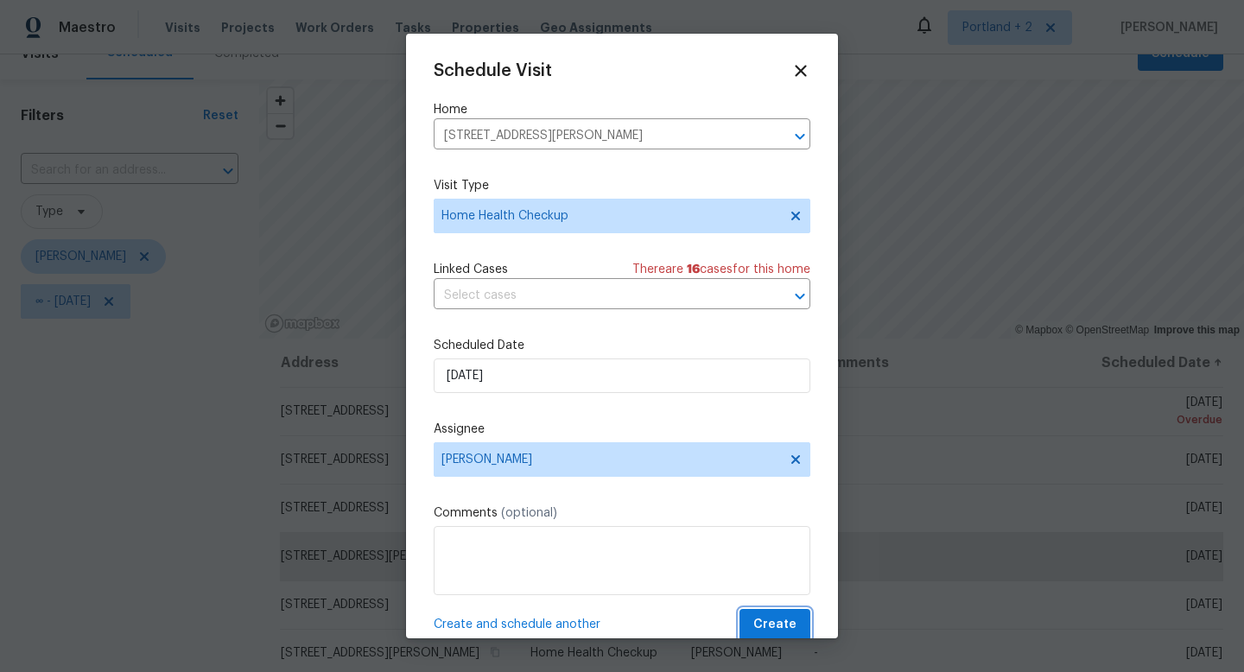
click at [761, 623] on span "Create" at bounding box center [774, 625] width 43 height 22
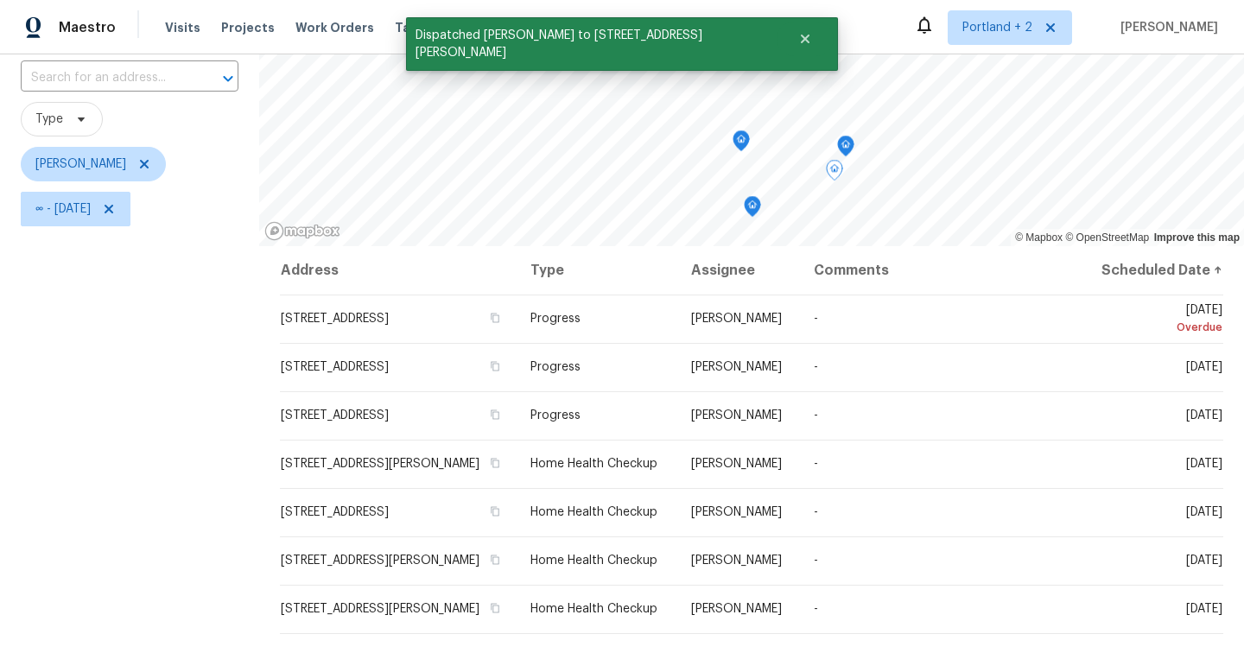
scroll to position [231, 0]
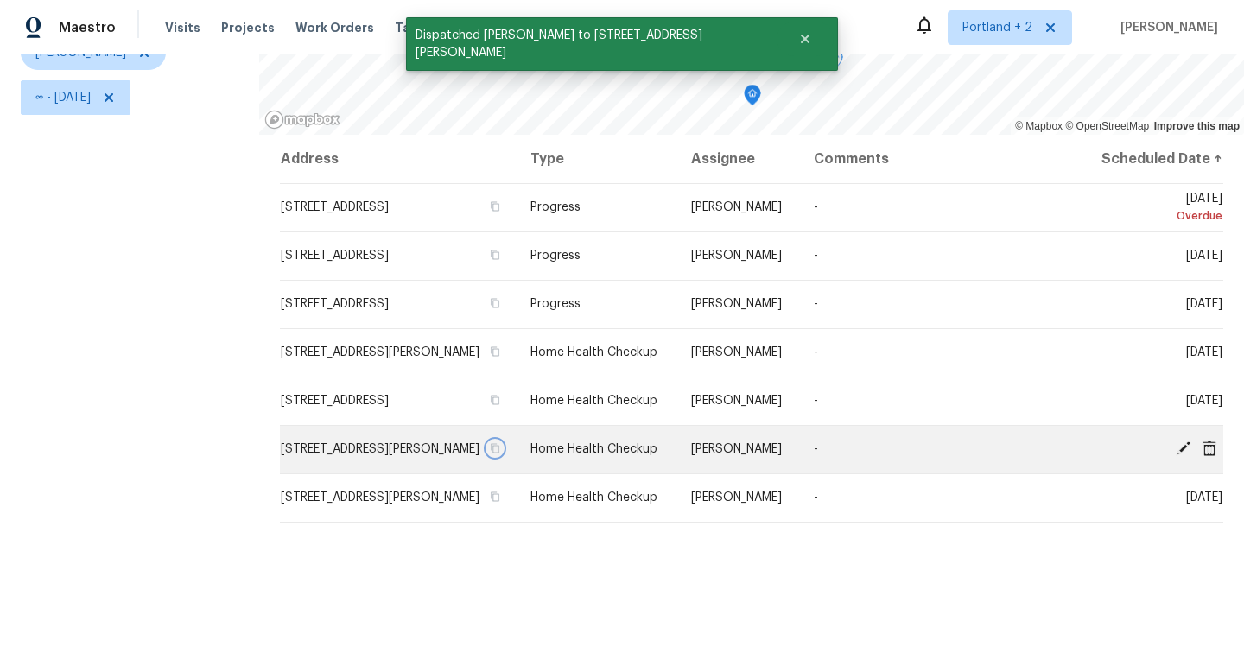
click at [500, 453] on icon "button" at bounding box center [495, 448] width 10 height 10
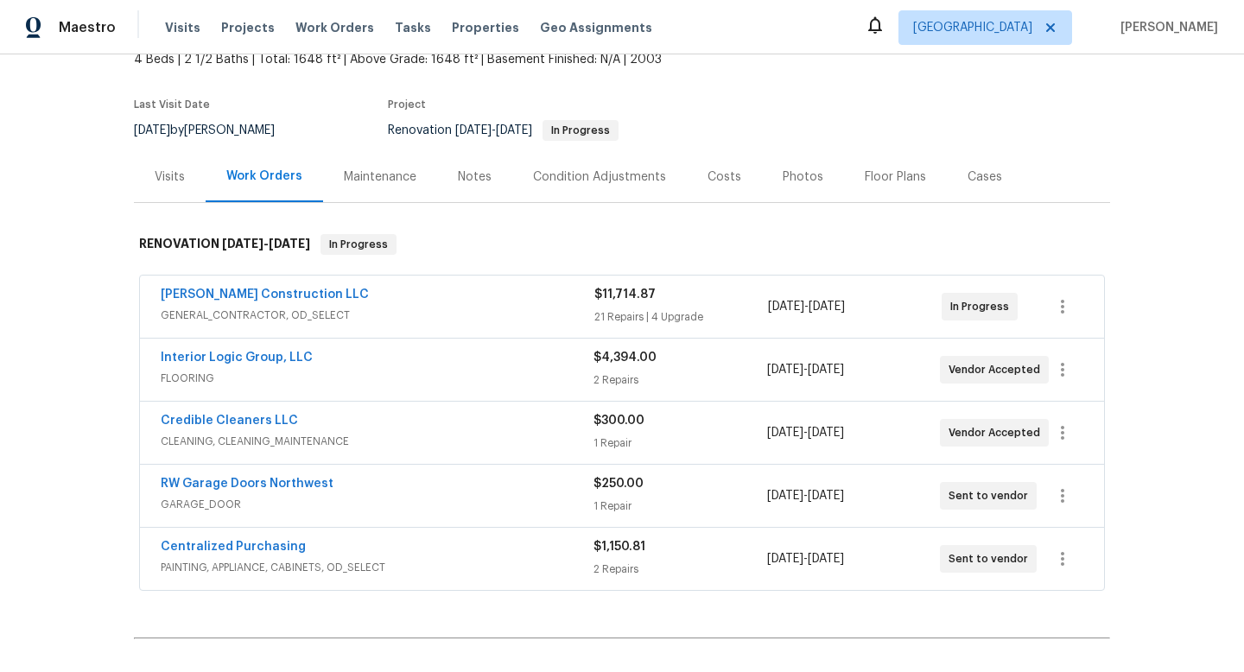
scroll to position [54, 0]
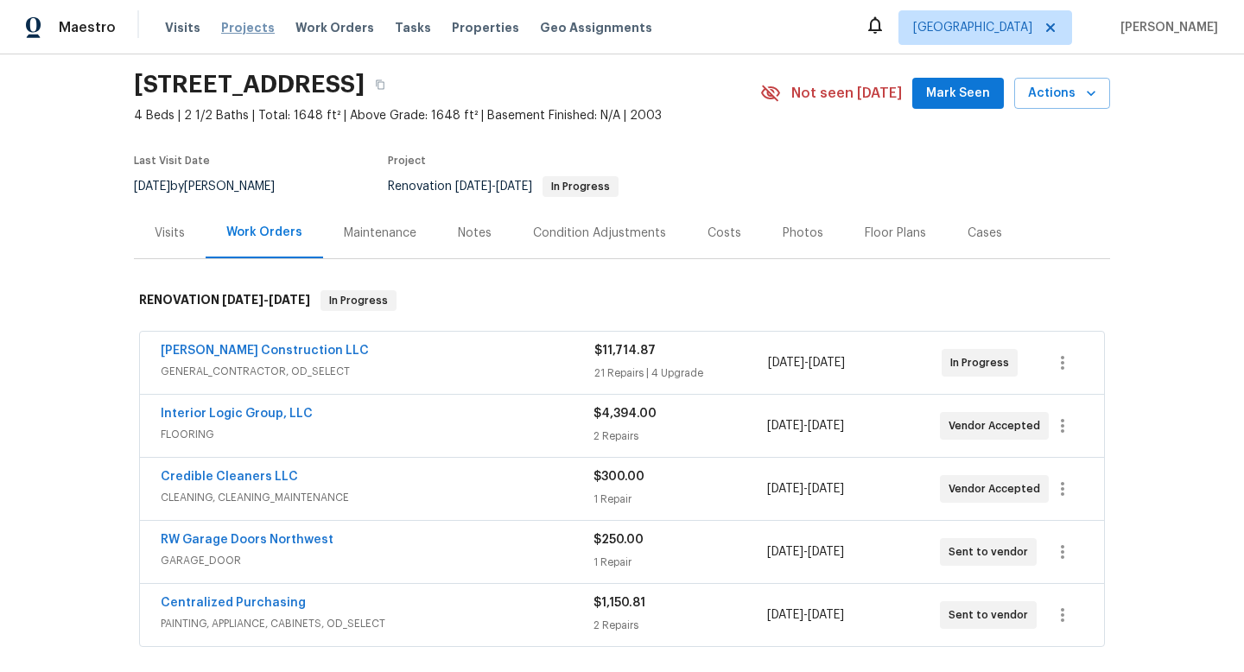
click at [238, 27] on span "Projects" at bounding box center [248, 27] width 54 height 17
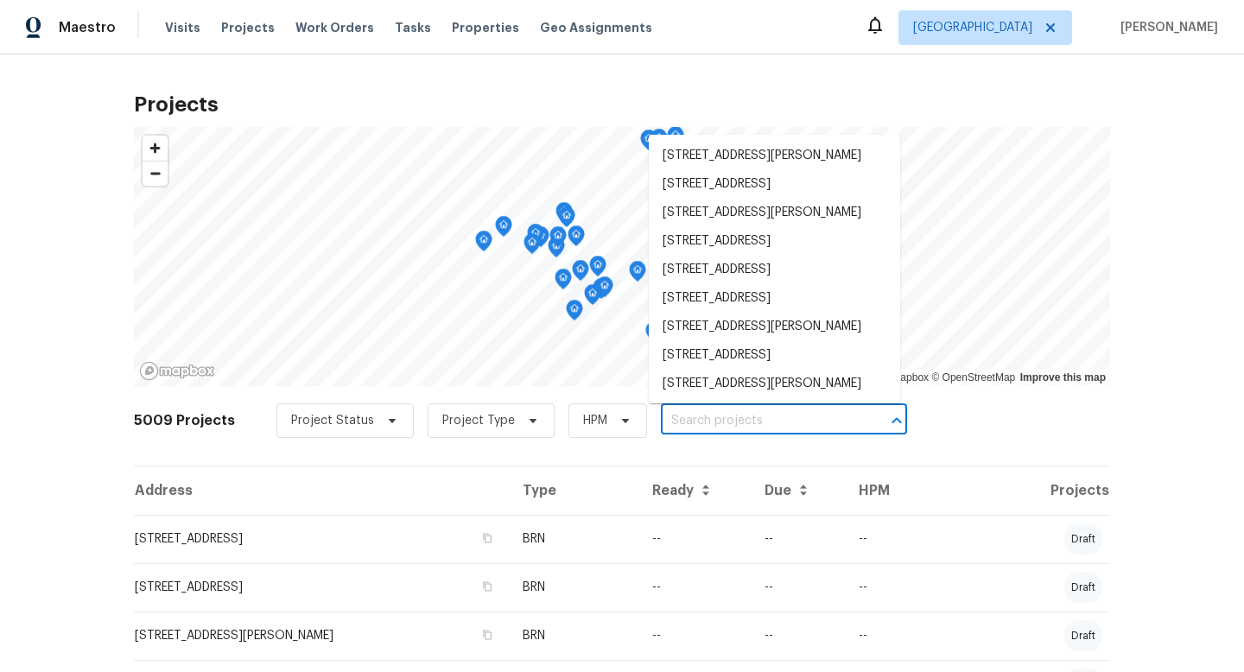
click at [669, 416] on input "text" at bounding box center [760, 421] width 198 height 27
paste input "4736 SE 99th Ave, Portland, OR 97266"
type input "4736 SE 99th Ave, Portland, OR 97266"
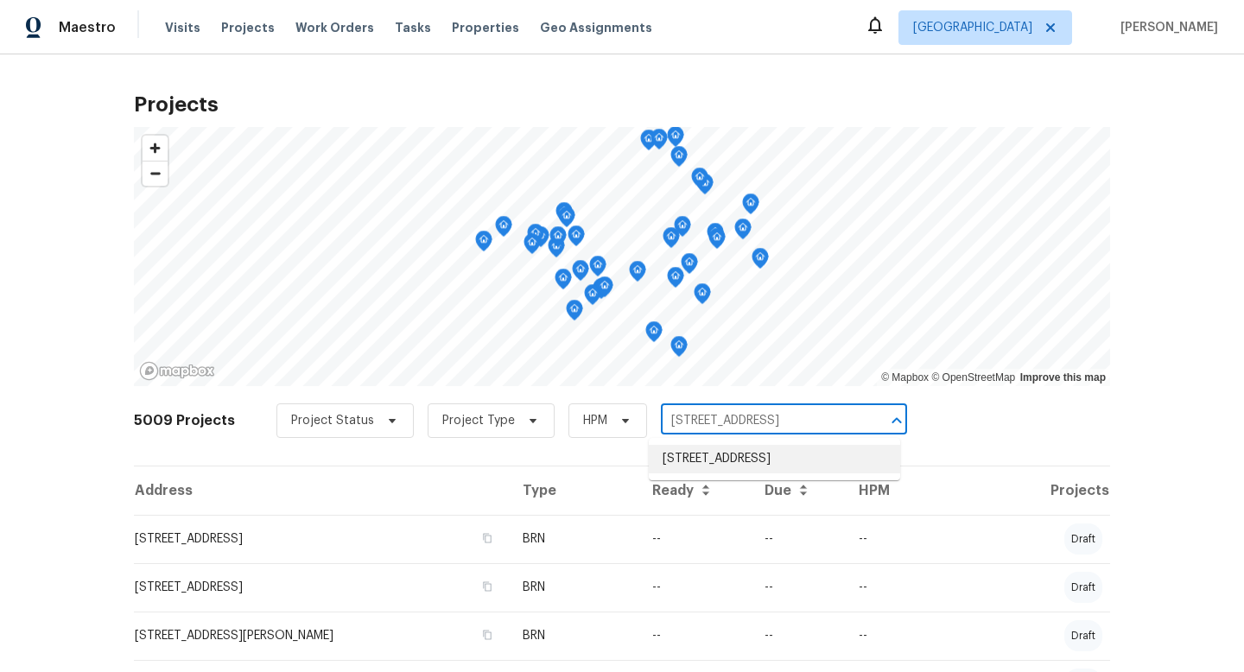
click at [748, 457] on li "4736 SE 99th Ave, Portland, OR 97266" at bounding box center [774, 459] width 251 height 29
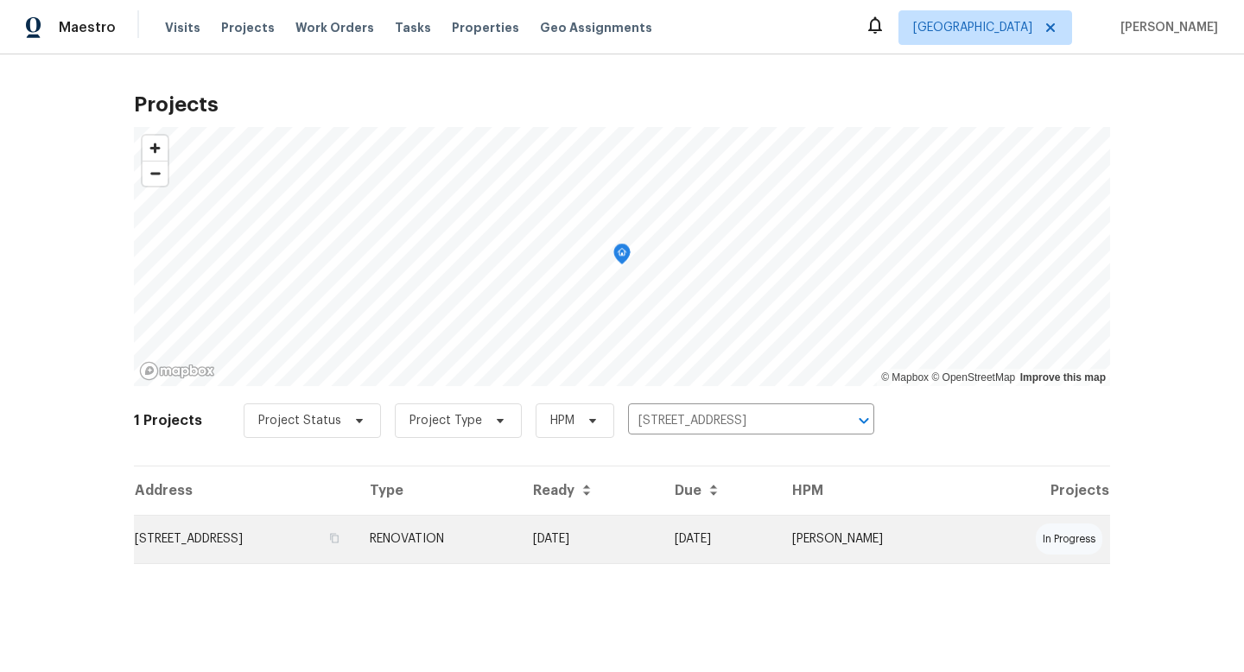
click at [270, 525] on td "4736 SE 99th Ave, Portland, OR 97266" at bounding box center [245, 539] width 222 height 48
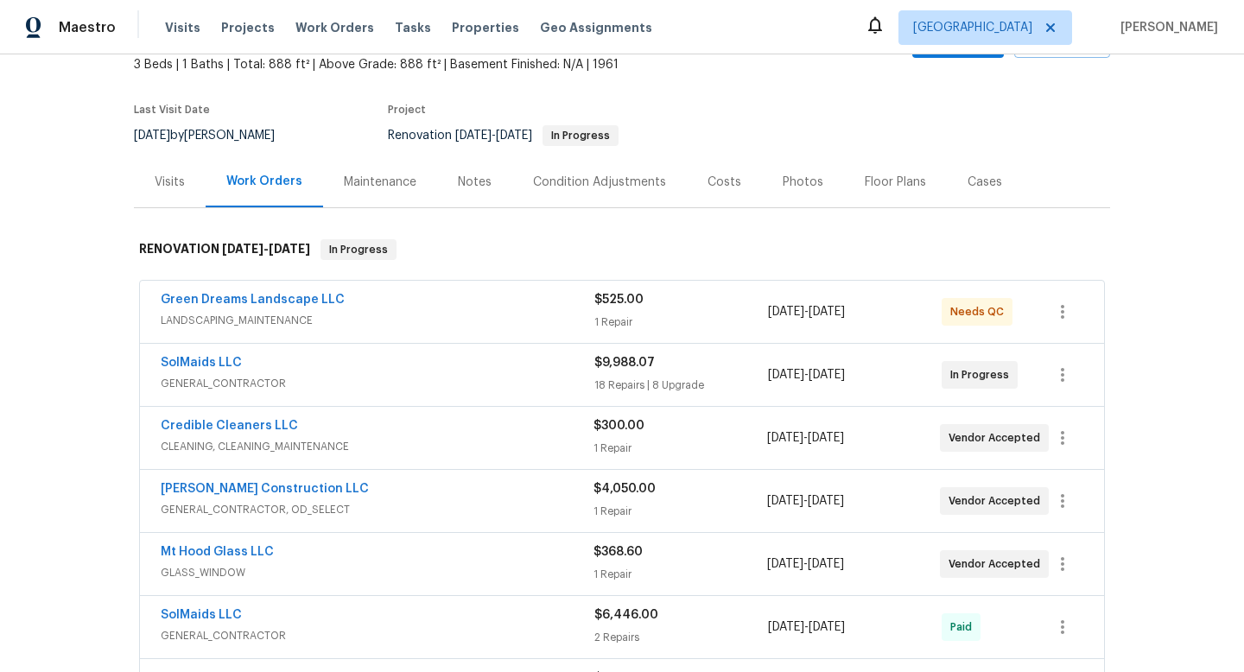
scroll to position [81, 0]
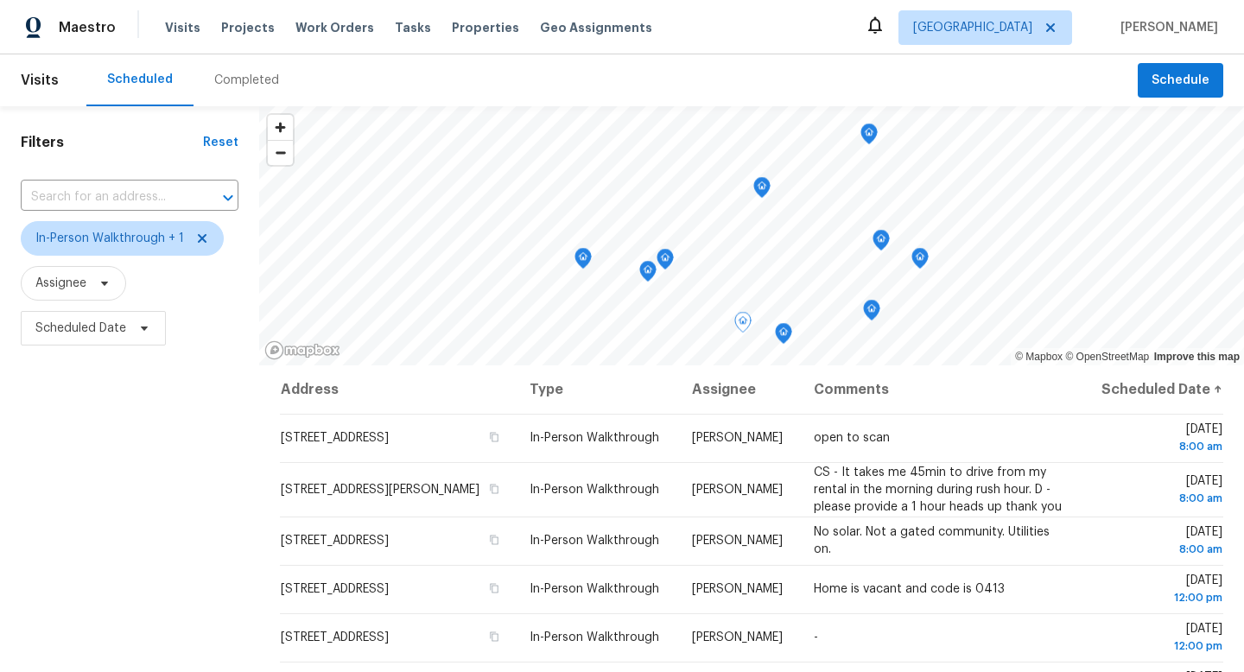
scroll to position [167, 0]
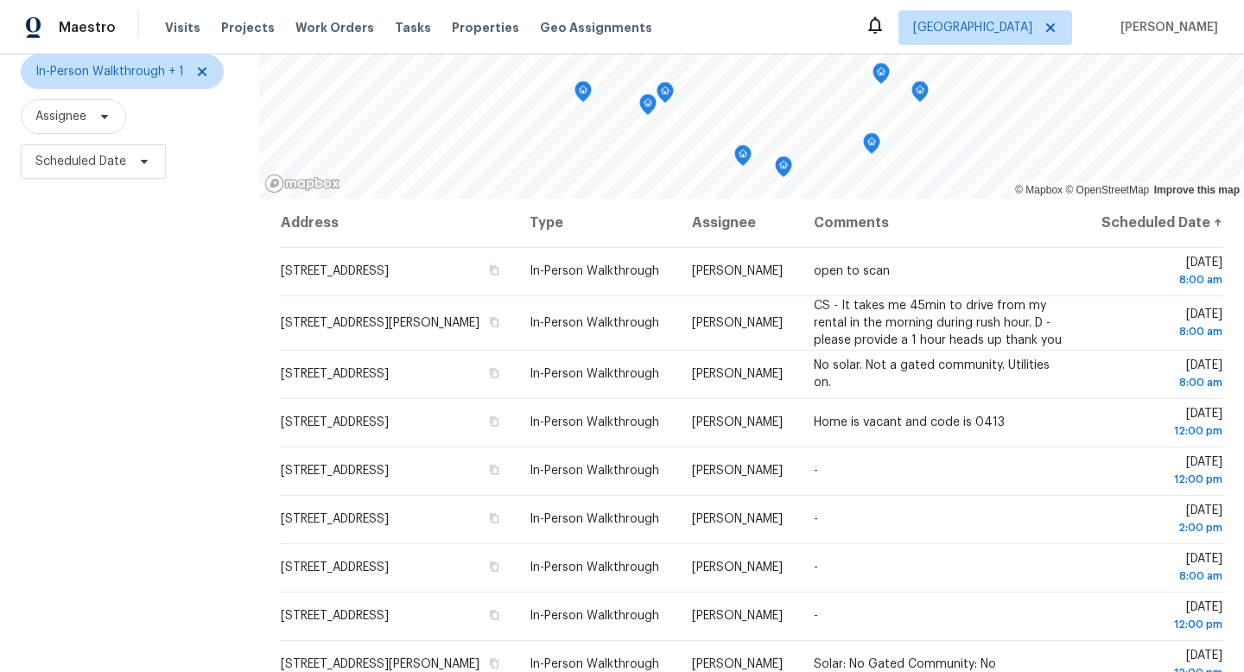
click at [126, 326] on div "Filters Reset ​ In-Person Walkthrough + 1 Assignee Scheduled Date" at bounding box center [129, 338] width 259 height 796
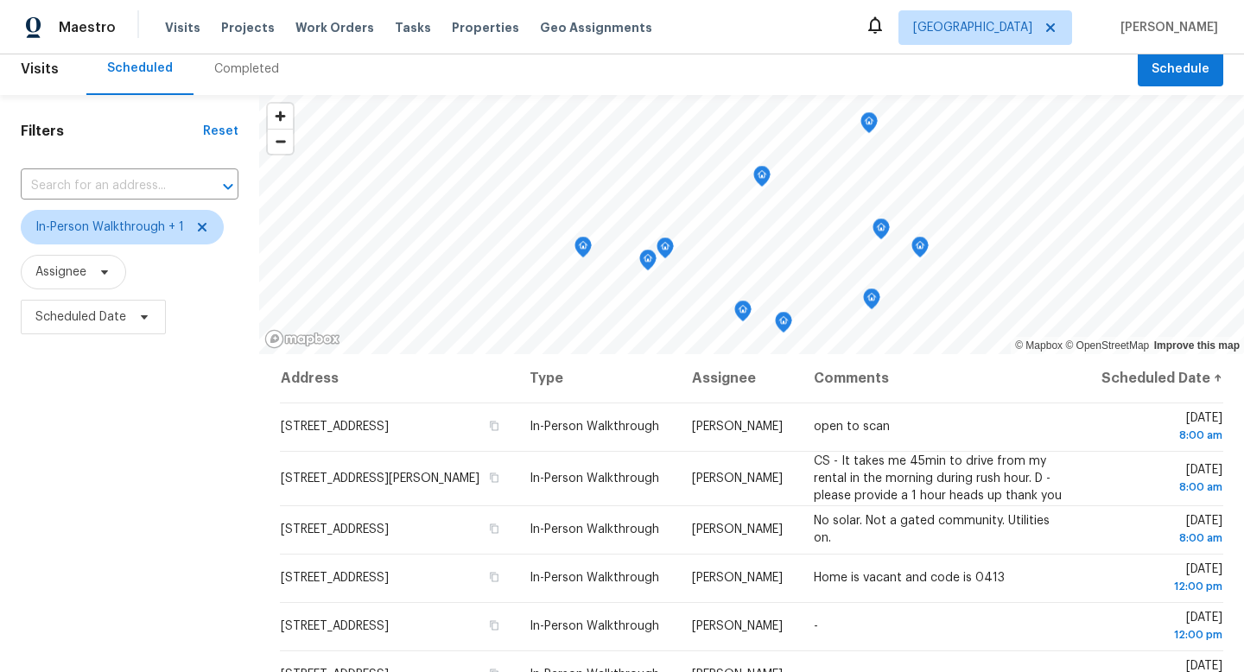
scroll to position [0, 0]
